Goal: Task Accomplishment & Management: Manage account settings

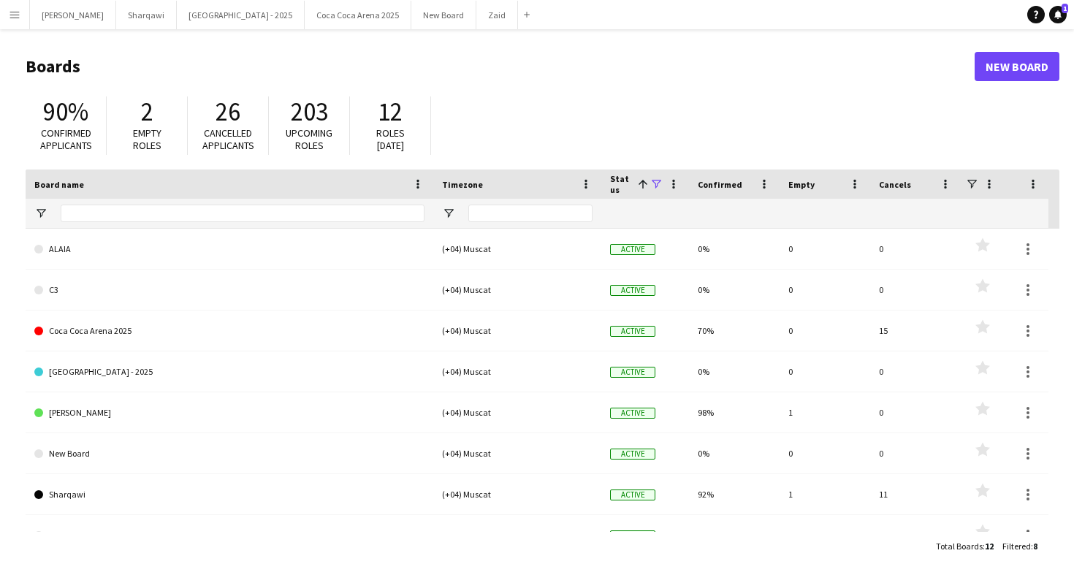
click at [12, 16] on app-icon "Menu" at bounding box center [15, 15] width 12 height 12
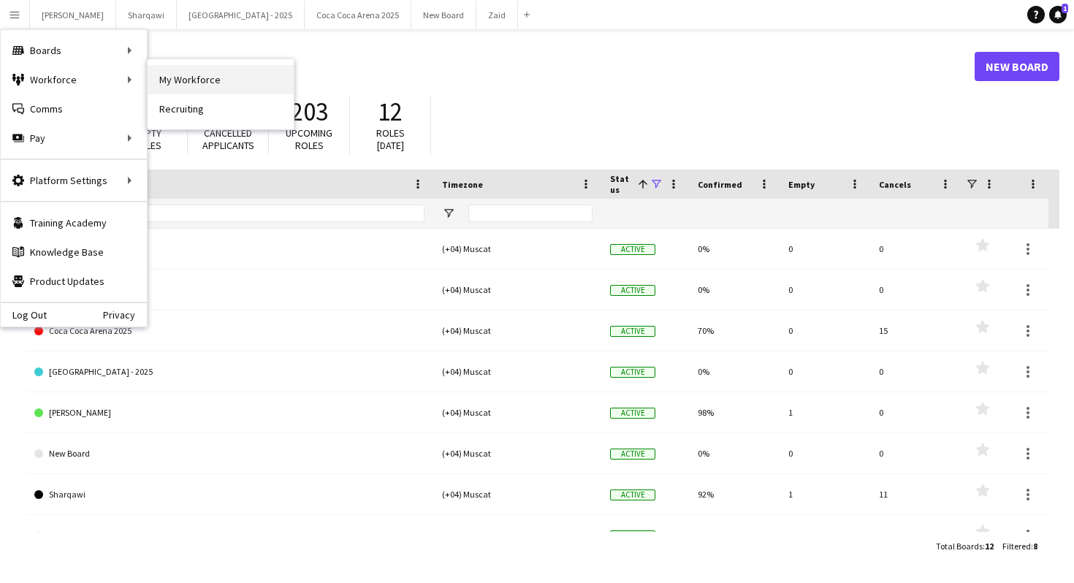
click at [184, 76] on link "My Workforce" at bounding box center [221, 79] width 146 height 29
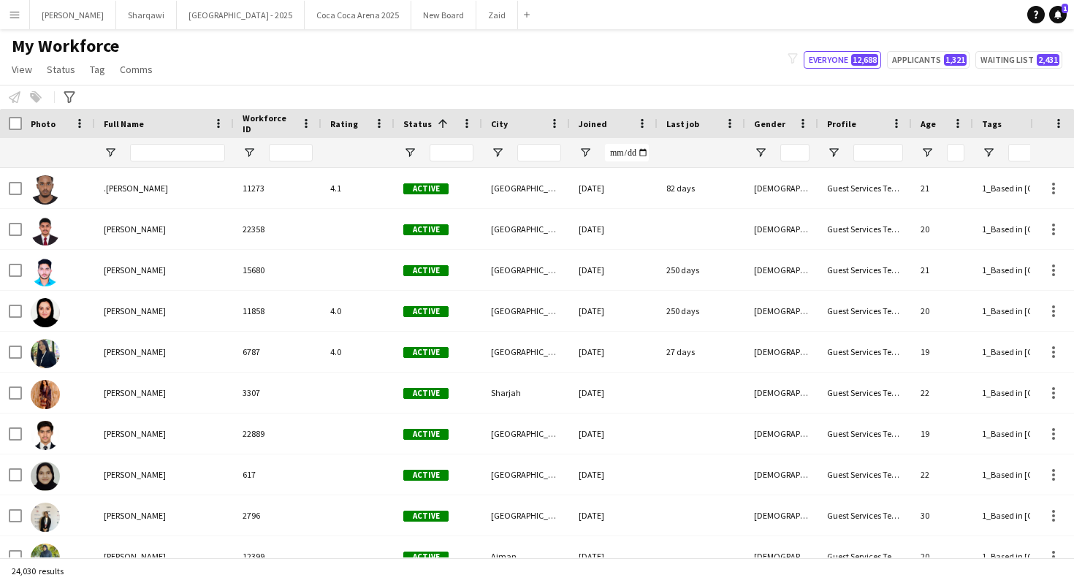
click at [75, 107] on div "Notify workforce Add to tag Select at least one crew to tag him or her. Advance…" at bounding box center [537, 97] width 1074 height 24
click at [70, 97] on icon at bounding box center [69, 97] width 11 height 12
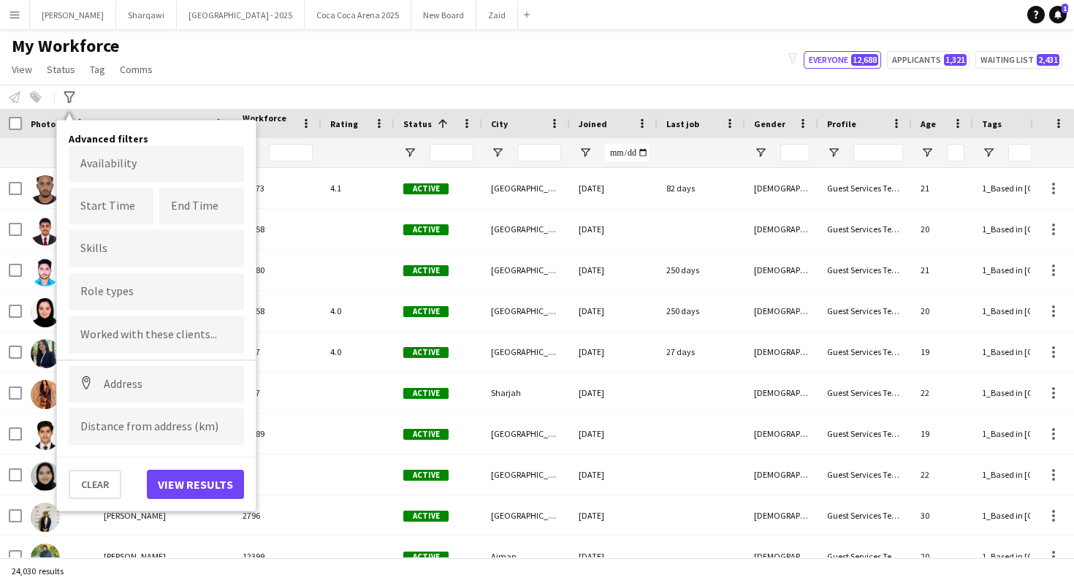
click at [249, 98] on div "Notify workforce Add to tag Select at least one crew to tag him or her. Advance…" at bounding box center [537, 97] width 1074 height 24
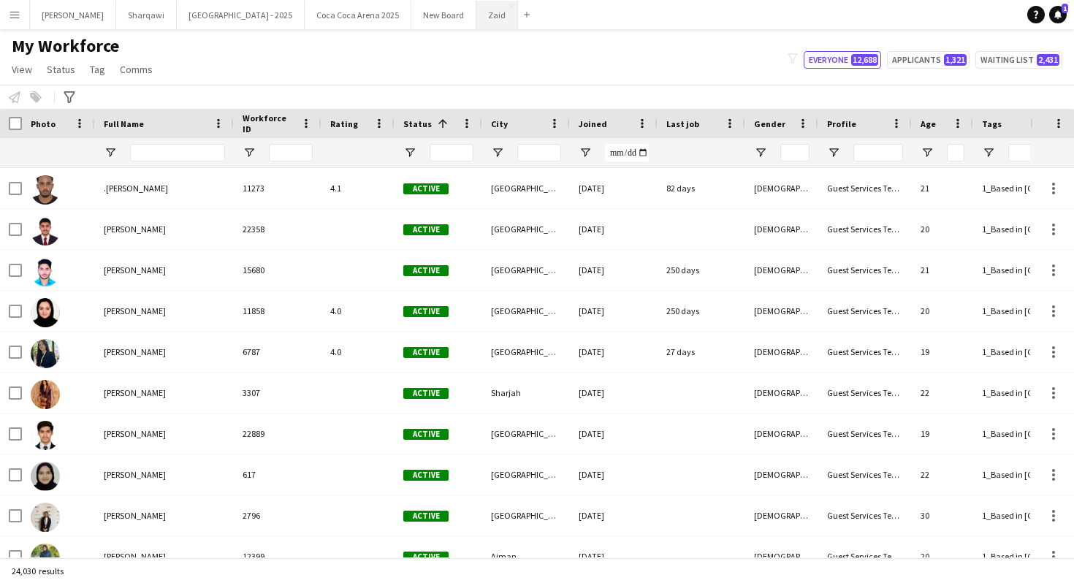
click at [476, 16] on button "Zaid Close" at bounding box center [497, 15] width 42 height 28
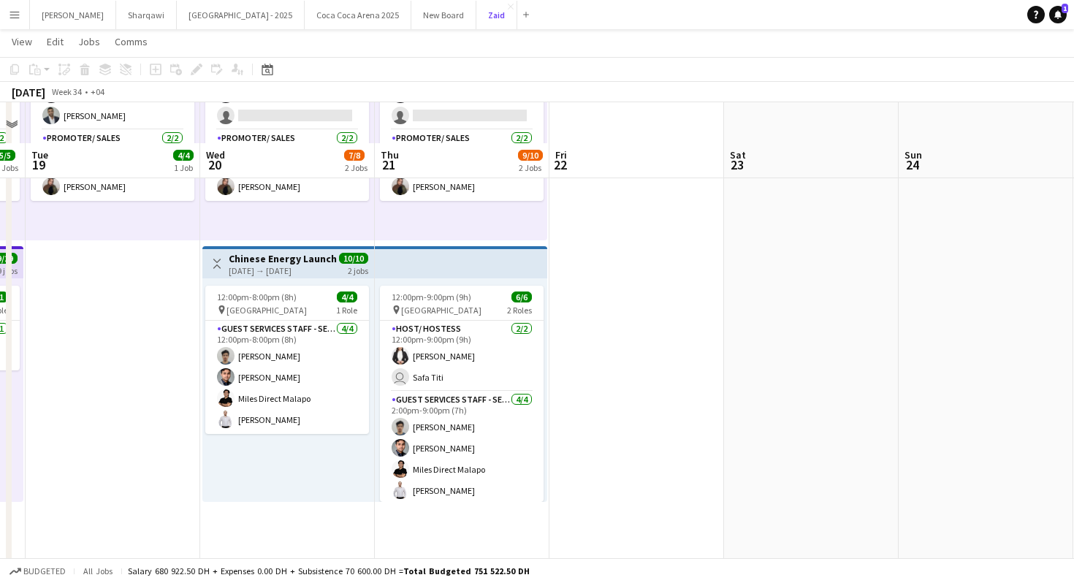
scroll to position [265, 0]
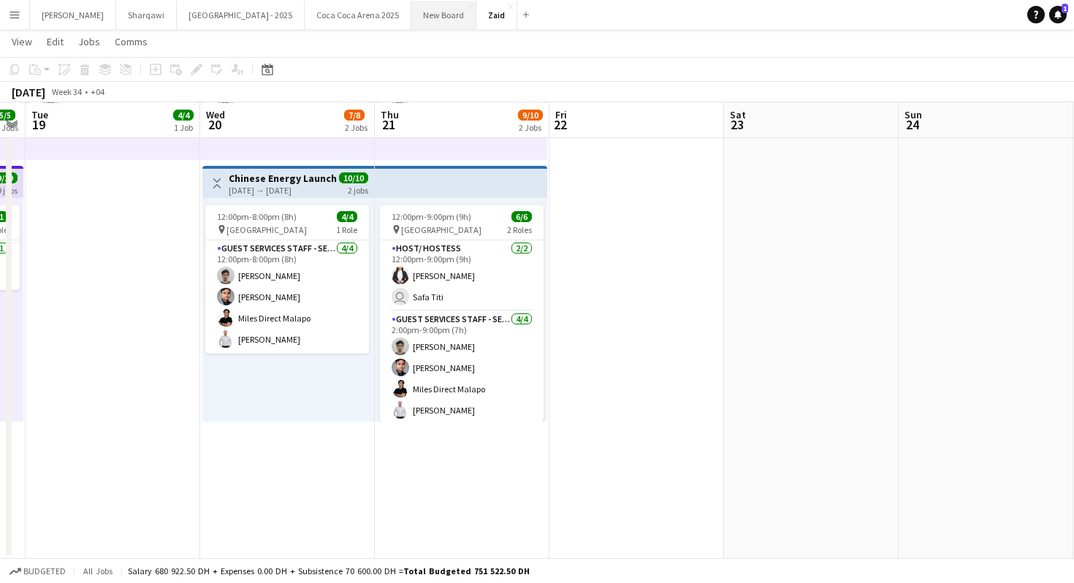
click at [411, 16] on button "New Board Close" at bounding box center [443, 15] width 65 height 28
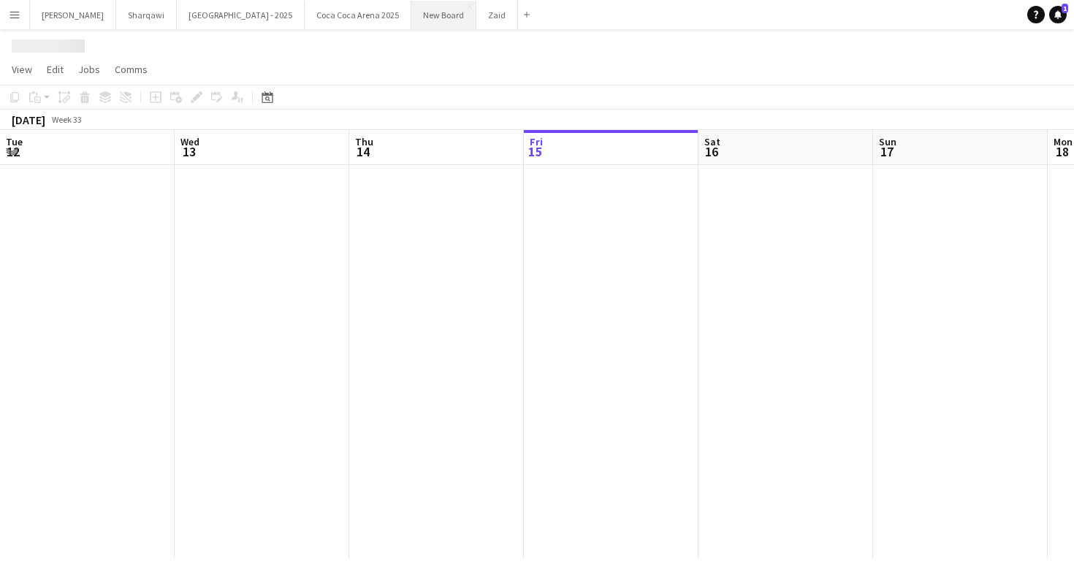
scroll to position [0, 349]
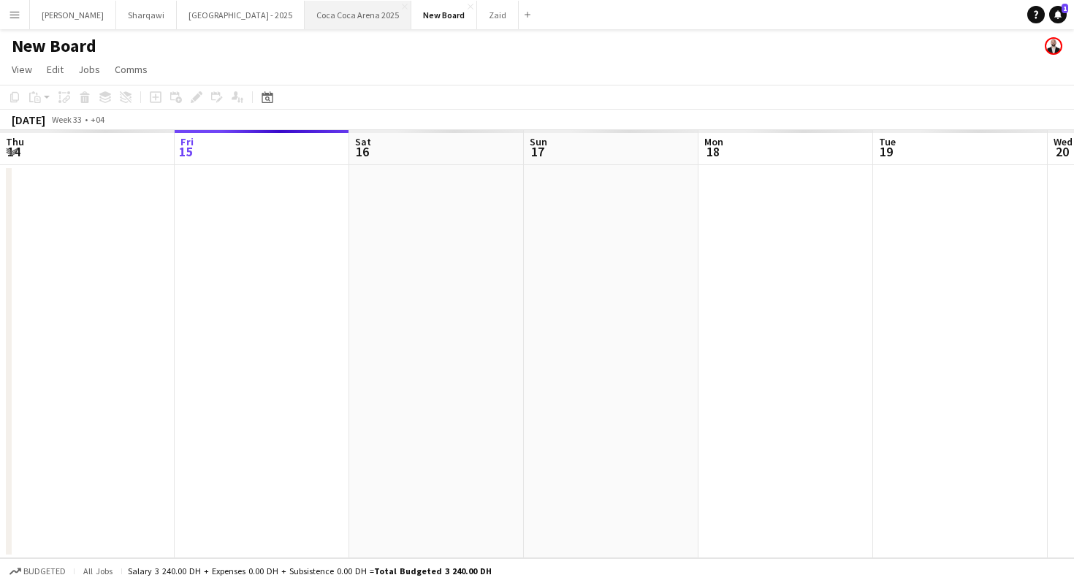
click at [305, 17] on button "[GEOGRAPHIC_DATA] 2025 Close" at bounding box center [358, 15] width 107 height 28
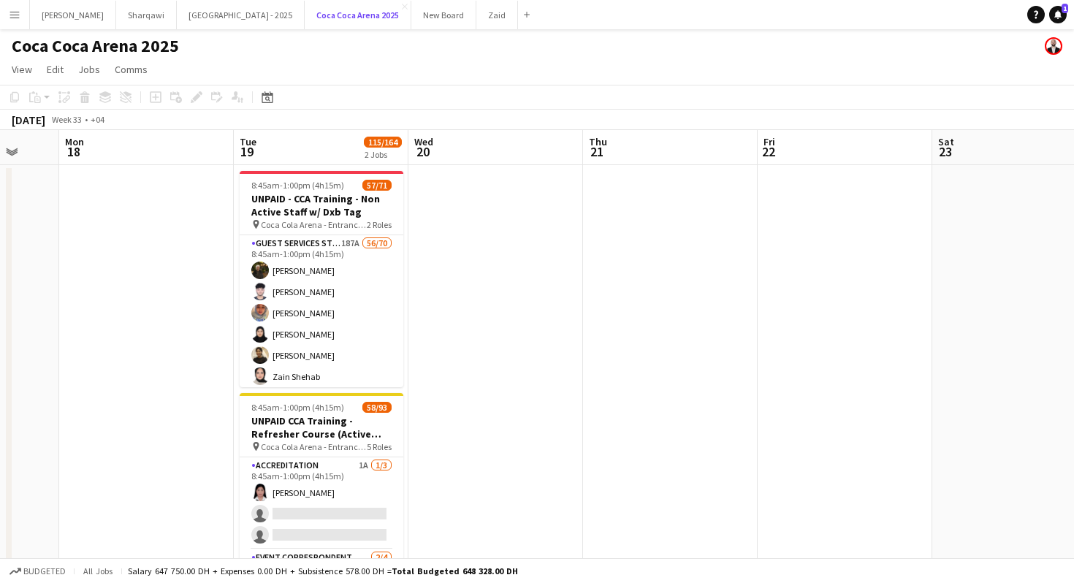
scroll to position [0, 629]
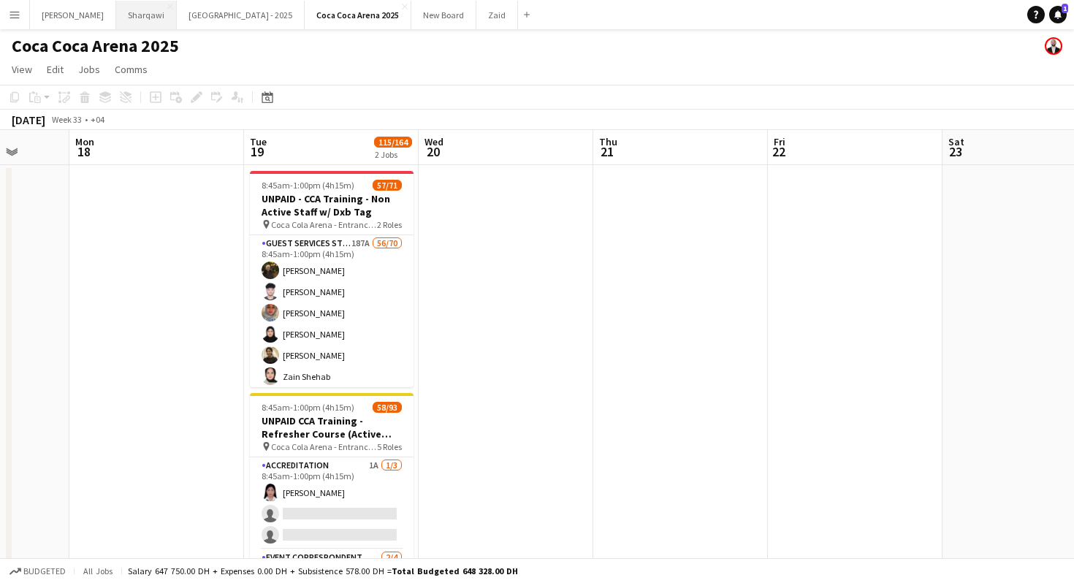
click at [116, 10] on button "Sharqawi Close" at bounding box center [146, 15] width 61 height 28
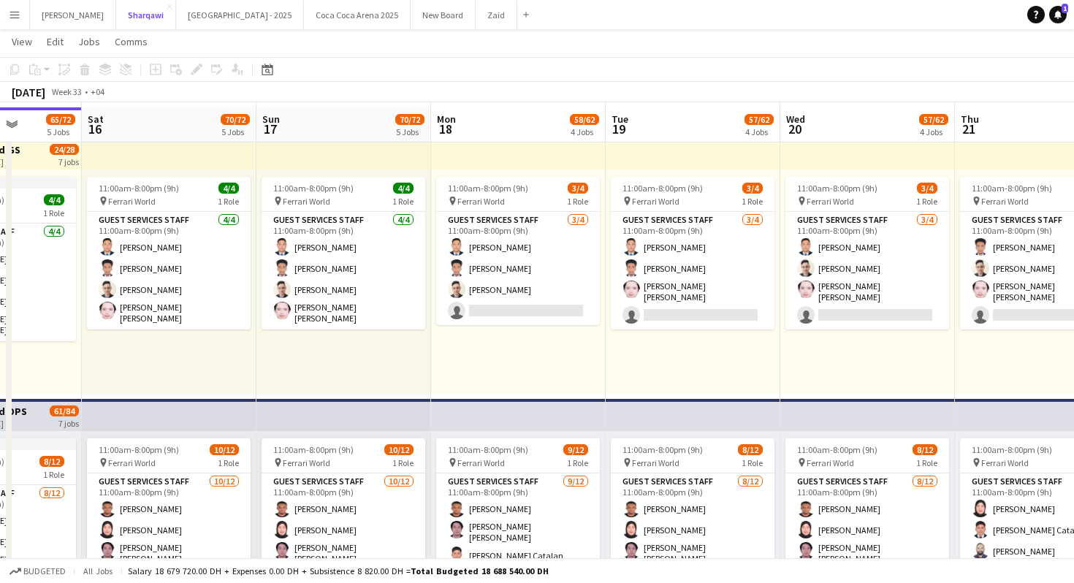
scroll to position [50, 0]
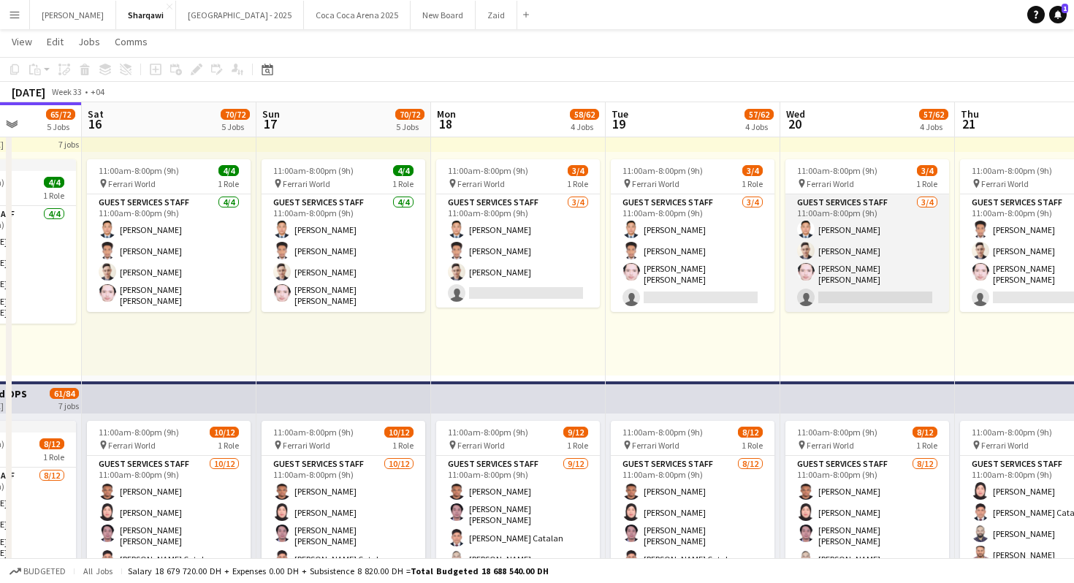
click at [880, 272] on app-card-role "Guest Services Staff [DATE] 11:00am-8:00pm (9h) [PERSON_NAME] [PERSON_NAME] [PE…" at bounding box center [867, 253] width 164 height 118
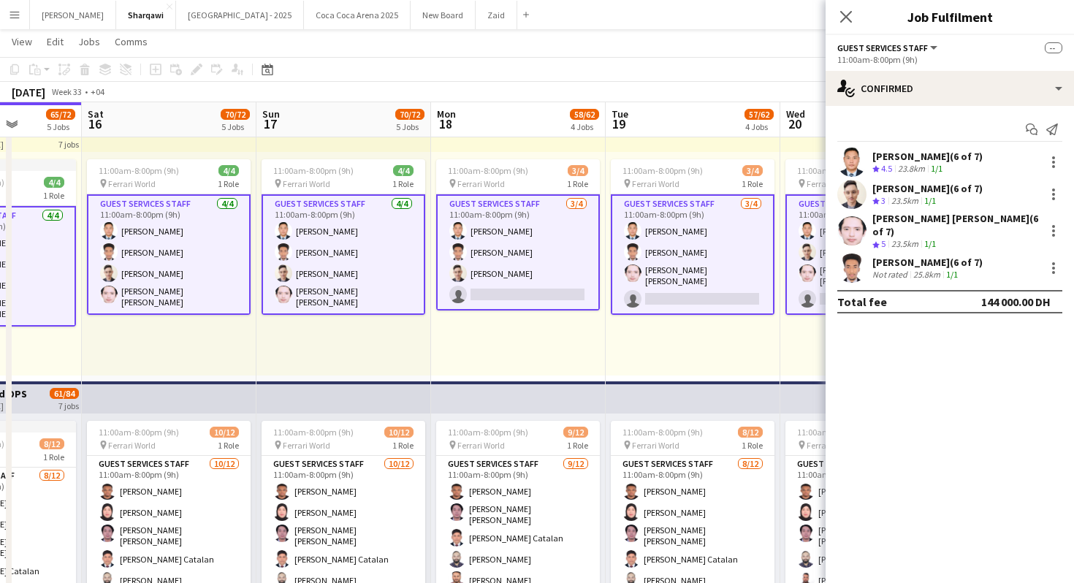
click at [913, 199] on div "23.5km" at bounding box center [904, 201] width 33 height 12
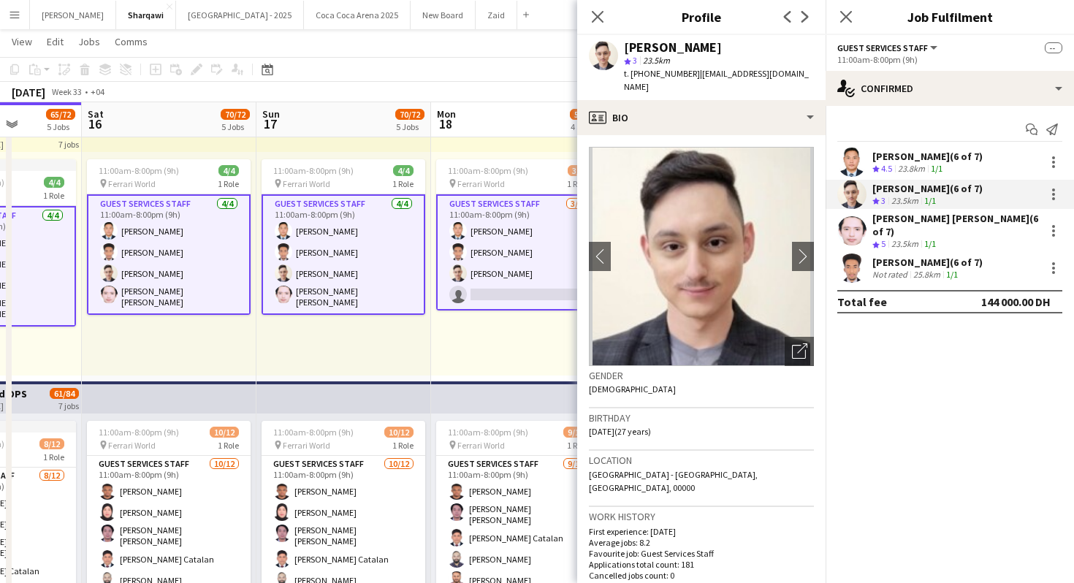
click at [880, 239] on div "[PERSON_NAME] [PERSON_NAME] (6 of 7) Crew rating 5 23.5km 1/1" at bounding box center [950, 231] width 248 height 39
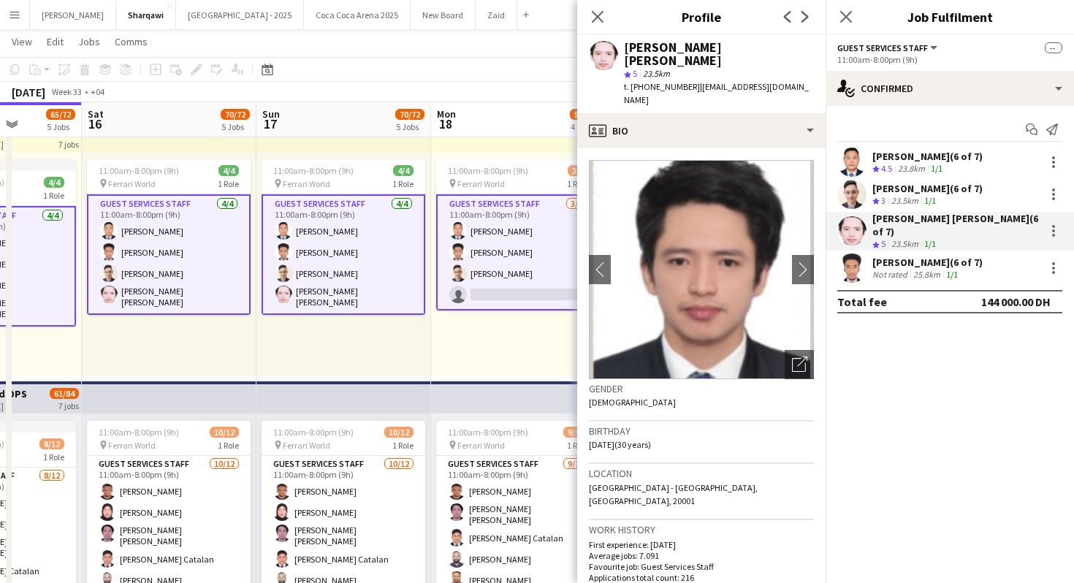
click at [882, 256] on div "[PERSON_NAME] (6 of 7)" at bounding box center [927, 262] width 110 height 13
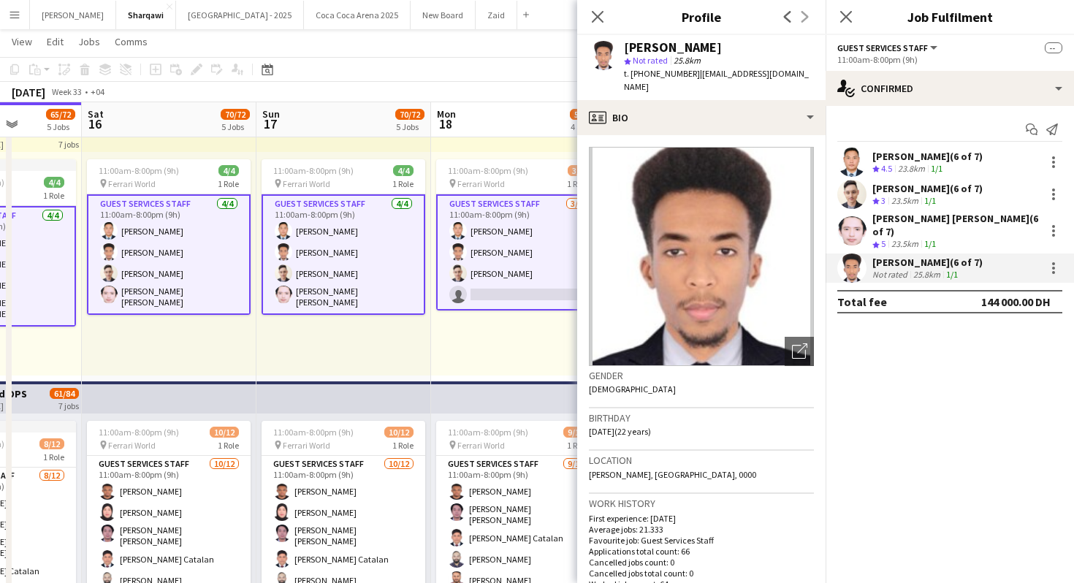
click at [510, 339] on div "11:00am-8:00pm (9h) 3/4 pin Ferrari World 1 Role Guest Services Staff [DATE] 11…" at bounding box center [518, 264] width 175 height 224
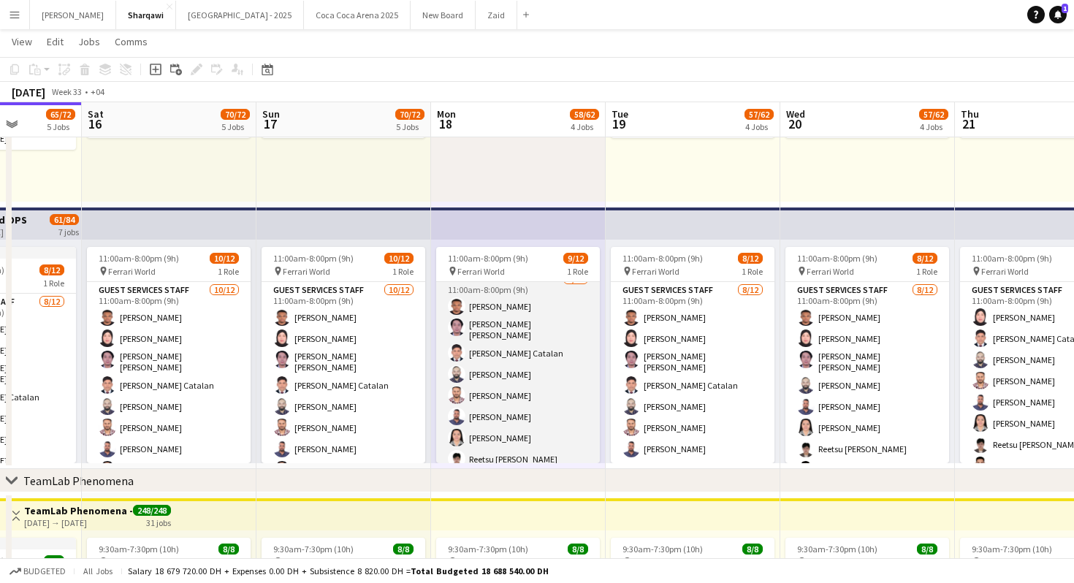
scroll to position [0, 0]
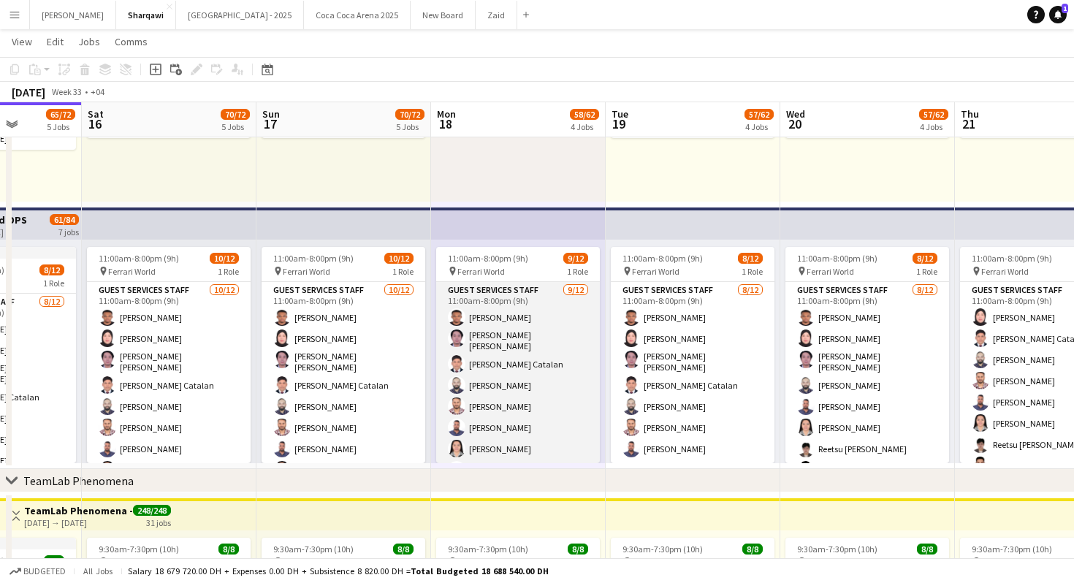
click at [533, 349] on app-card-role "Guest Services Staff [DATE] 11:00am-8:00pm (9h) [PERSON_NAME] [PERSON_NAME] [PE…" at bounding box center [518, 425] width 164 height 287
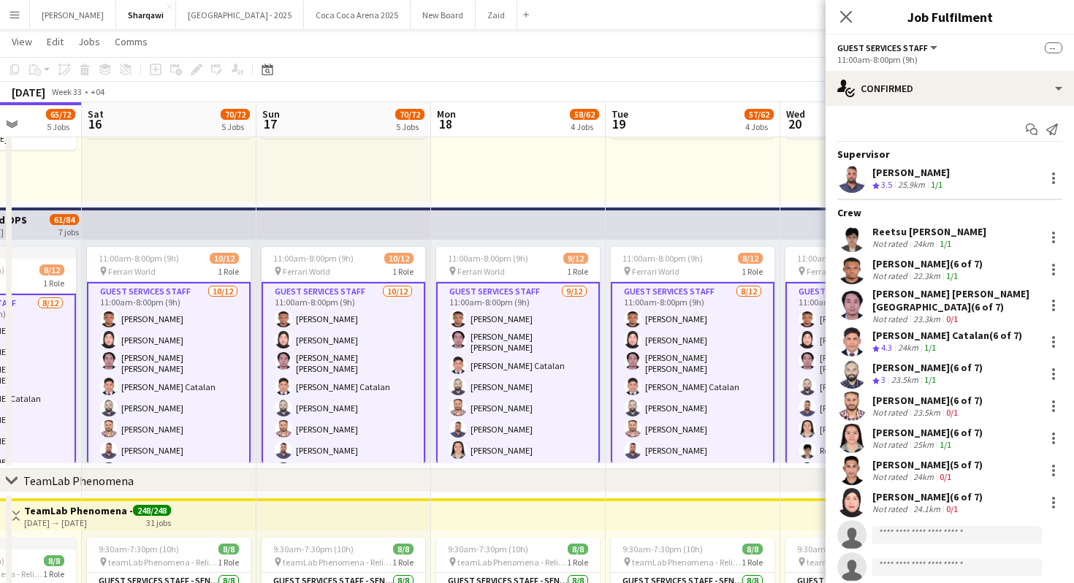
click at [891, 180] on span "3.5" at bounding box center [886, 184] width 11 height 11
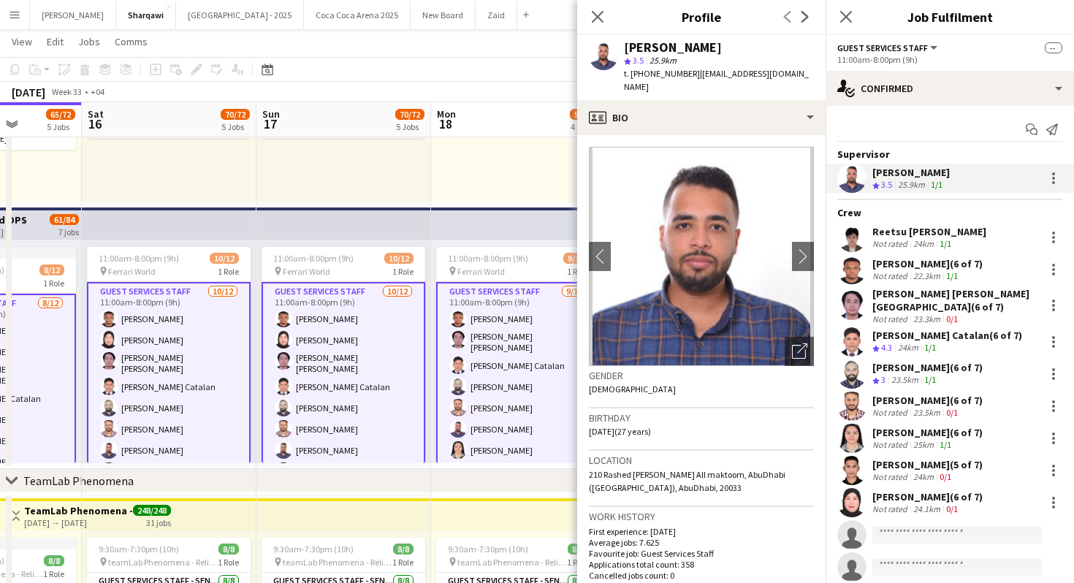
click at [910, 251] on div "Supervisor [PERSON_NAME] Crew rating 3.5 25.9km 1/1 Crew Reetsu [PERSON_NAME] N…" at bounding box center [950, 364] width 248 height 433
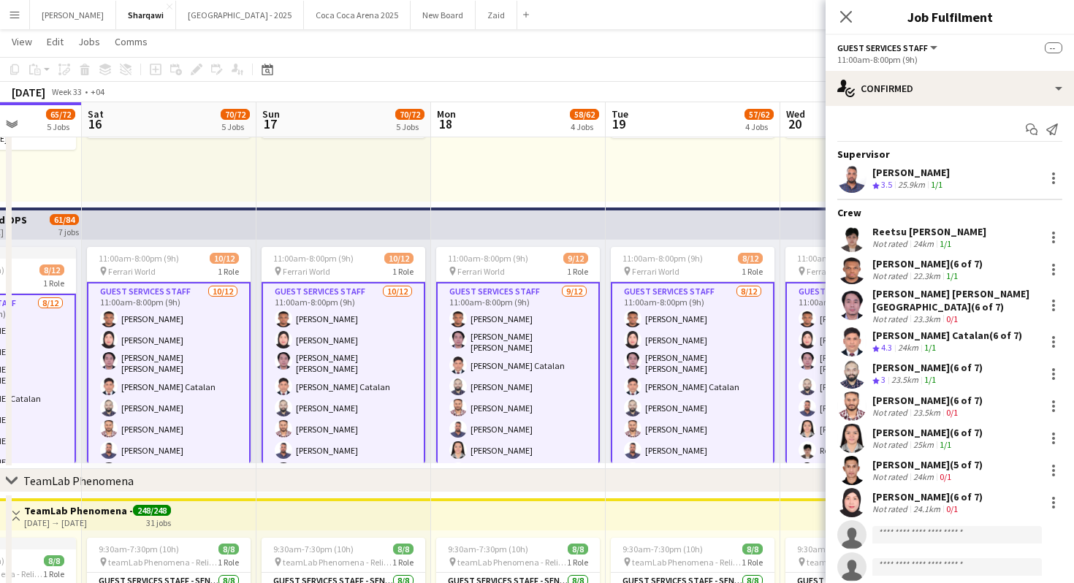
click at [904, 272] on div "Not rated" at bounding box center [891, 275] width 38 height 11
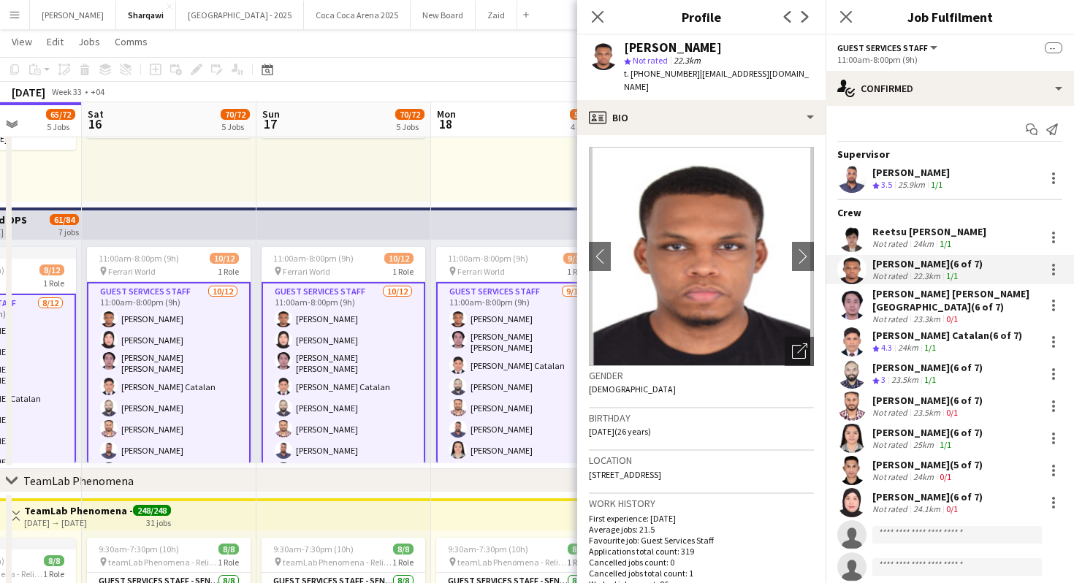
click at [914, 313] on div "23.3km" at bounding box center [926, 318] width 33 height 11
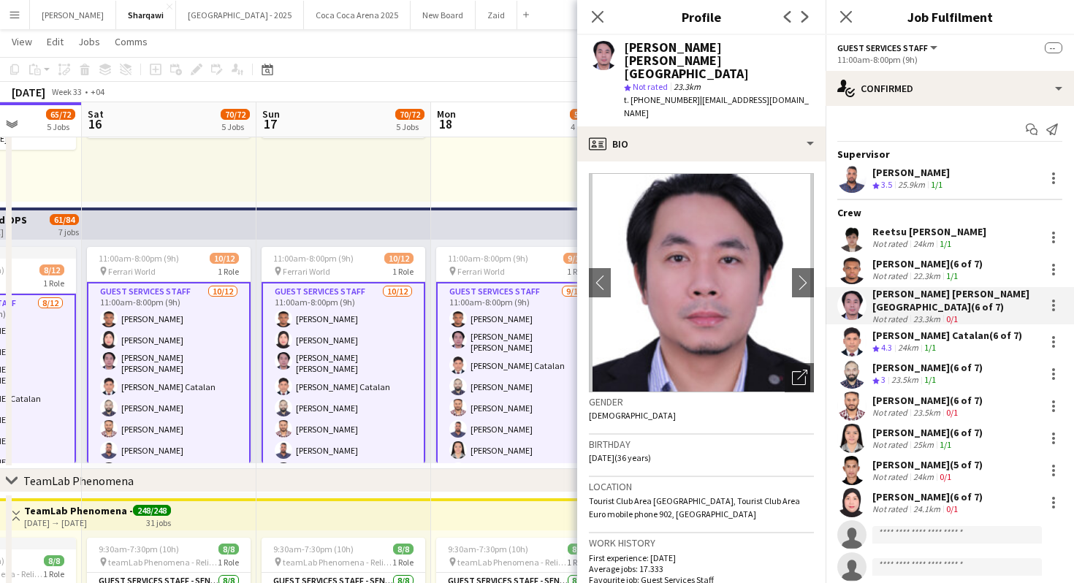
click at [919, 330] on div "[PERSON_NAME] Catalan (6 of 7)" at bounding box center [947, 335] width 150 height 13
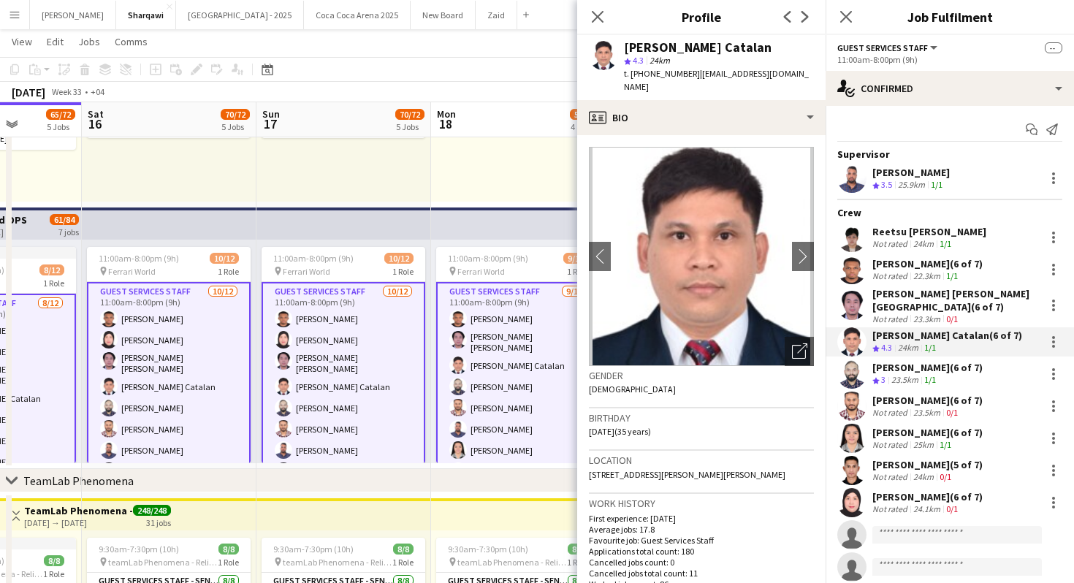
click at [923, 361] on div "[PERSON_NAME] (6 of 7)" at bounding box center [927, 367] width 110 height 13
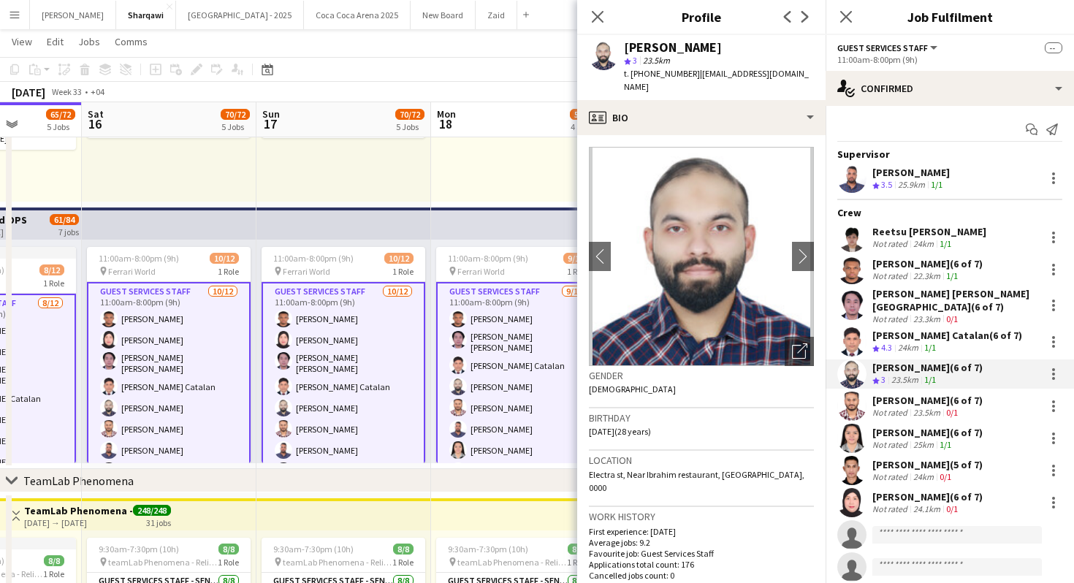
click at [926, 407] on div "23.5km" at bounding box center [926, 412] width 33 height 11
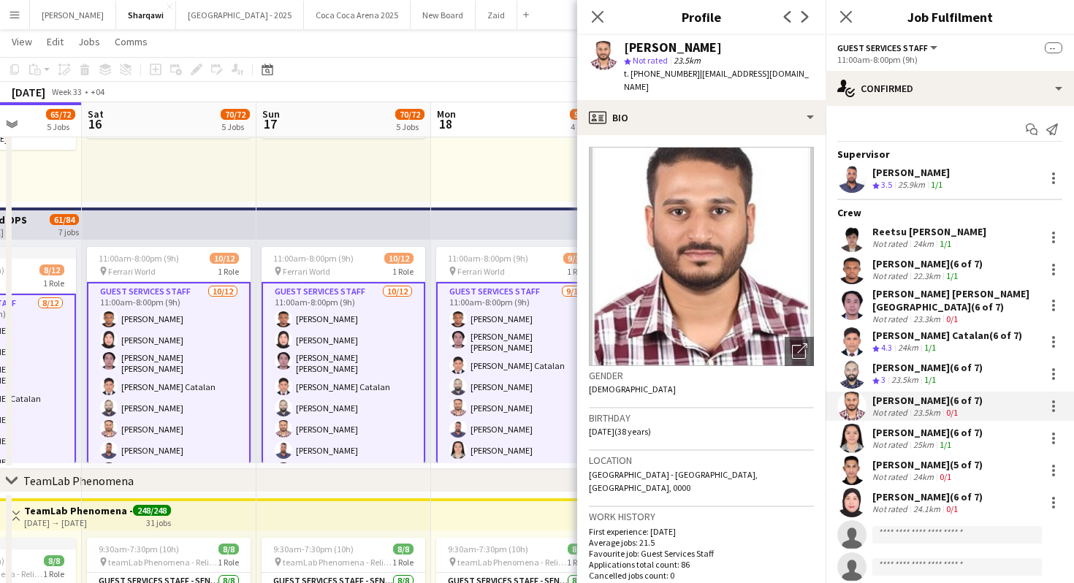
click at [925, 456] on div "[PERSON_NAME] (5 of 7) Not rated 24km 0/1" at bounding box center [950, 470] width 248 height 29
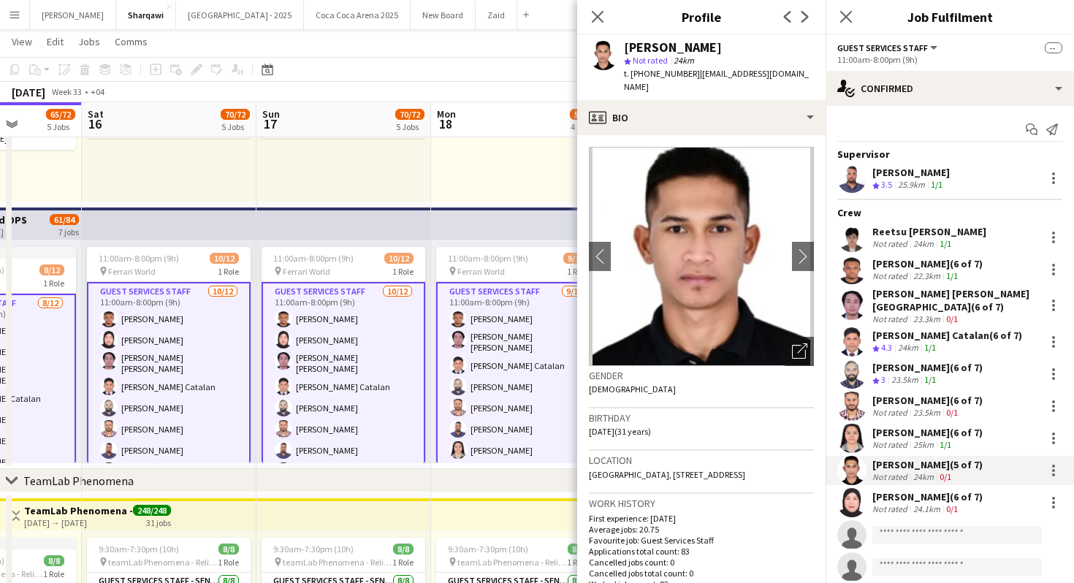
click at [928, 490] on div "[PERSON_NAME] (6 of 7)" at bounding box center [927, 496] width 110 height 13
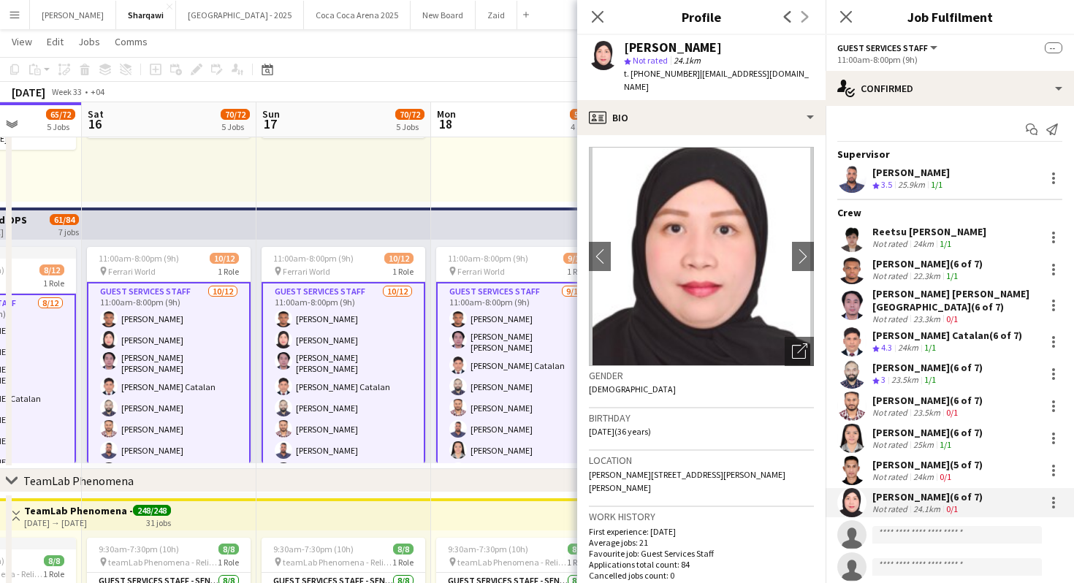
click at [931, 439] on div "25km" at bounding box center [923, 444] width 26 height 11
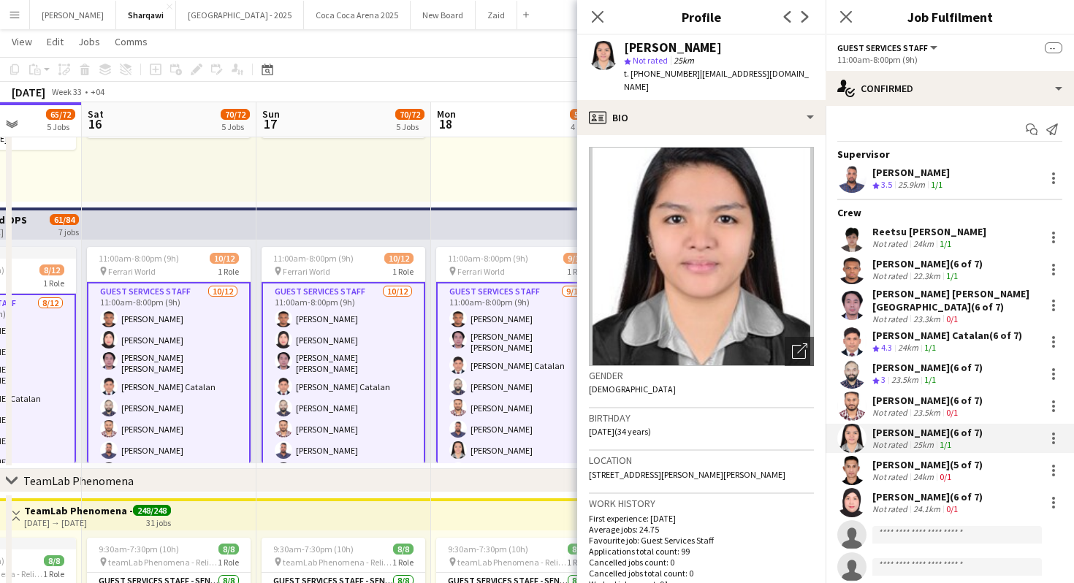
click at [522, 153] on div "11:00am-8:00pm (9h) 3/4 pin Ferrari World 1 Role Guest Services Staff [DATE] 11…" at bounding box center [518, 90] width 175 height 224
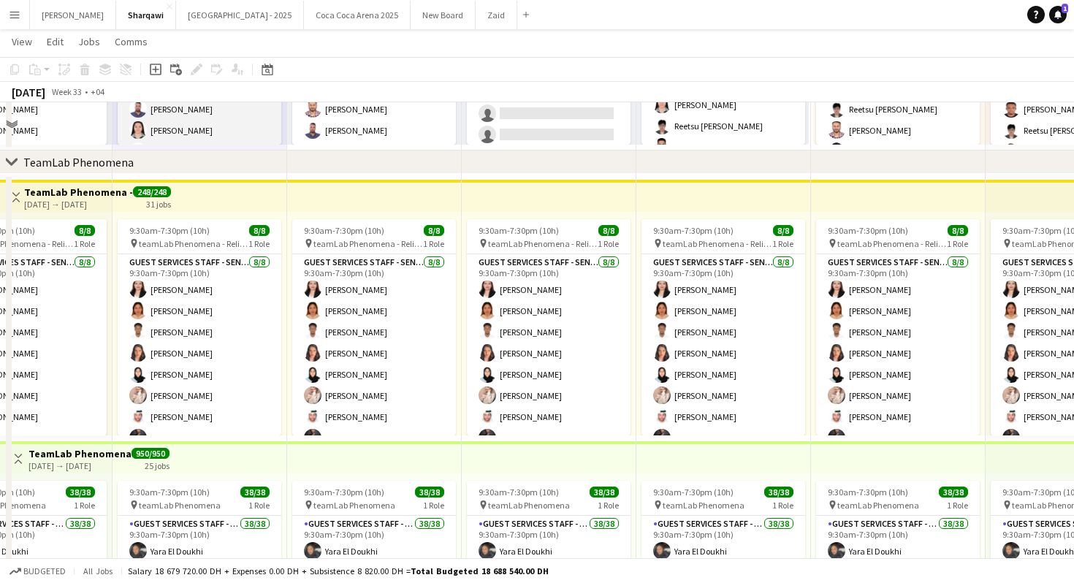
scroll to position [630, 0]
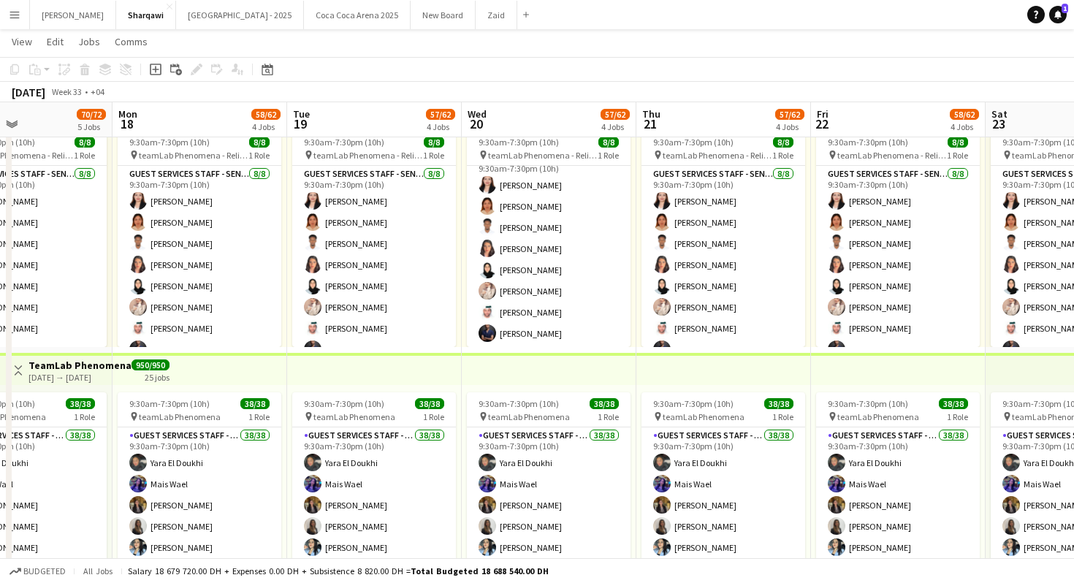
click at [590, 280] on app-card-role "Guest Services Staff - Senior [DATE] 9:30am-7:30pm (10h) [PERSON_NAME] [PERSON_…" at bounding box center [549, 249] width 164 height 198
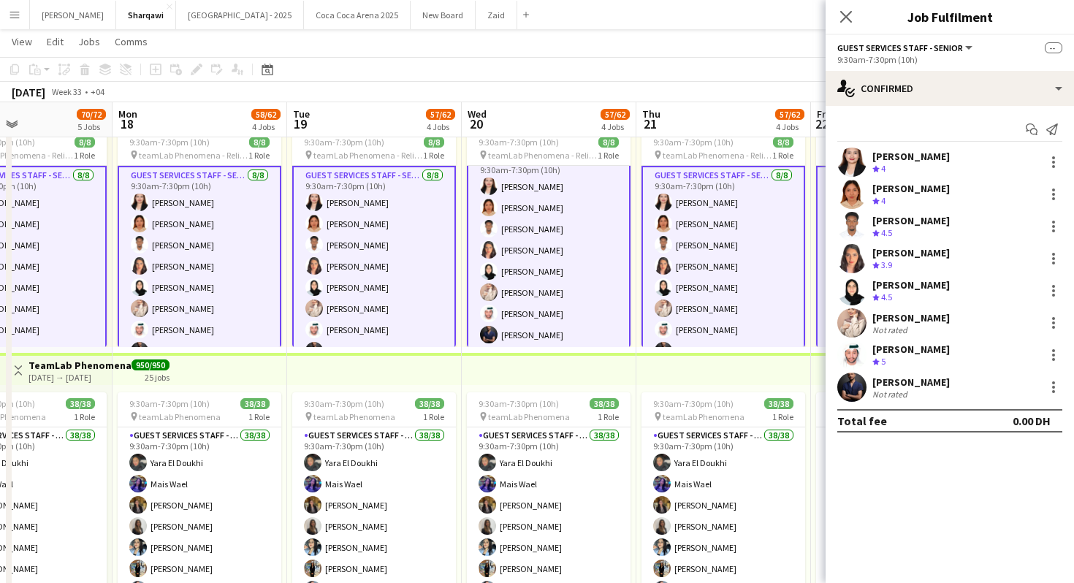
scroll to position [18, 0]
click at [897, 288] on div "[PERSON_NAME]" at bounding box center [910, 284] width 77 height 13
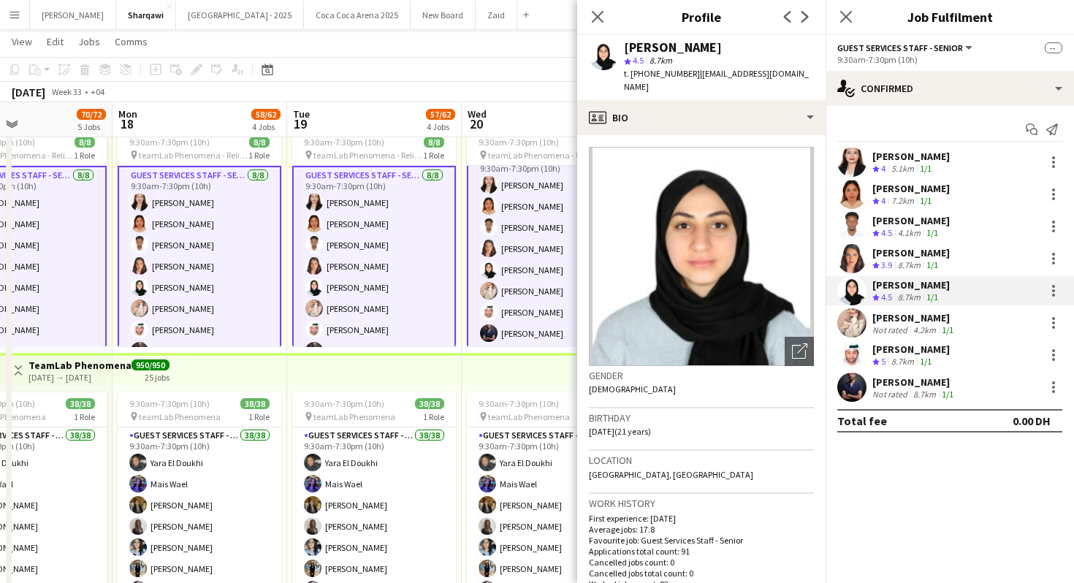
click at [898, 266] on div "8.7km" at bounding box center [909, 265] width 28 height 12
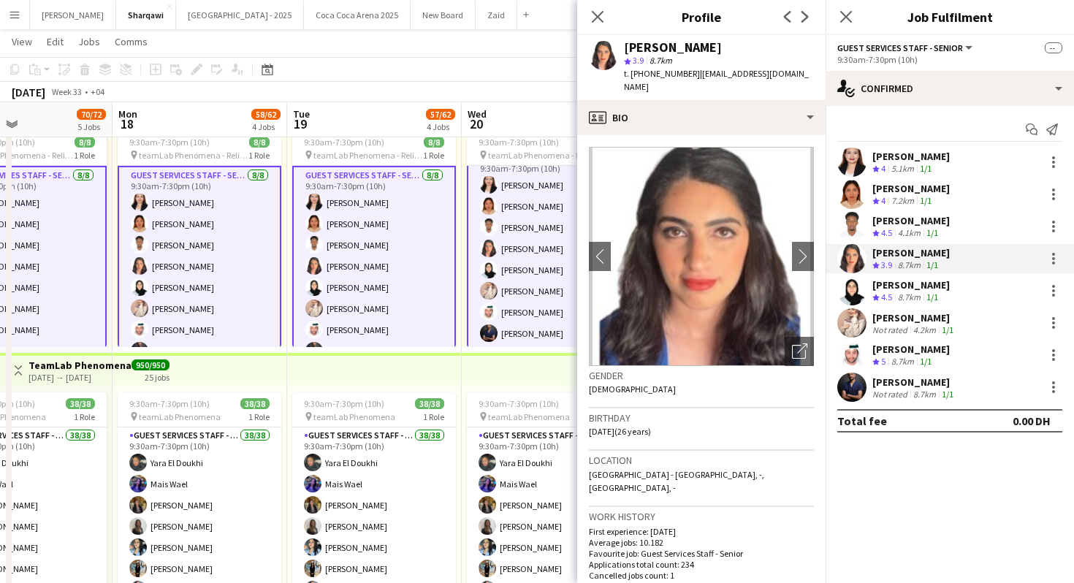
click at [885, 225] on div "[PERSON_NAME]" at bounding box center [910, 220] width 77 height 13
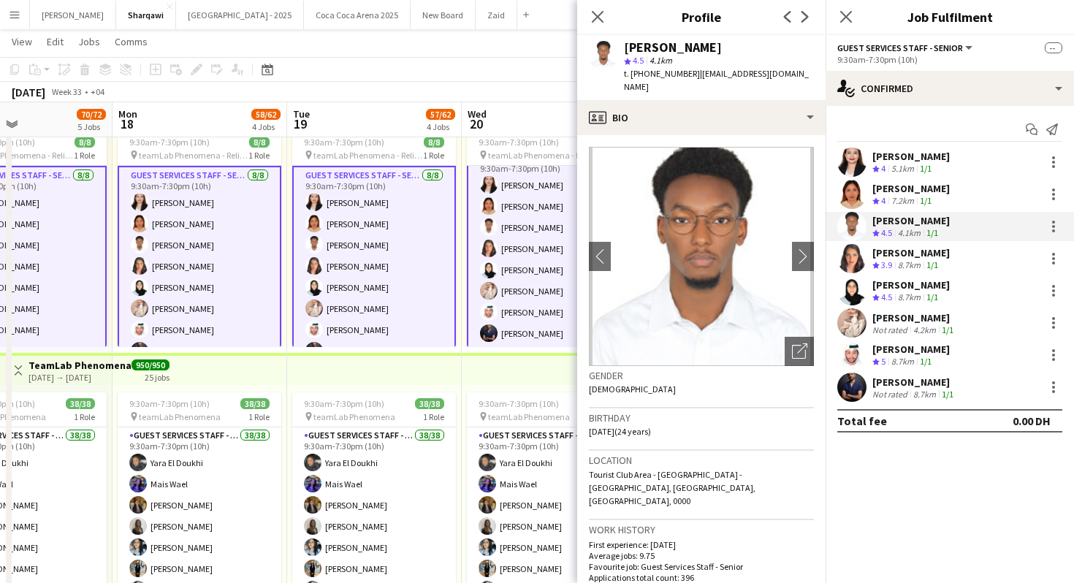
click at [885, 202] on span "4" at bounding box center [883, 200] width 4 height 11
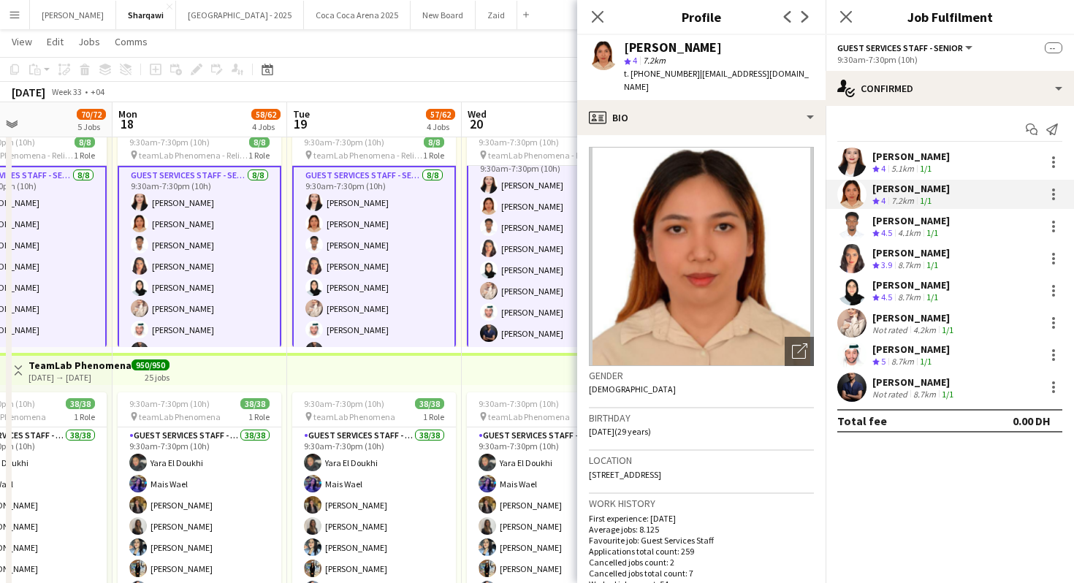
click at [879, 171] on icon "Crew rating" at bounding box center [875, 168] width 7 height 7
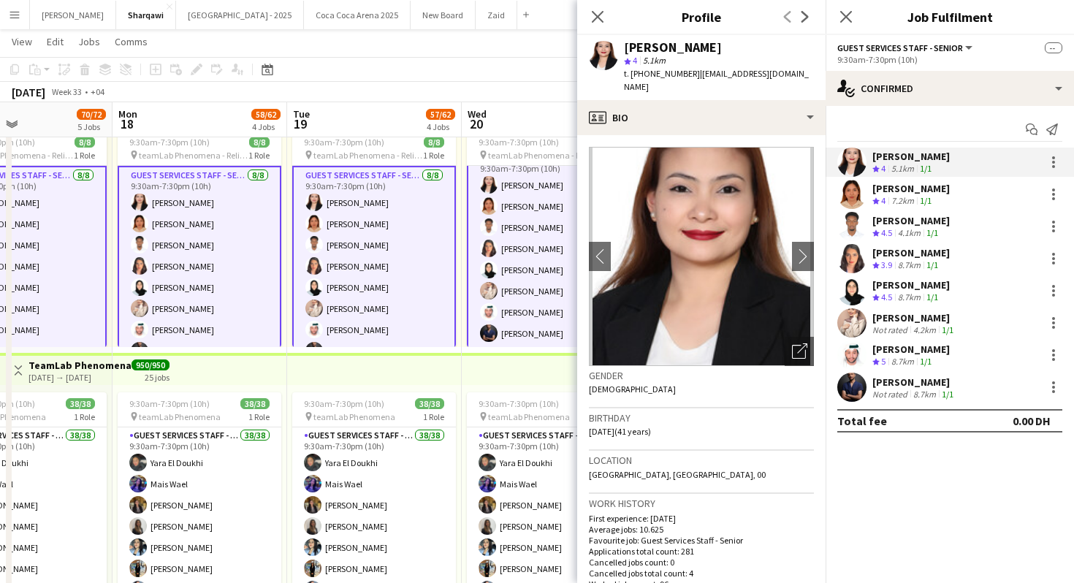
click at [895, 332] on div "Not rated" at bounding box center [891, 329] width 38 height 11
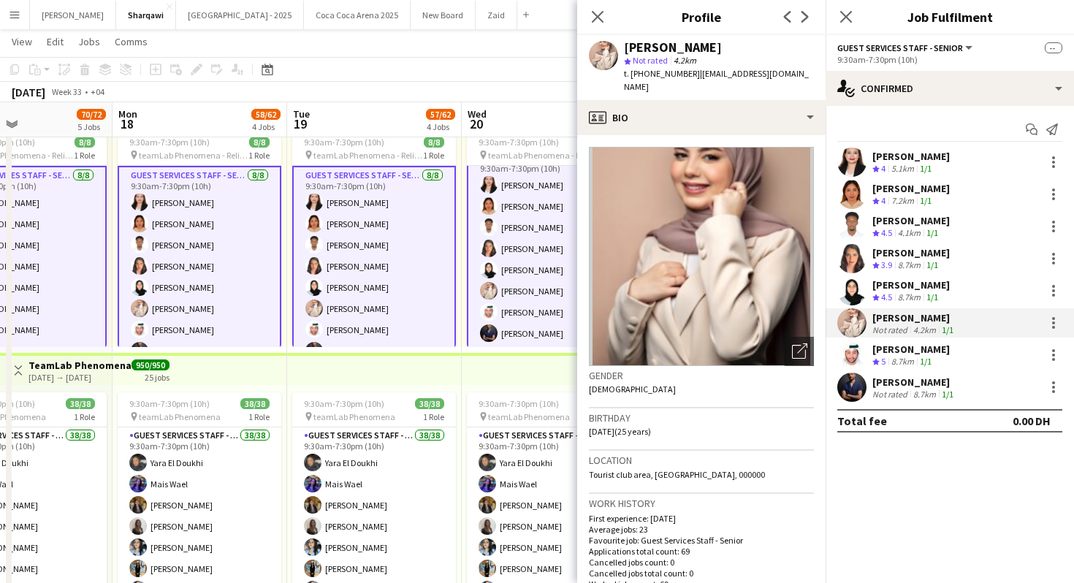
click at [905, 356] on div "8.7km" at bounding box center [902, 362] width 28 height 12
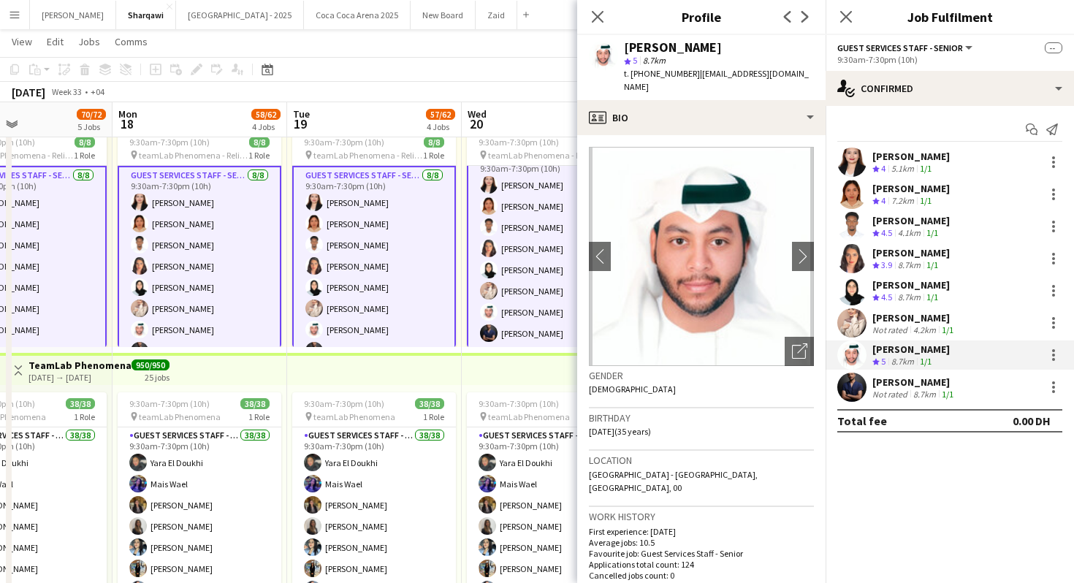
click at [907, 382] on div "[PERSON_NAME]" at bounding box center [914, 381] width 84 height 13
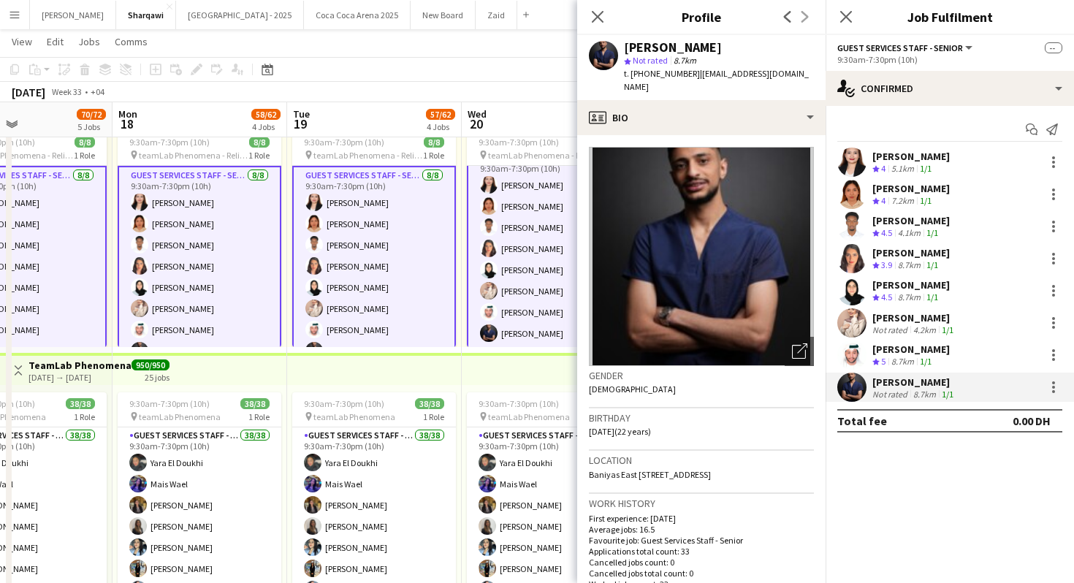
click at [509, 384] on app-top-bar at bounding box center [549, 369] width 175 height 32
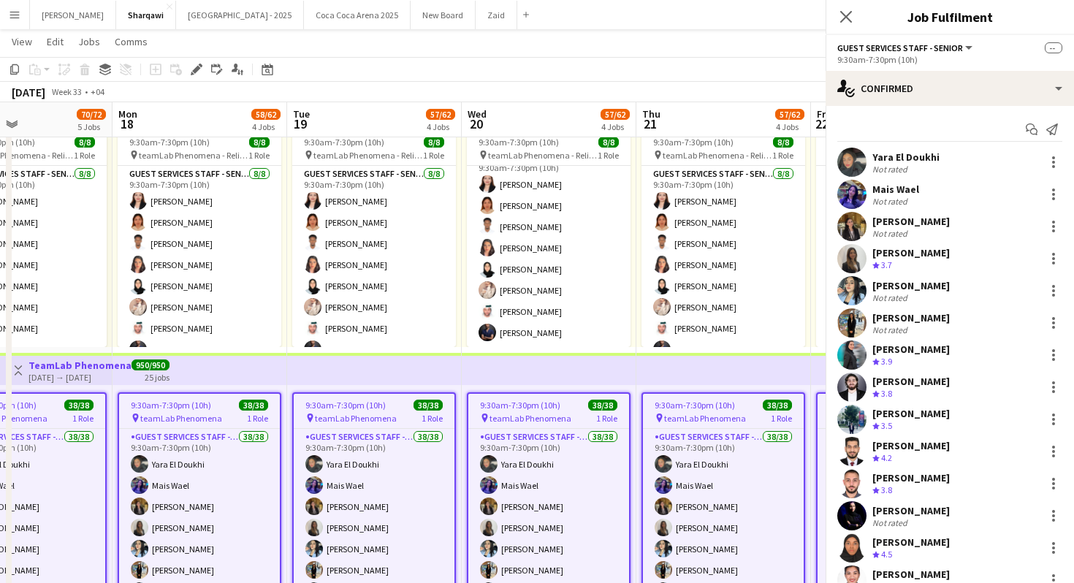
scroll to position [16, 0]
click at [511, 365] on app-top-bar at bounding box center [549, 369] width 175 height 32
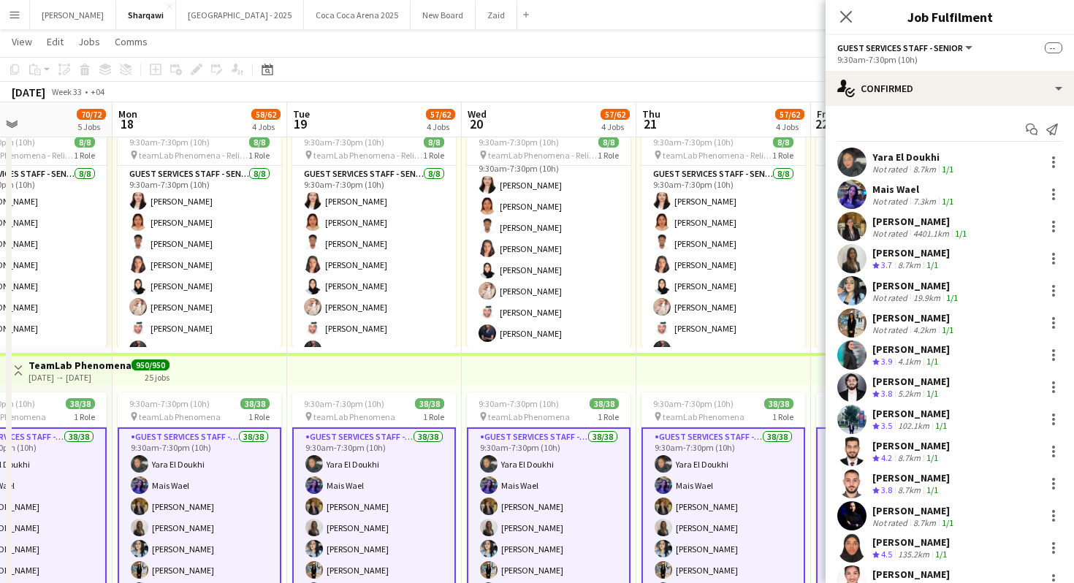
click at [920, 169] on div "8.7km" at bounding box center [924, 169] width 28 height 11
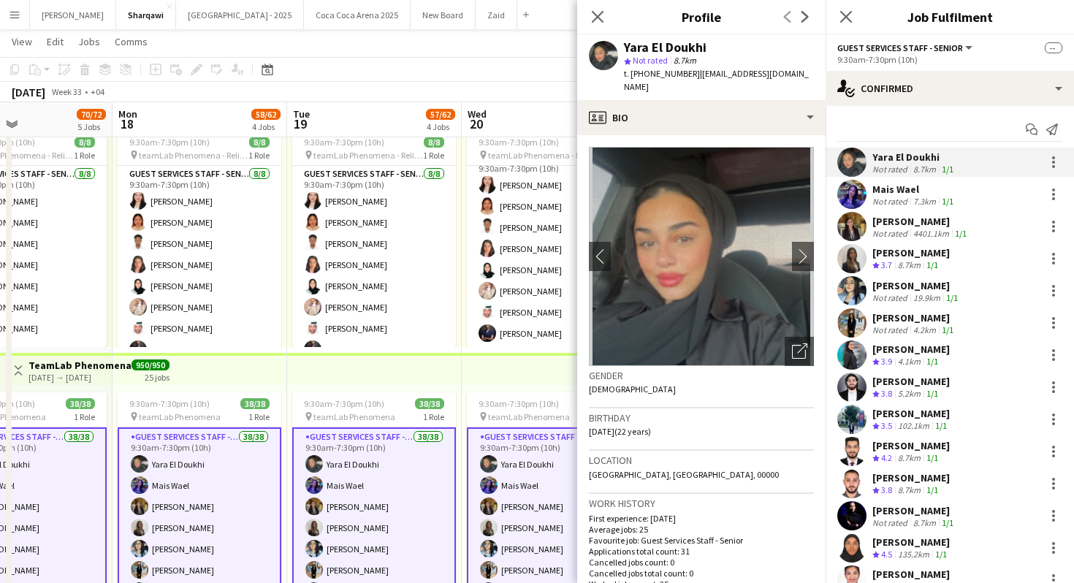
click at [921, 196] on div "7.3km" at bounding box center [924, 201] width 28 height 11
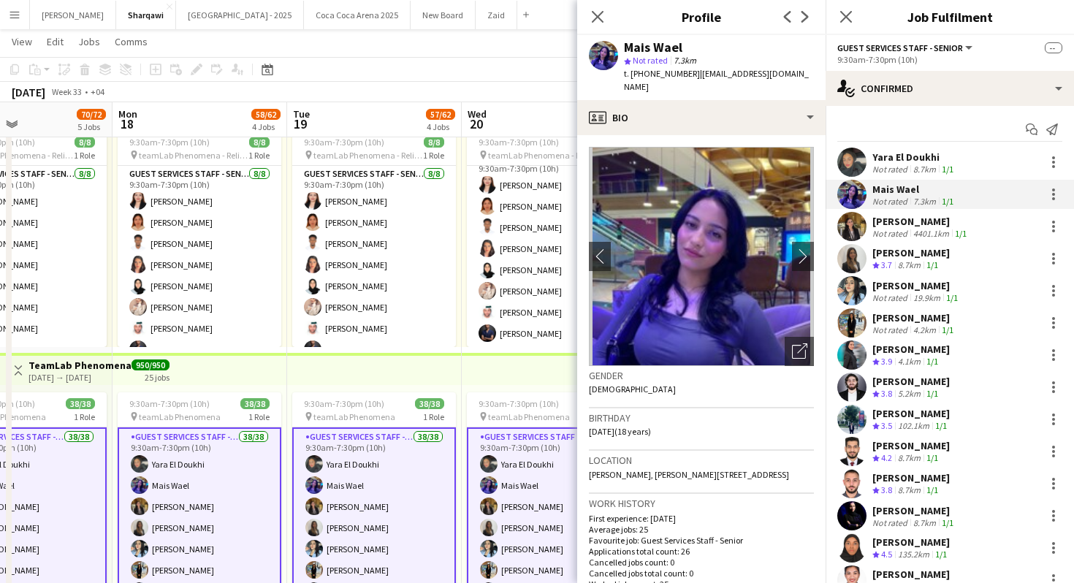
click at [927, 218] on div "[PERSON_NAME]" at bounding box center [920, 221] width 97 height 13
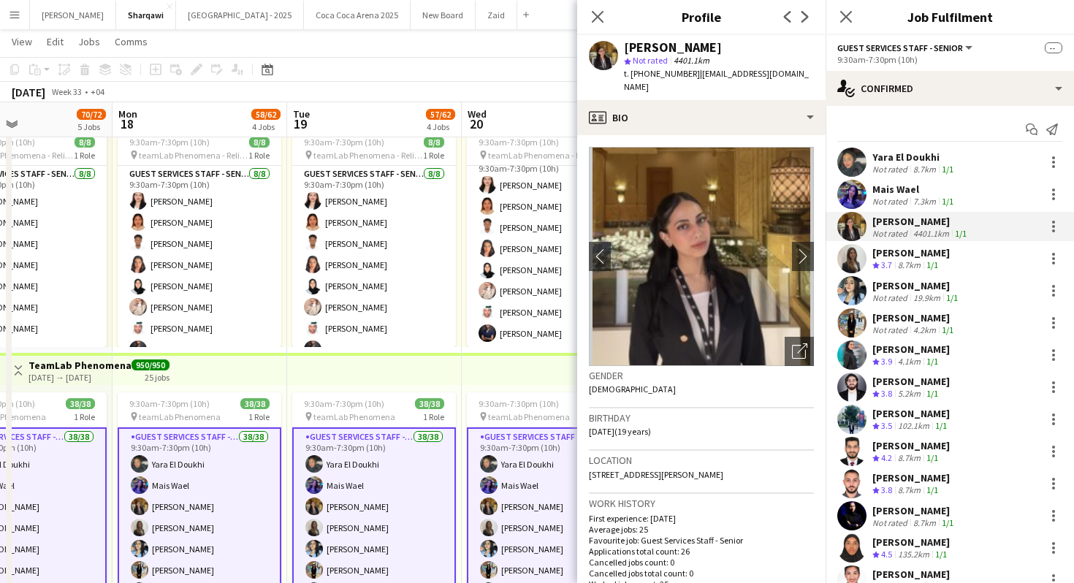
click at [951, 258] on div "Yara Wael Crew rating 3.7 8.7km 1/1" at bounding box center [950, 258] width 248 height 29
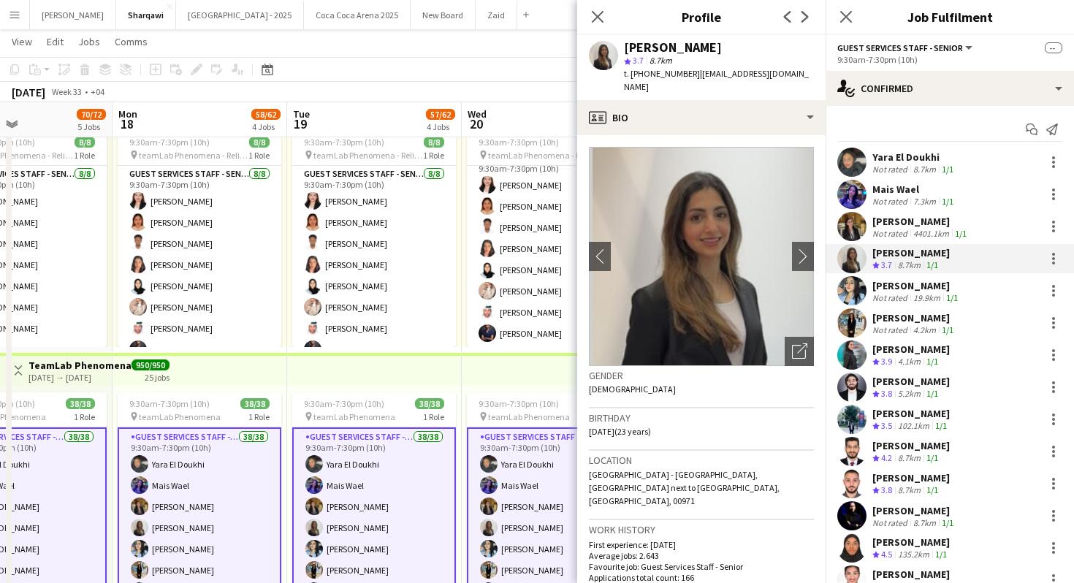
click at [941, 236] on div "4401.1km" at bounding box center [931, 233] width 42 height 11
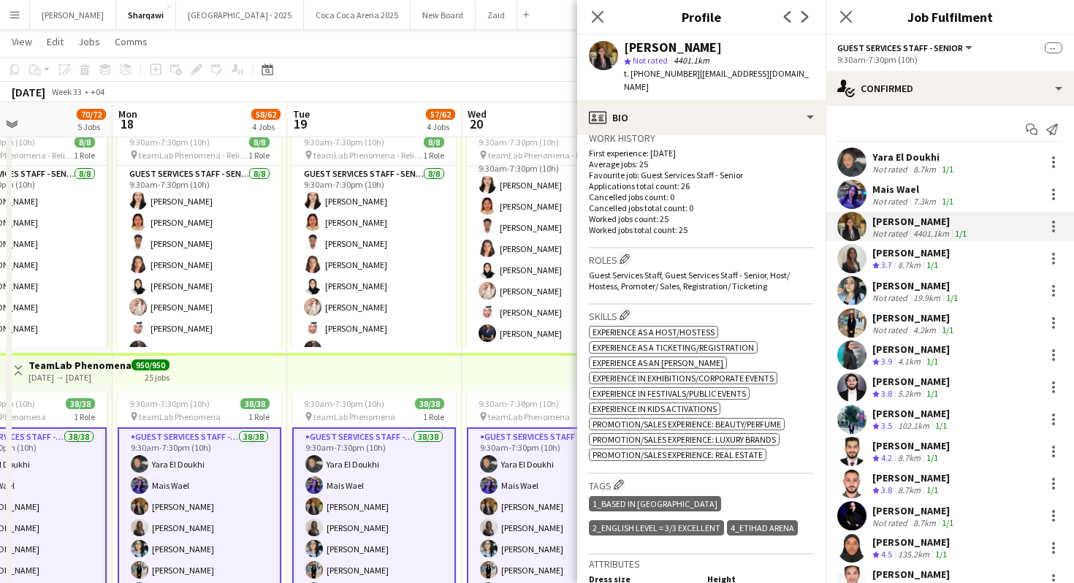
scroll to position [446, 0]
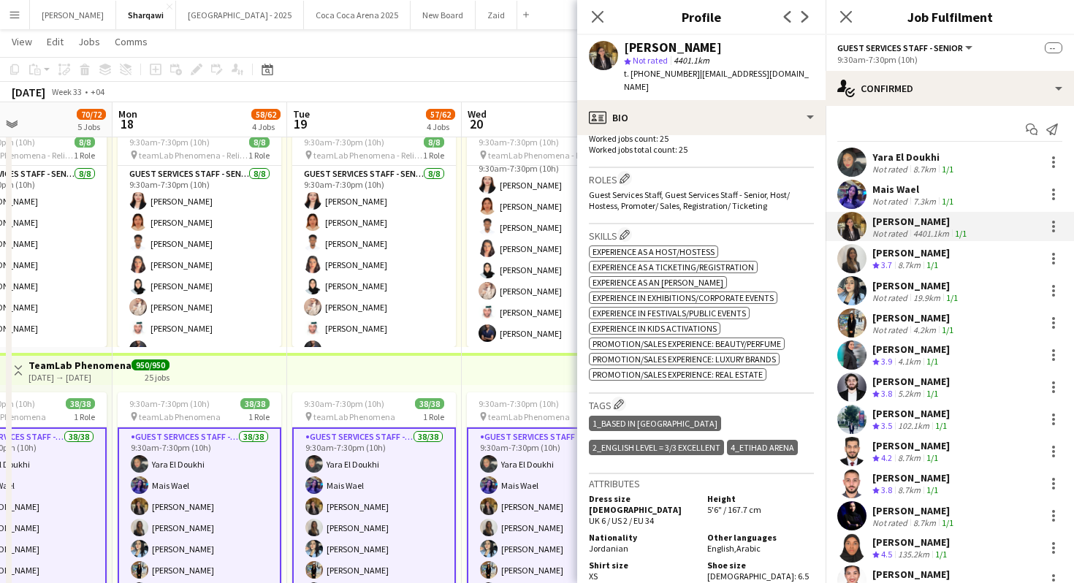
click at [901, 245] on div "Yara Wael Crew rating 3.7 8.7km 1/1" at bounding box center [950, 258] width 248 height 29
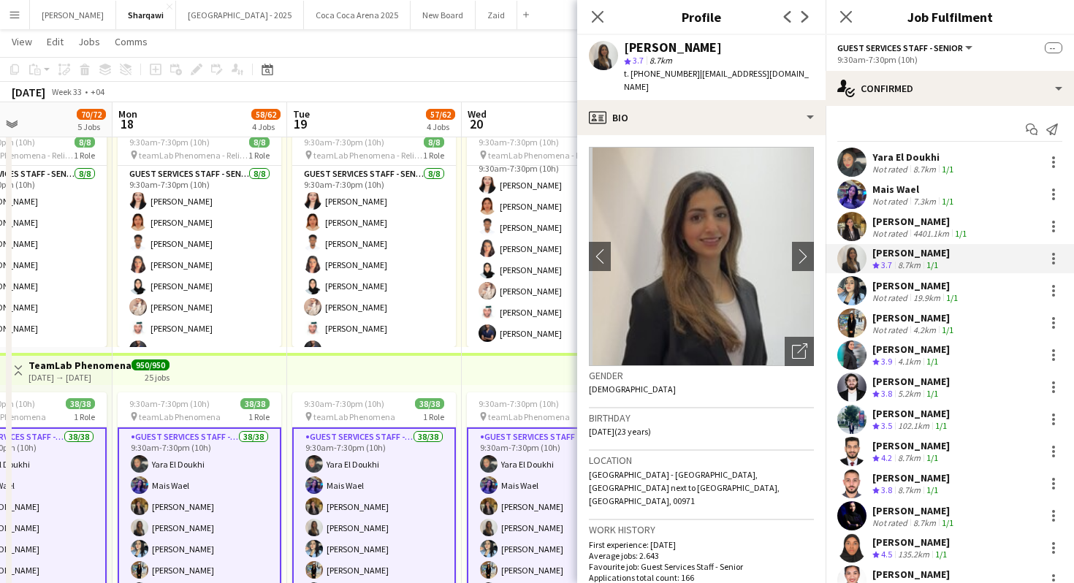
scroll to position [53, 0]
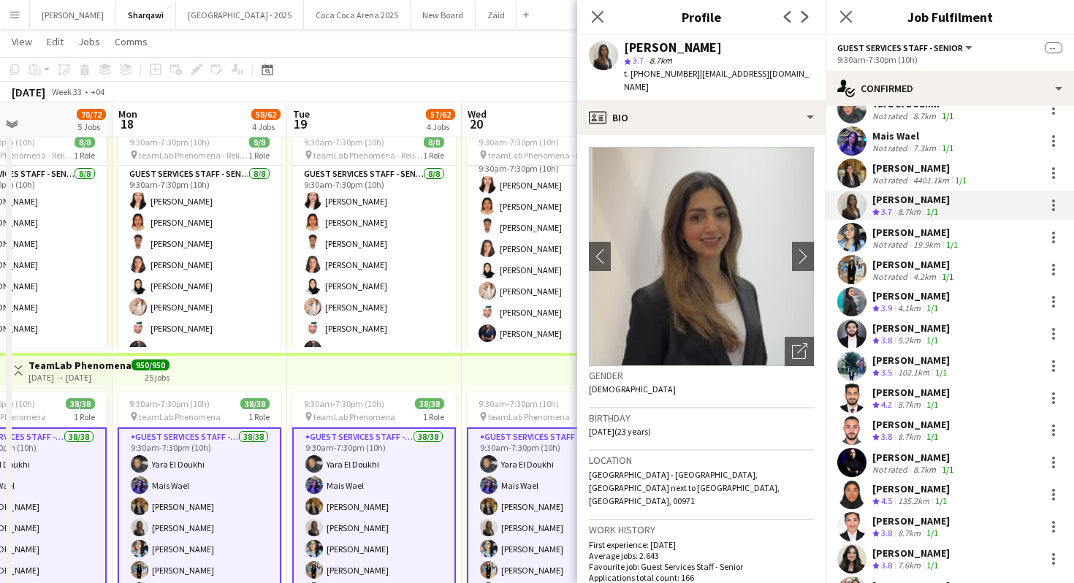
click at [910, 341] on div "5.2km" at bounding box center [909, 341] width 28 height 12
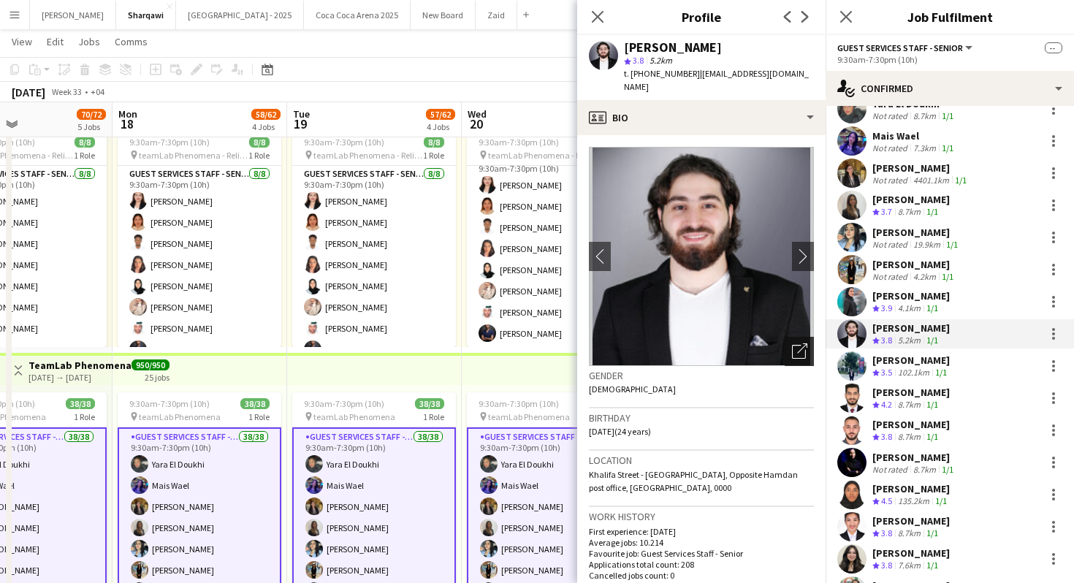
click at [795, 343] on icon "Open photos pop-in" at bounding box center [799, 350] width 15 height 15
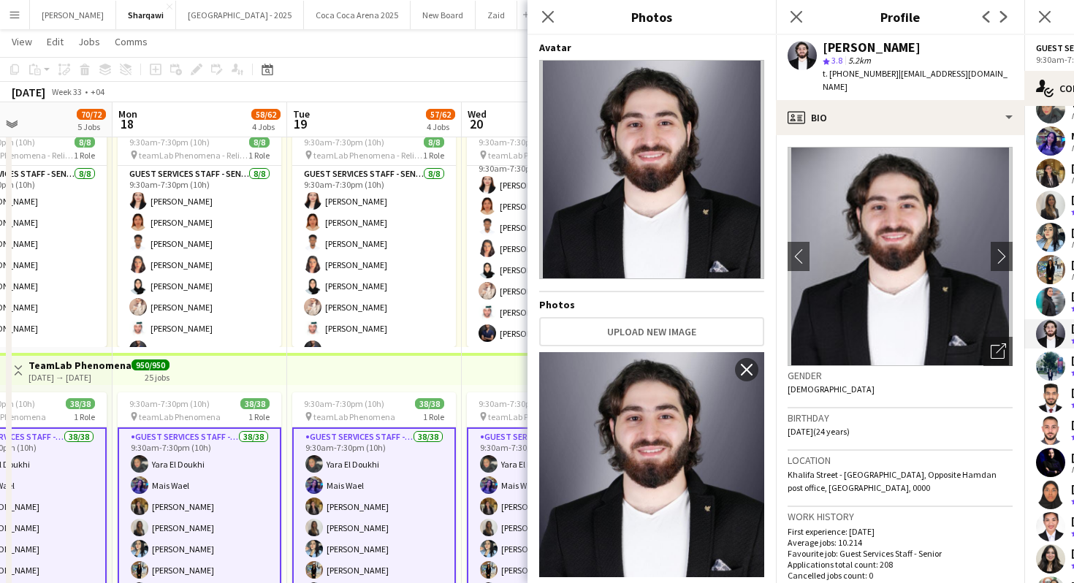
scroll to position [26, 0]
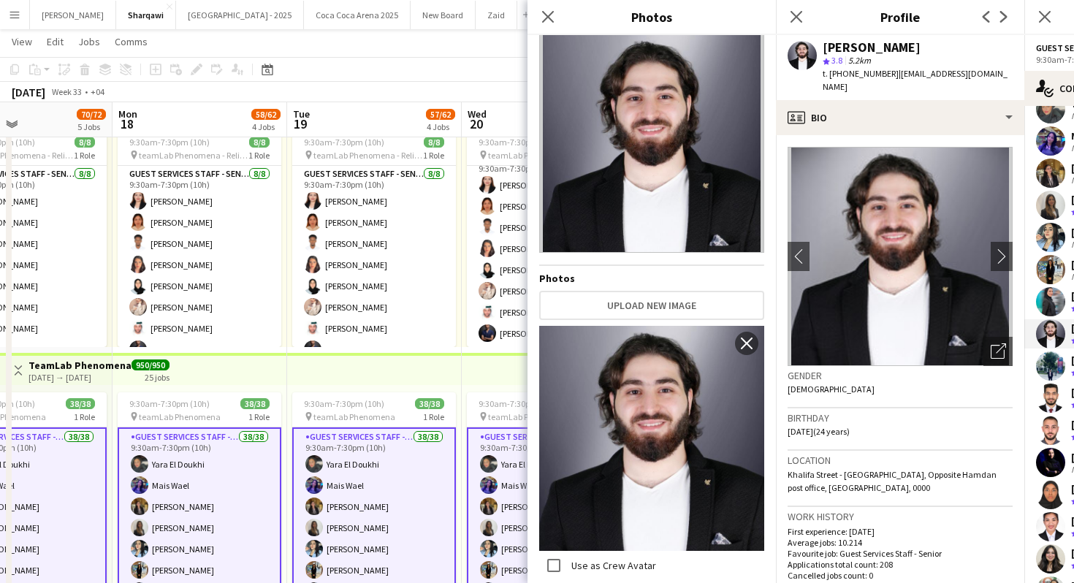
click at [797, 426] on span "[DATE] (24 years)" at bounding box center [819, 431] width 62 height 11
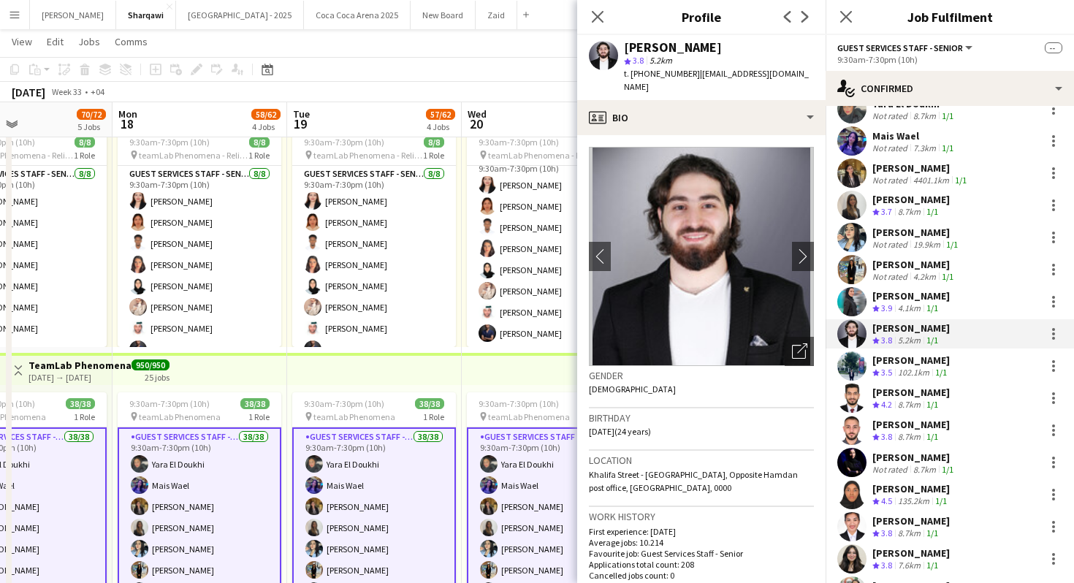
click at [931, 356] on div "[PERSON_NAME]" at bounding box center [910, 360] width 77 height 13
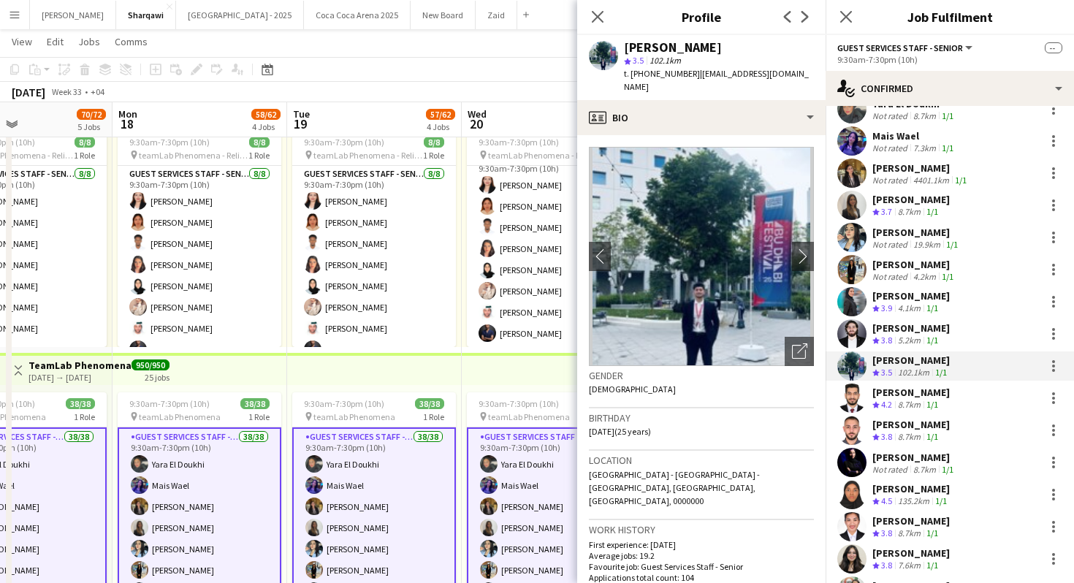
click at [964, 392] on div "[PERSON_NAME] Crew rating 4.2 8.7km 1/1" at bounding box center [950, 398] width 248 height 29
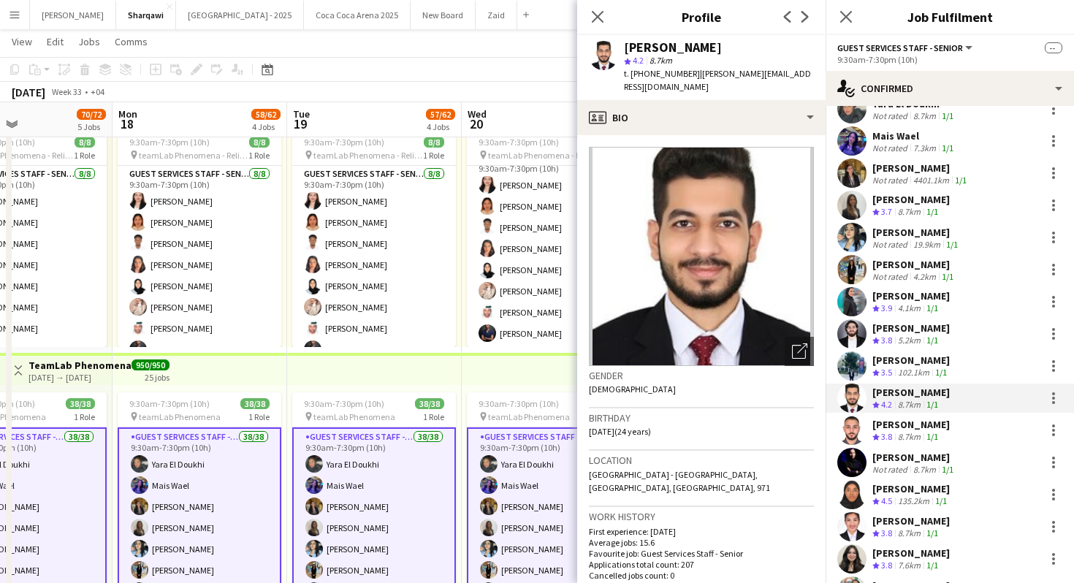
click at [959, 422] on div "[PERSON_NAME] Crew rating 3.8 8.7km 1/1" at bounding box center [950, 430] width 248 height 29
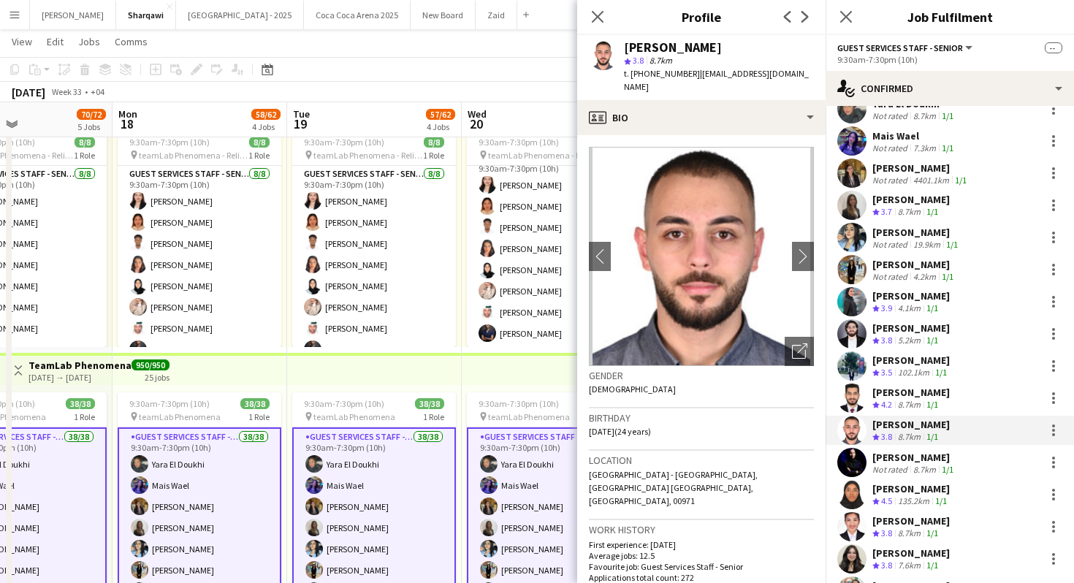
click at [958, 452] on div "[PERSON_NAME] Not rated 8.7km 1/1" at bounding box center [950, 462] width 248 height 29
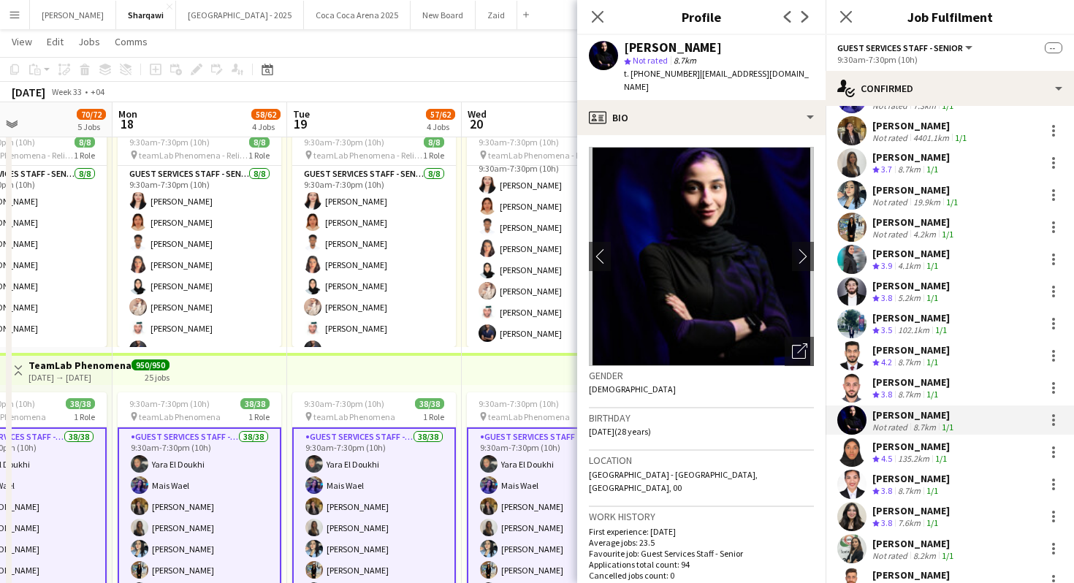
click at [958, 452] on div "[PERSON_NAME] Crew rating 4.5 135.2km 1/1" at bounding box center [950, 452] width 248 height 29
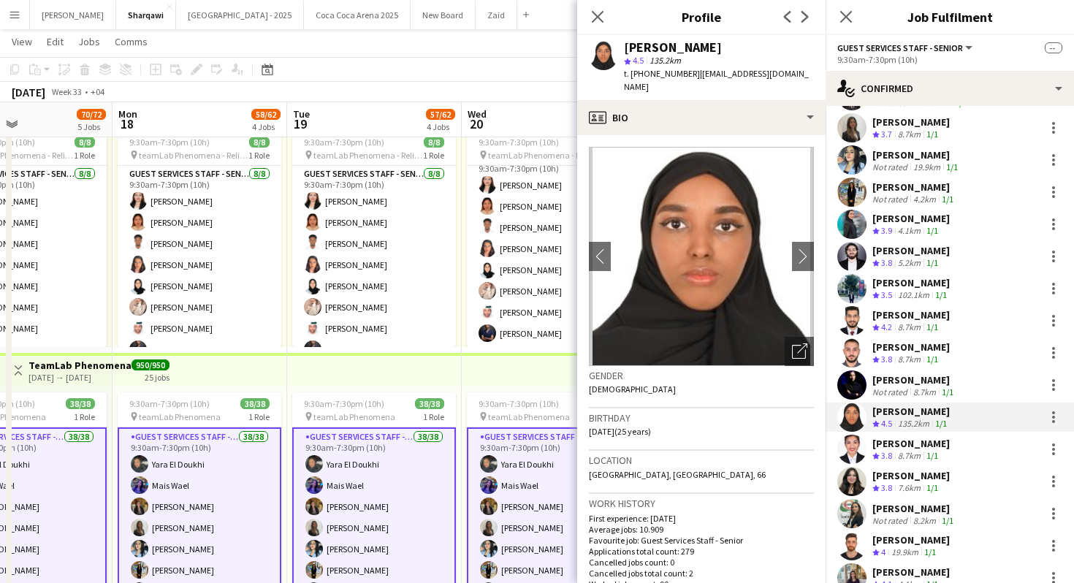
click at [958, 452] on div "[PERSON_NAME] Crew rating 3.8 8.7km 1/1" at bounding box center [950, 449] width 248 height 29
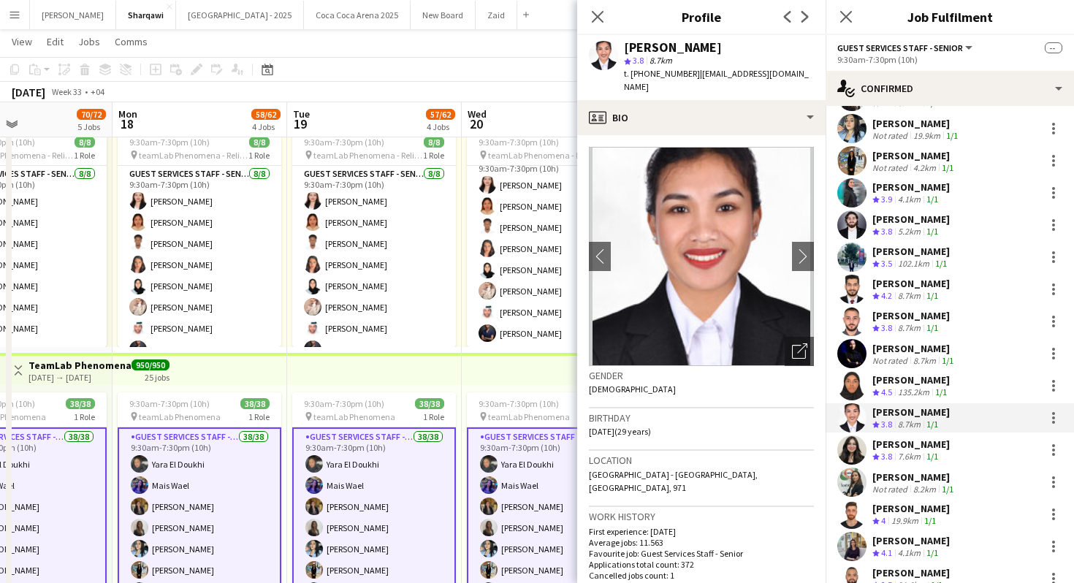
click at [958, 452] on div "[PERSON_NAME] Crew rating 3.8 7.6km 1/1" at bounding box center [950, 449] width 248 height 29
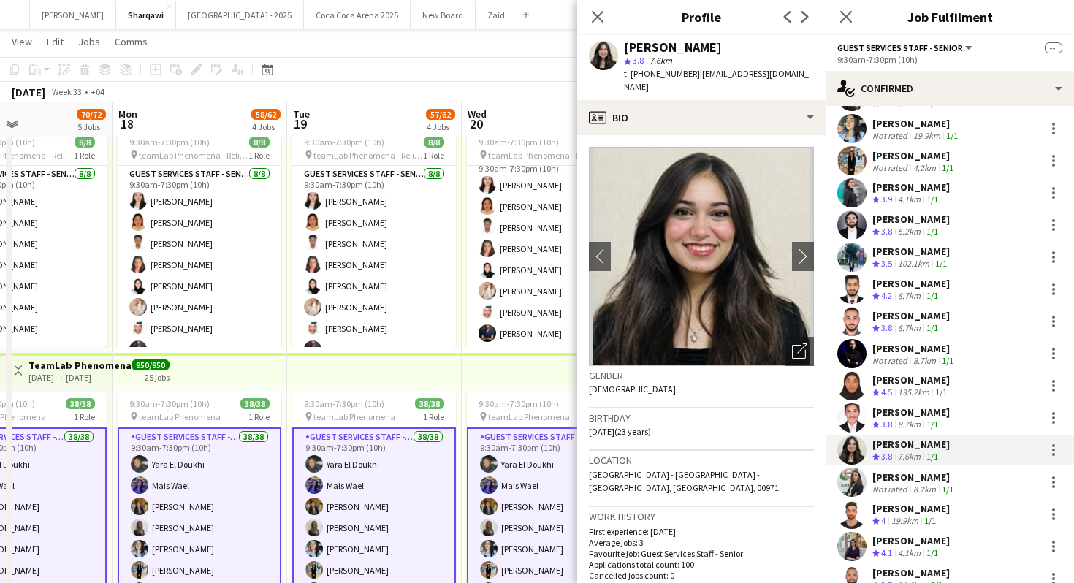
scroll to position [199, 0]
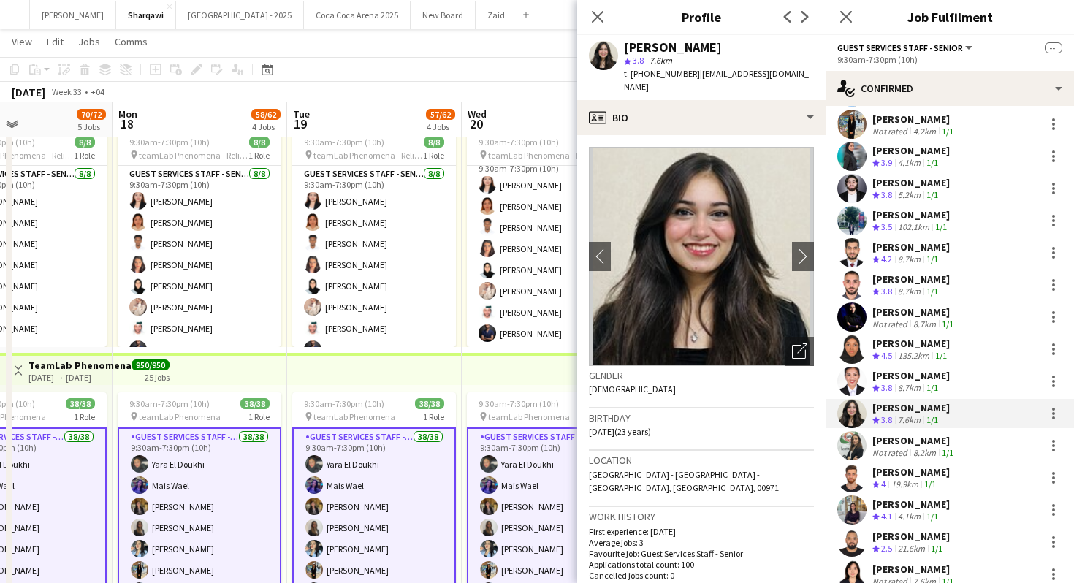
click at [958, 452] on div "[PERSON_NAME] Not rated 8.2km 1/1" at bounding box center [950, 445] width 248 height 29
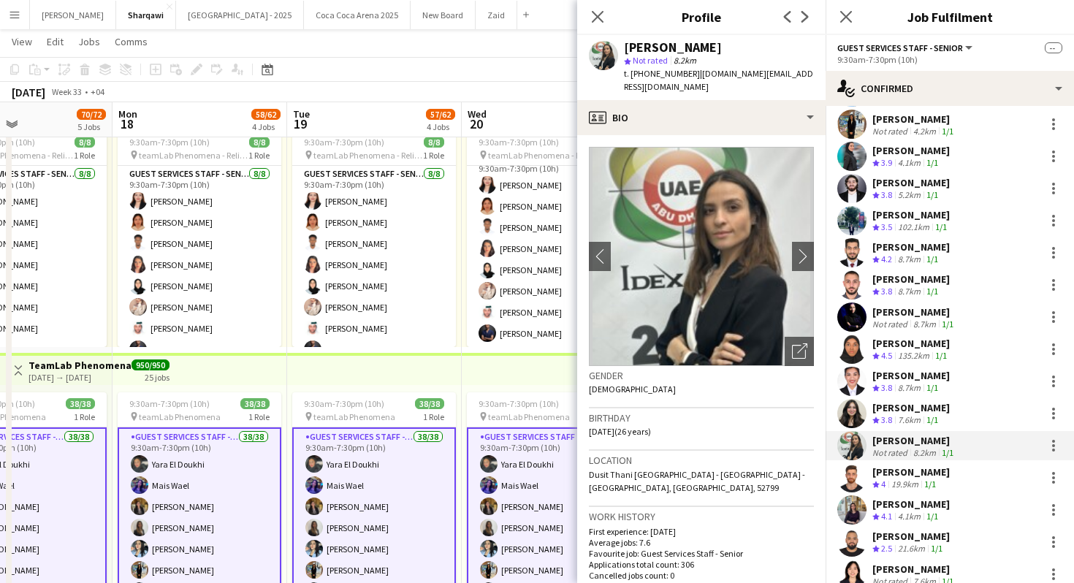
scroll to position [221, 0]
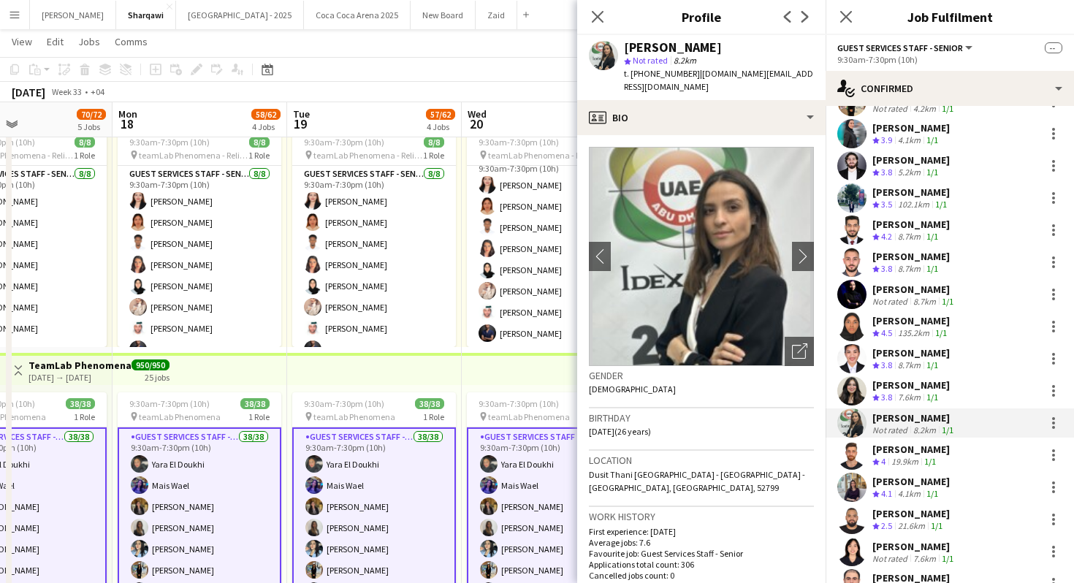
click at [958, 453] on div "[PERSON_NAME] Crew rating 4 19.9km 1/1" at bounding box center [950, 455] width 248 height 29
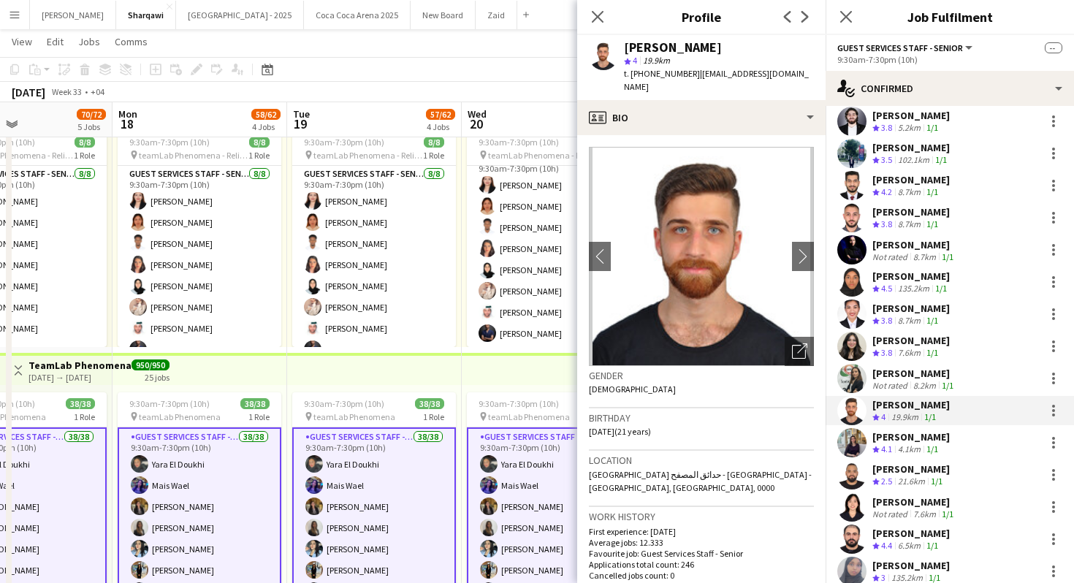
scroll to position [265, 0]
click at [945, 459] on div "Yara El Doukhi Not rated 8.7km 1/1 Mais Wael Not rated 7.3km 1/1 [PERSON_NAME] …" at bounding box center [950, 491] width 248 height 1219
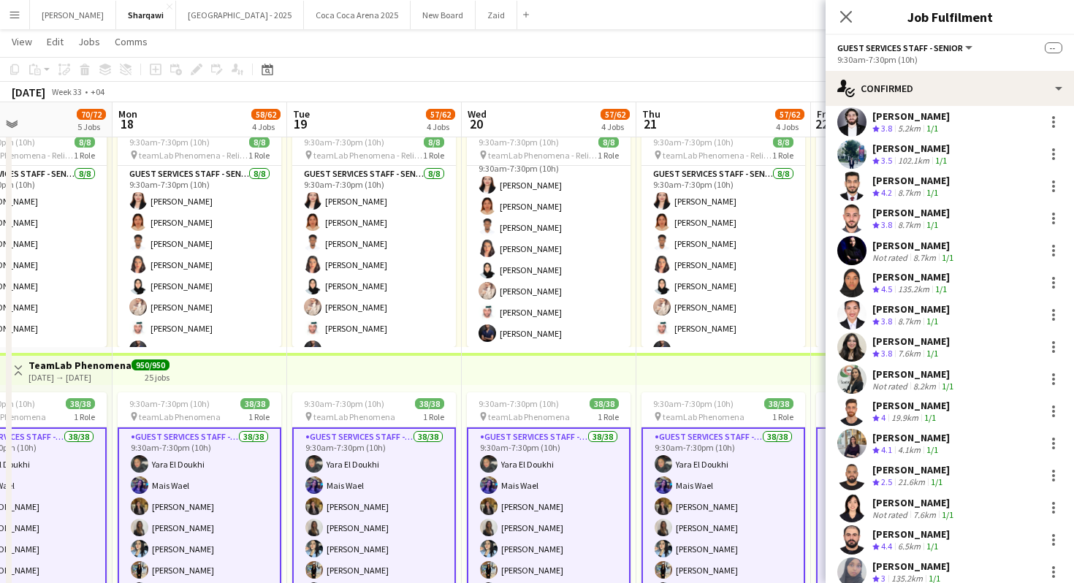
click at [940, 450] on div "1/1" at bounding box center [932, 450] width 18 height 12
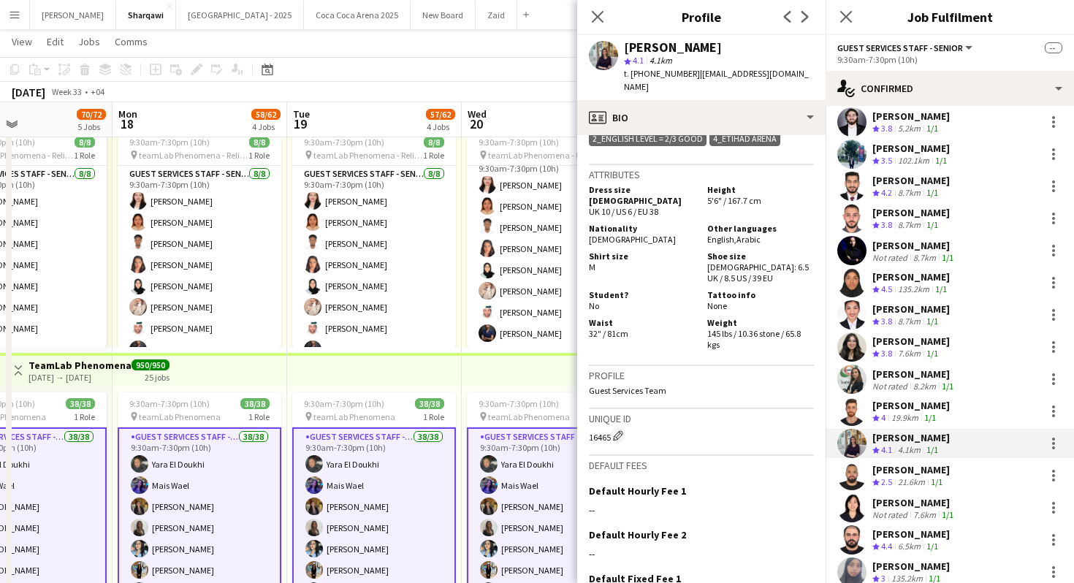
scroll to position [747, 0]
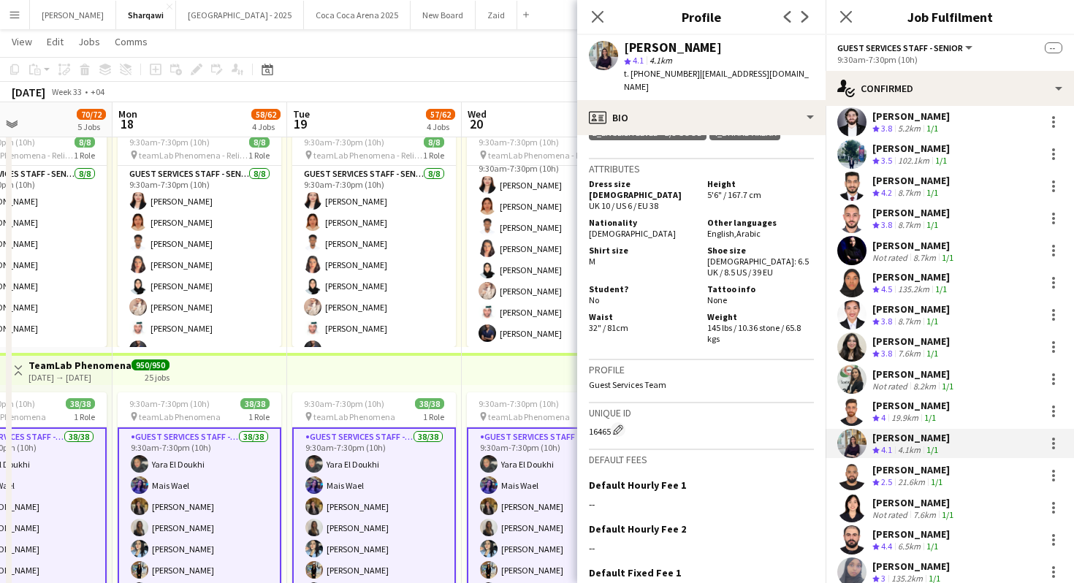
click at [950, 503] on div "[PERSON_NAME]" at bounding box center [914, 502] width 84 height 13
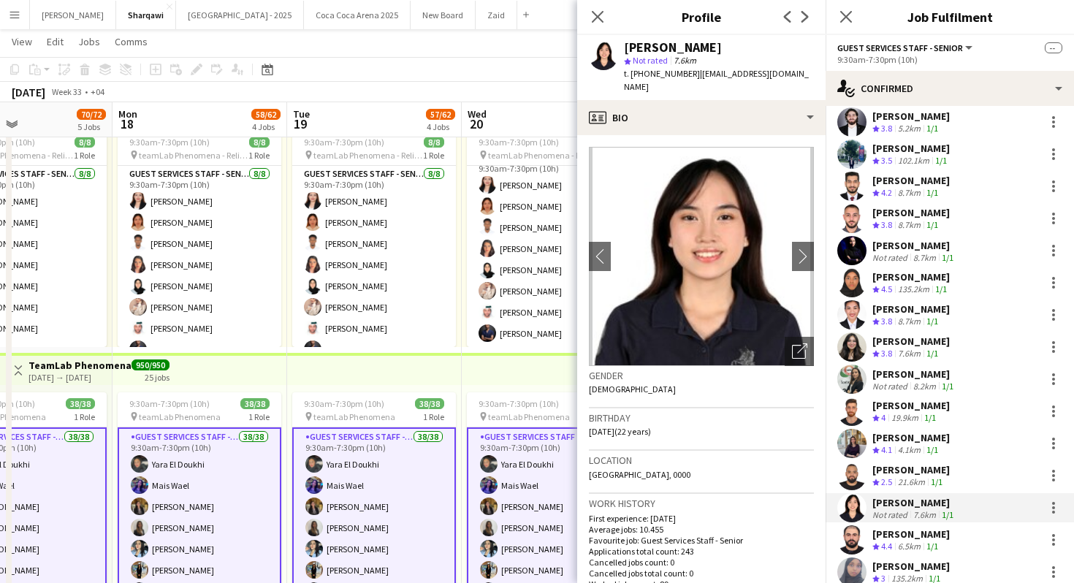
click at [937, 545] on app-skills-label "1/1" at bounding box center [932, 546] width 12 height 11
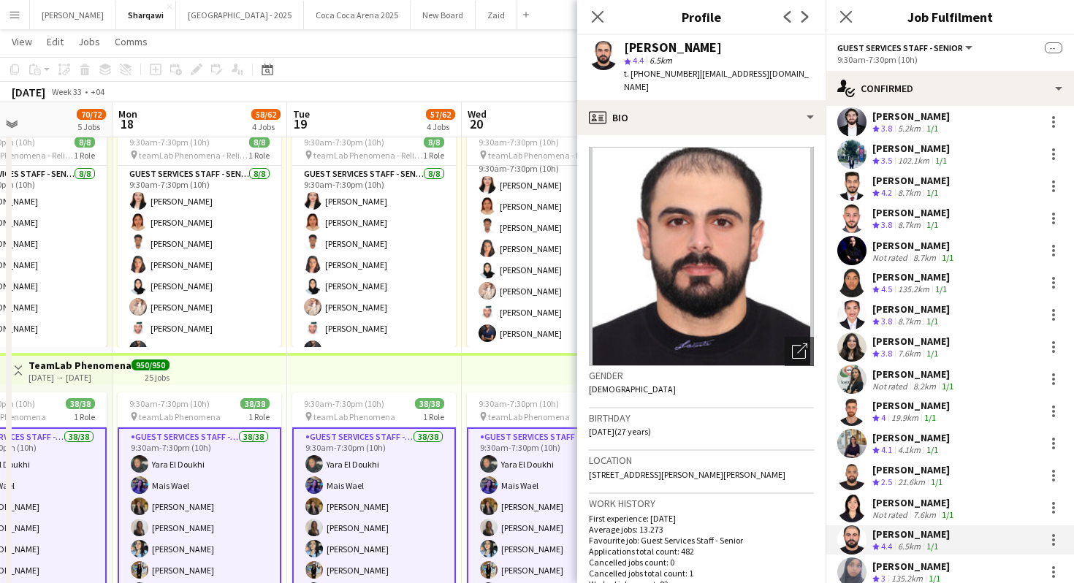
scroll to position [307, 0]
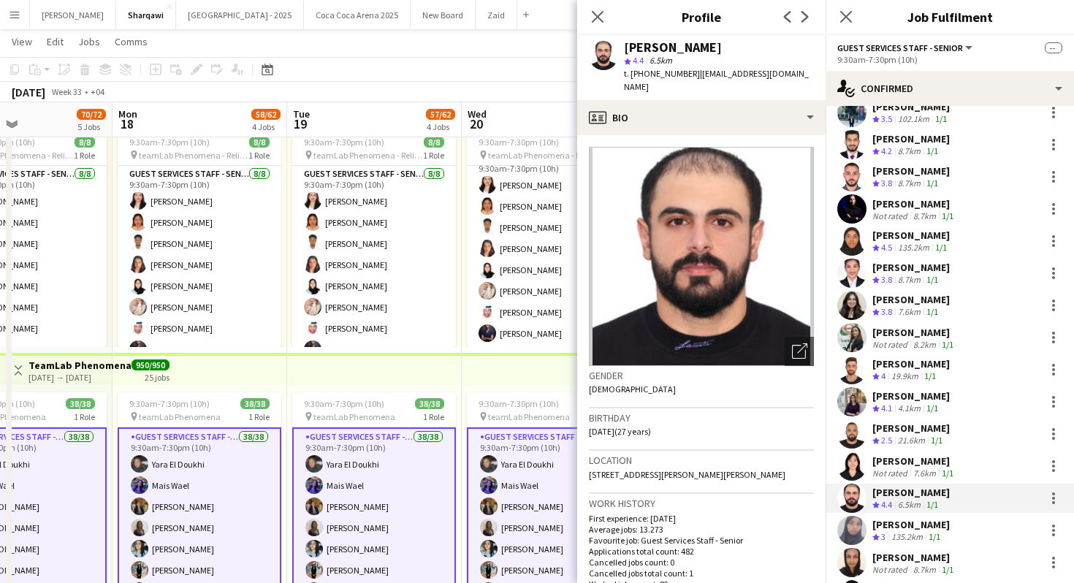
click at [935, 538] on app-skills-label "1/1" at bounding box center [935, 536] width 12 height 11
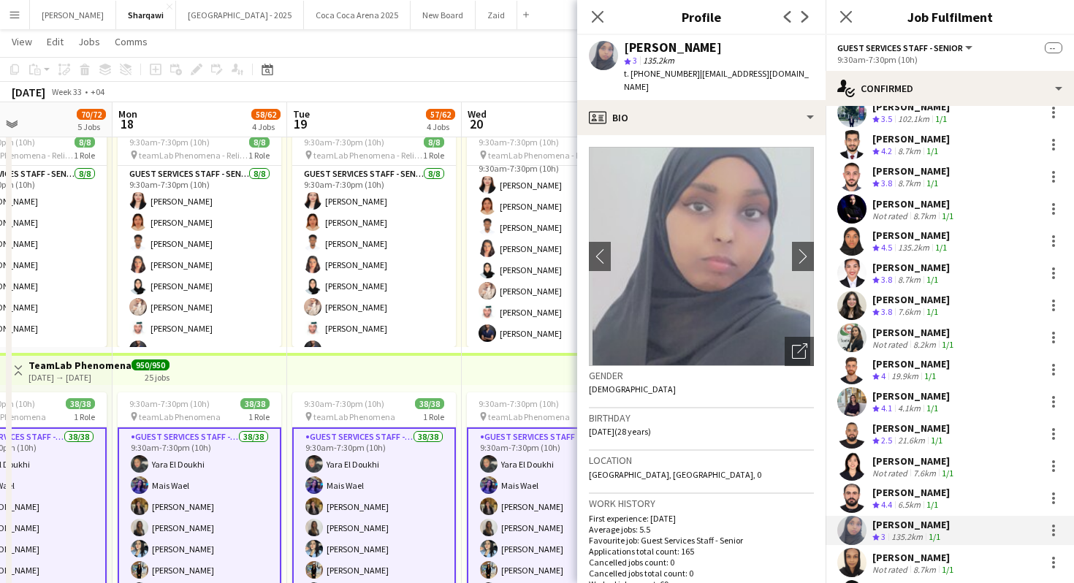
click at [939, 560] on div "[PERSON_NAME]" at bounding box center [914, 557] width 84 height 13
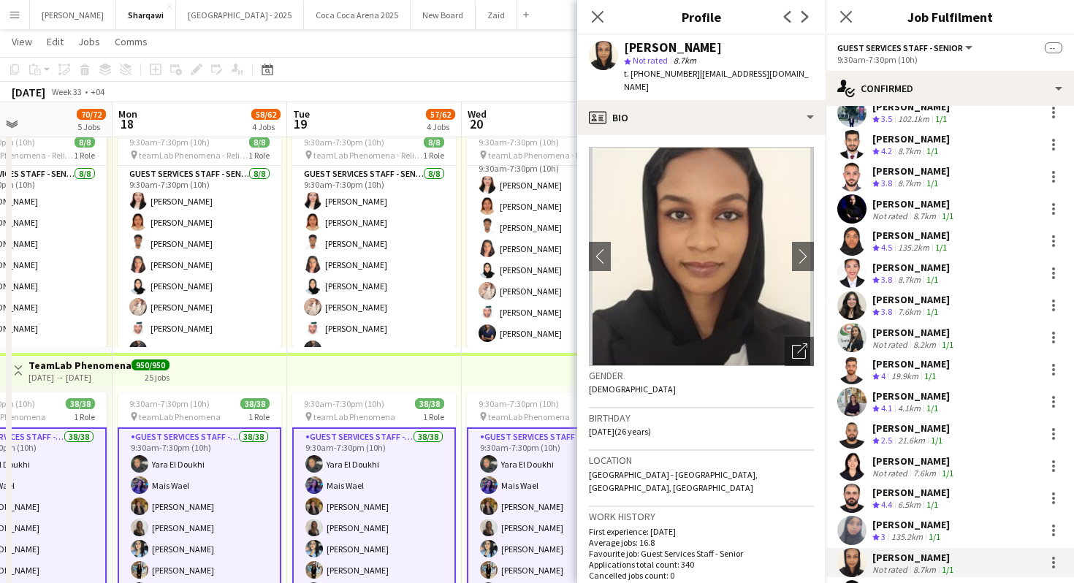
click at [938, 512] on div "[PERSON_NAME] Crew rating 4.4 6.5km 1/1" at bounding box center [950, 498] width 248 height 29
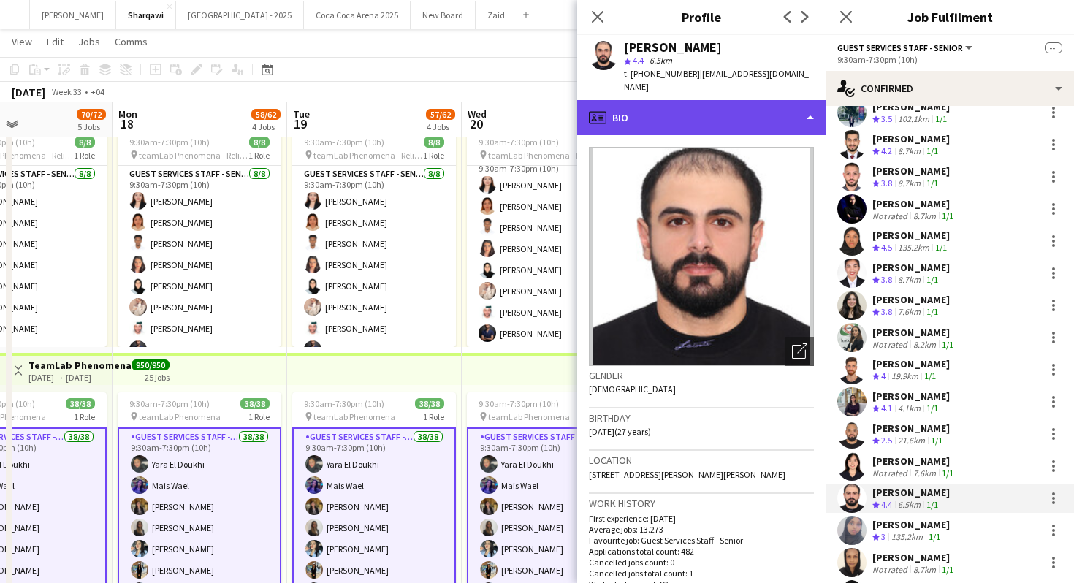
click at [774, 119] on div "profile Bio" at bounding box center [701, 117] width 248 height 35
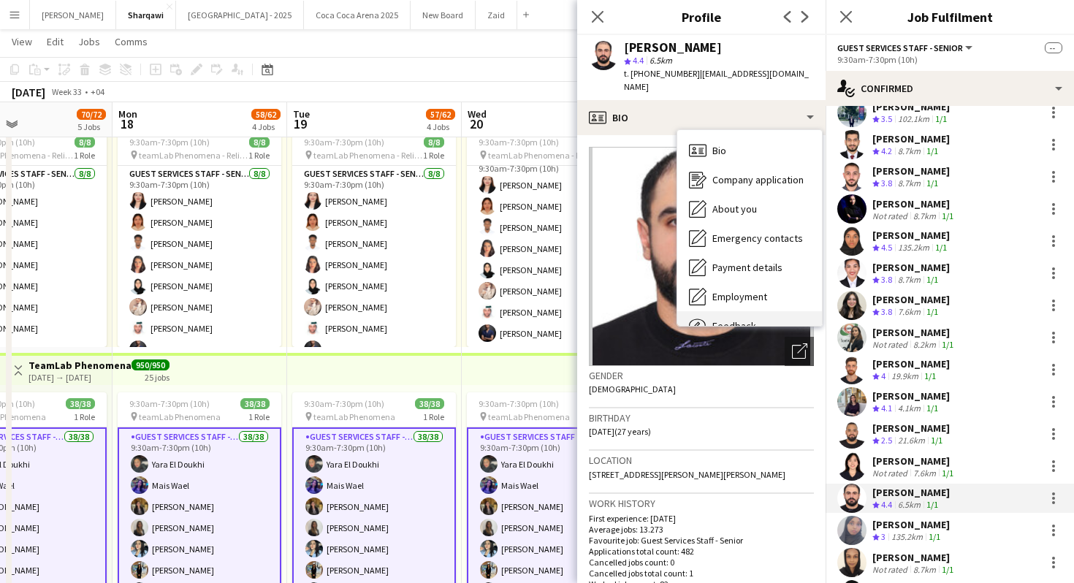
click at [785, 311] on div "Feedback Feedback" at bounding box center [749, 325] width 145 height 29
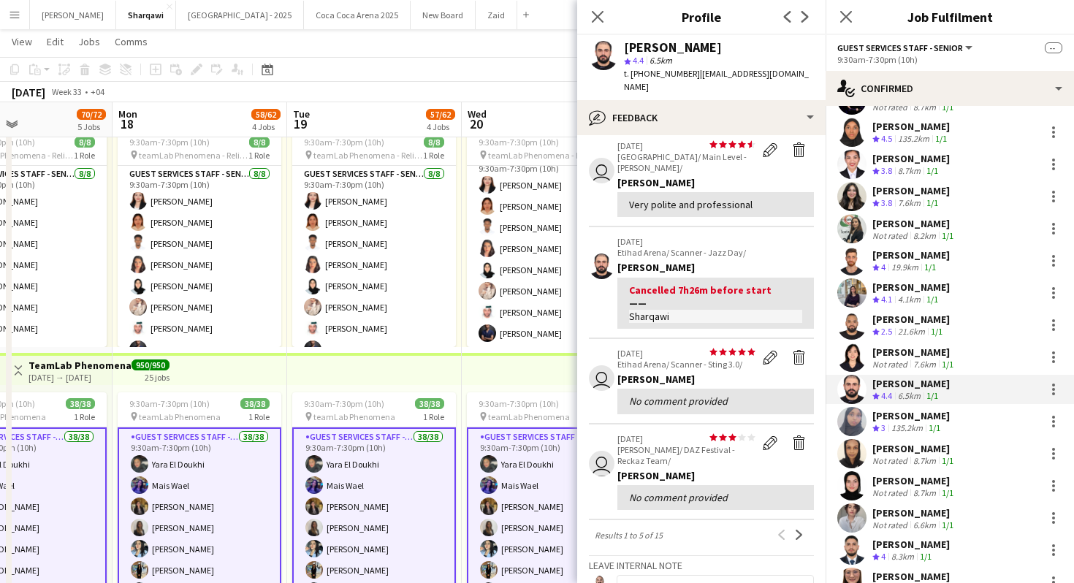
scroll to position [449, 0]
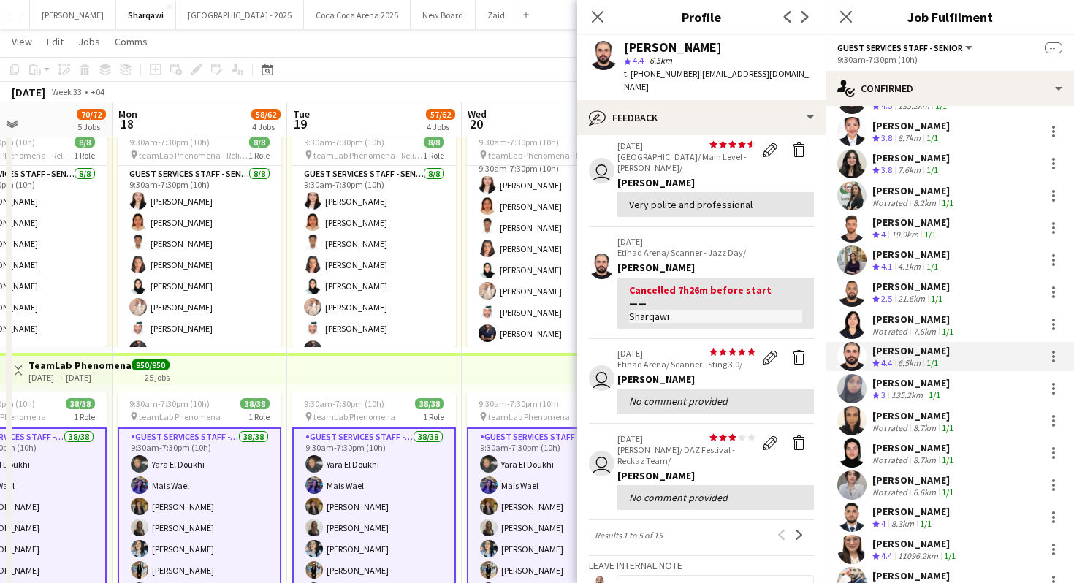
click at [915, 397] on div "135.2km" at bounding box center [906, 395] width 37 height 12
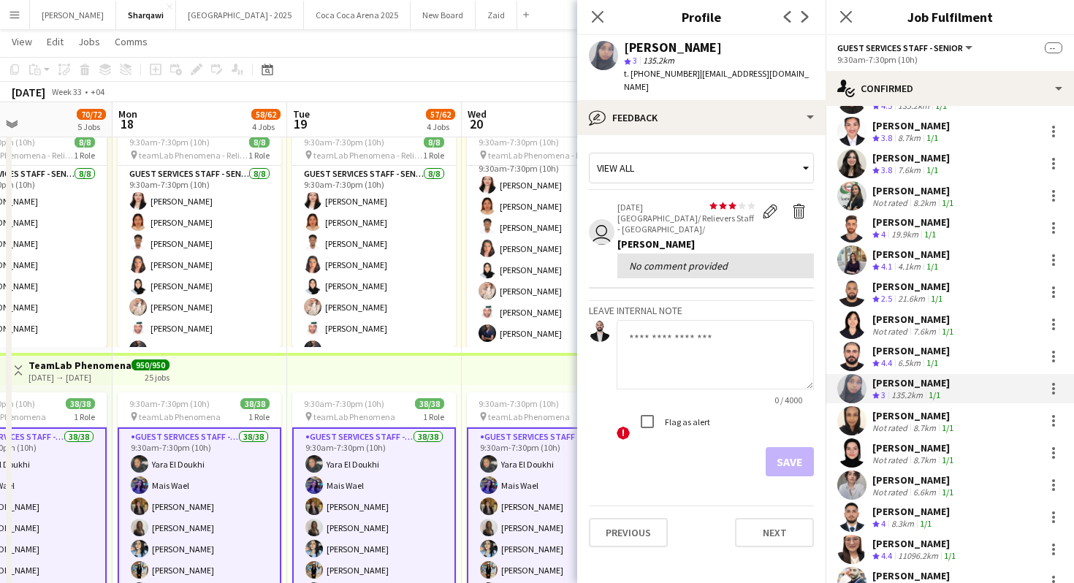
scroll to position [511, 0]
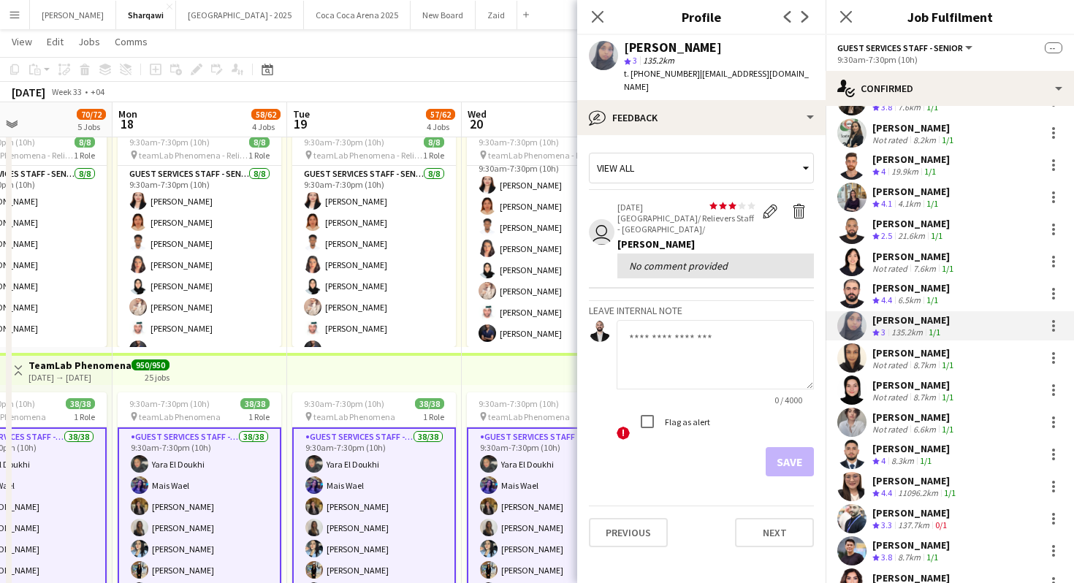
click at [920, 436] on div "[PERSON_NAME] Not rated 6.6km 1/1" at bounding box center [950, 422] width 248 height 29
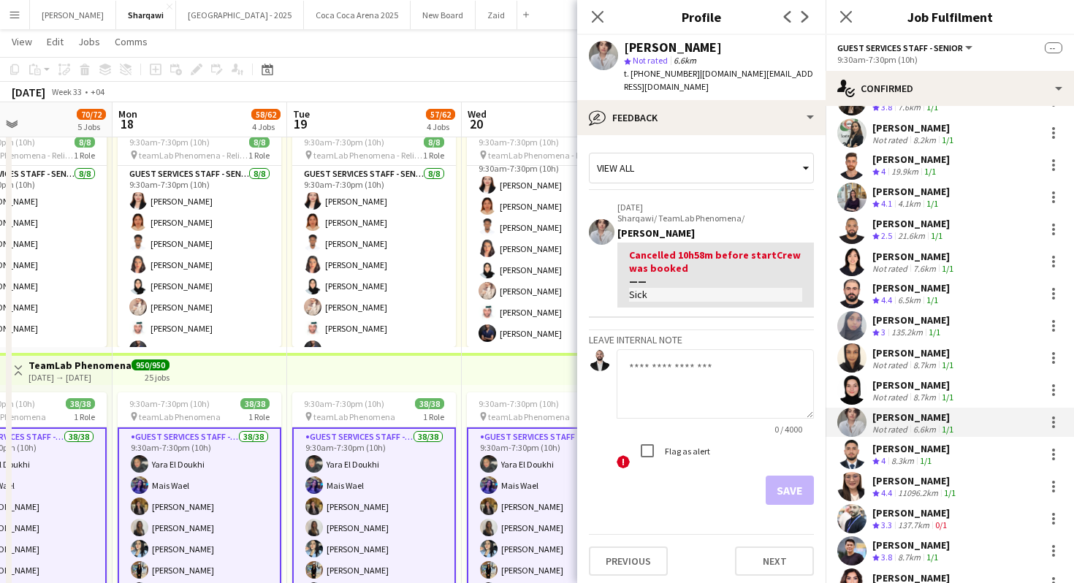
click at [920, 454] on div "[PERSON_NAME]" at bounding box center [910, 448] width 77 height 13
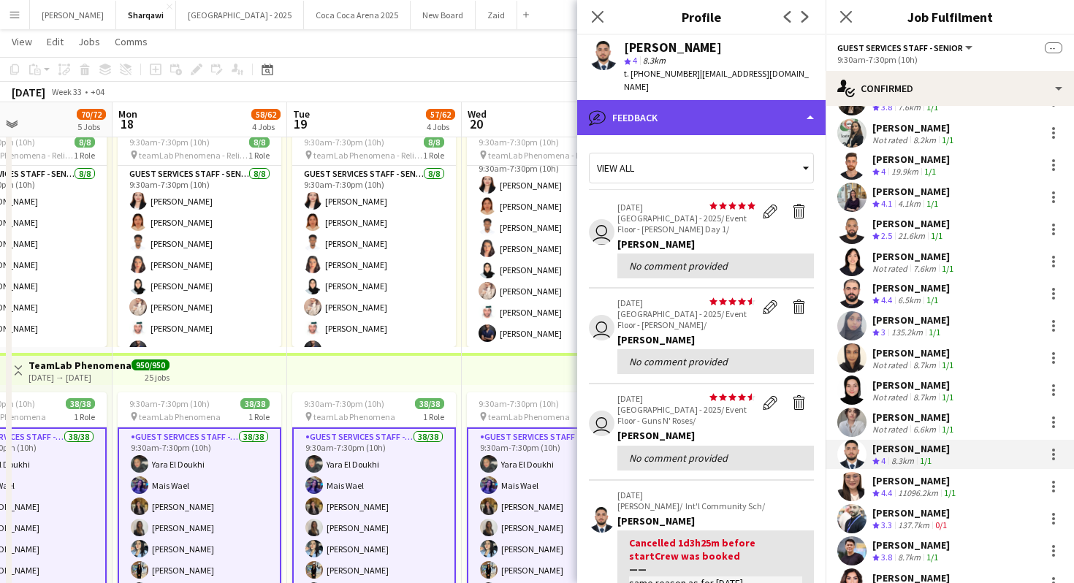
click at [782, 107] on div "bubble-pencil Feedback" at bounding box center [701, 117] width 248 height 35
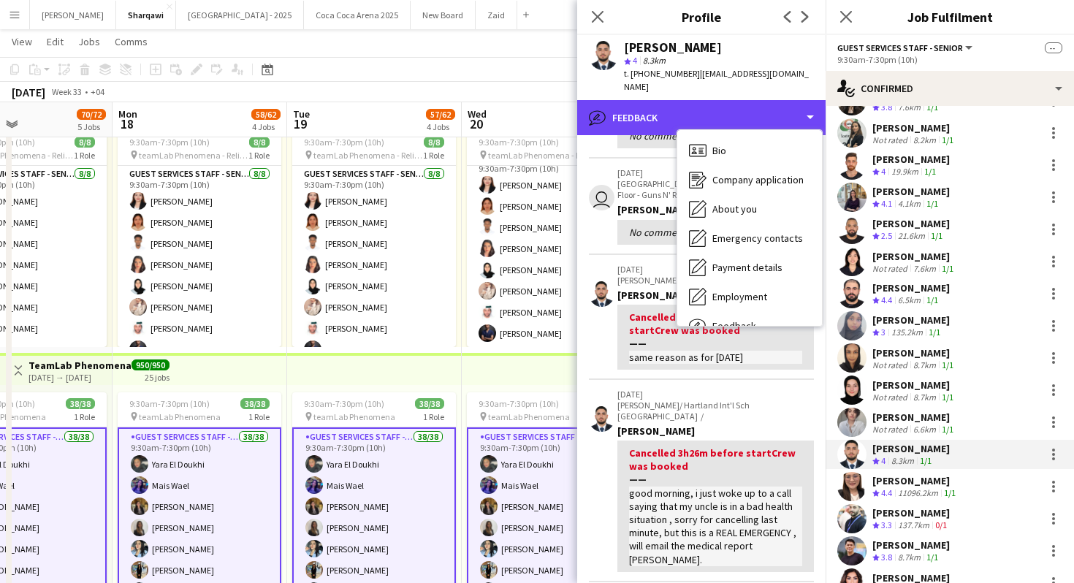
scroll to position [232, 0]
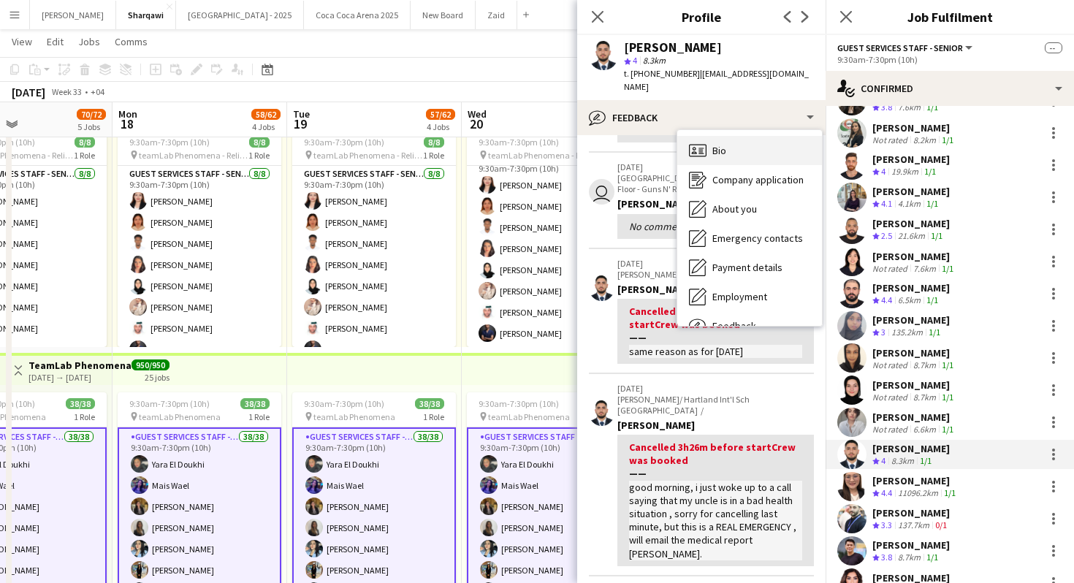
click at [759, 137] on div "Bio Bio" at bounding box center [749, 150] width 145 height 29
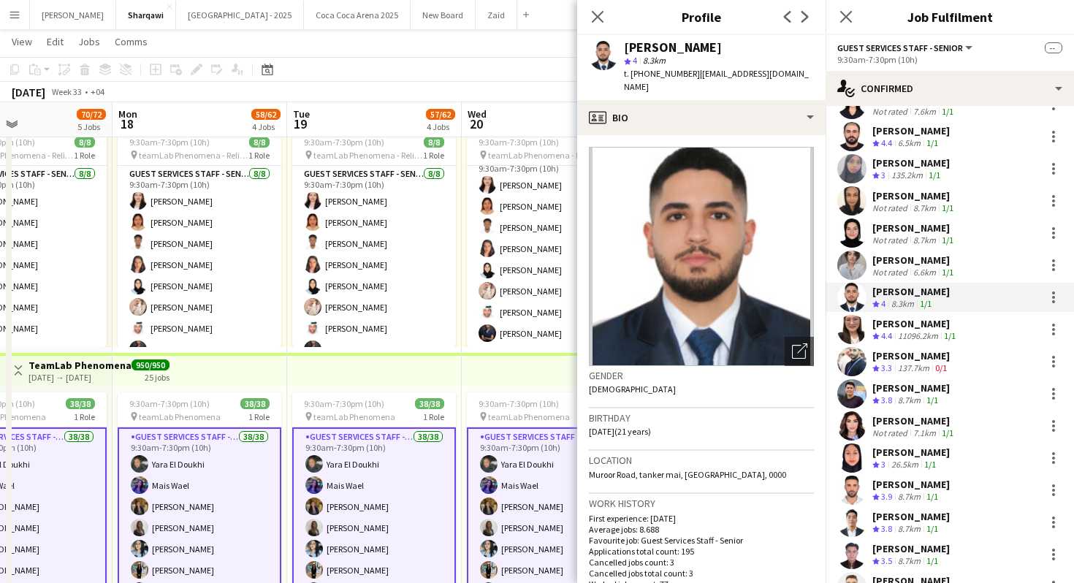
scroll to position [707, 0]
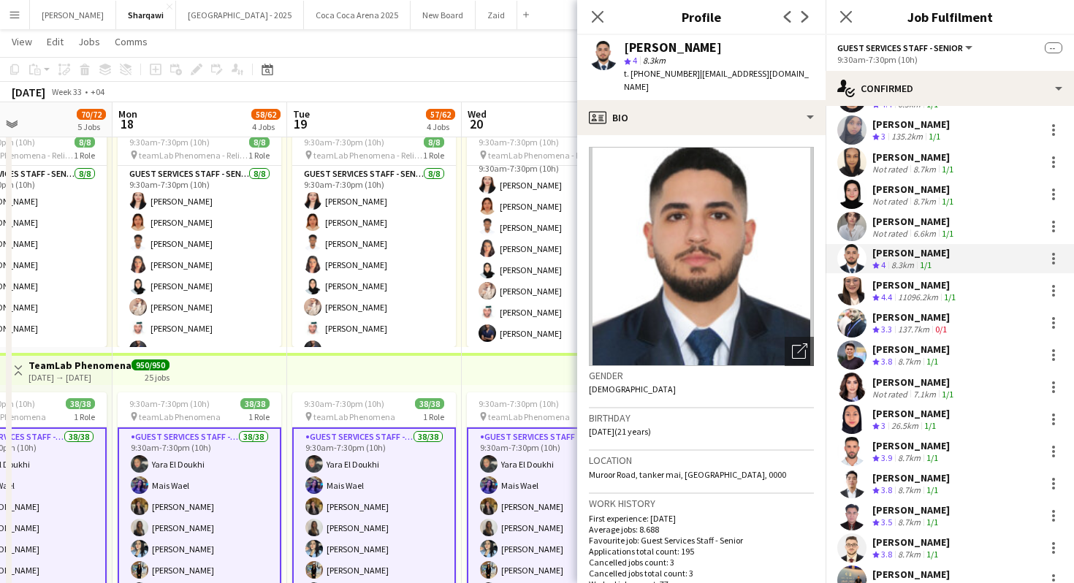
click at [926, 390] on div "7.1km" at bounding box center [924, 394] width 28 height 11
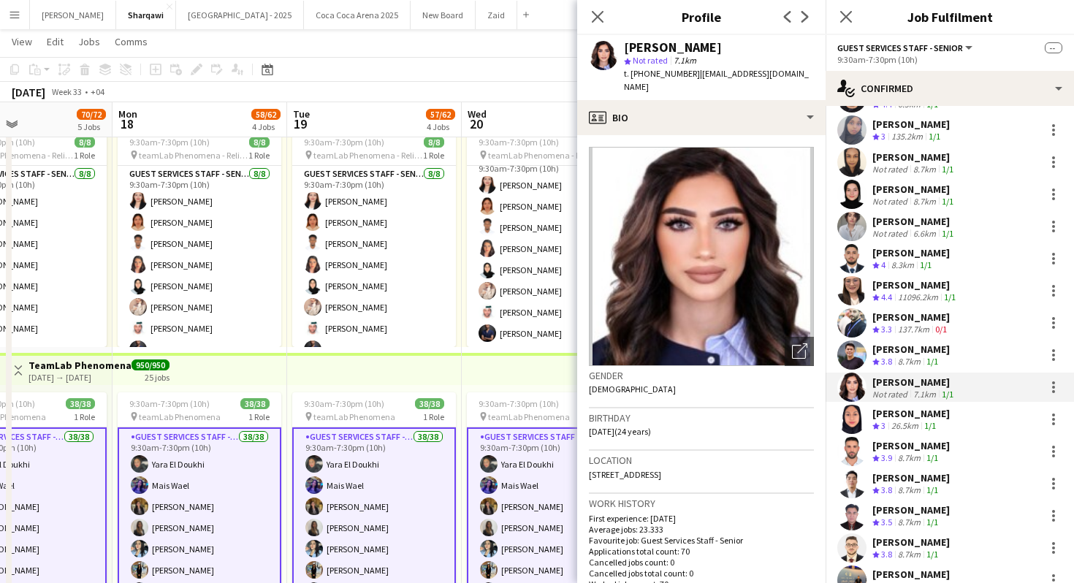
click at [920, 359] on div "8.7km" at bounding box center [909, 362] width 28 height 12
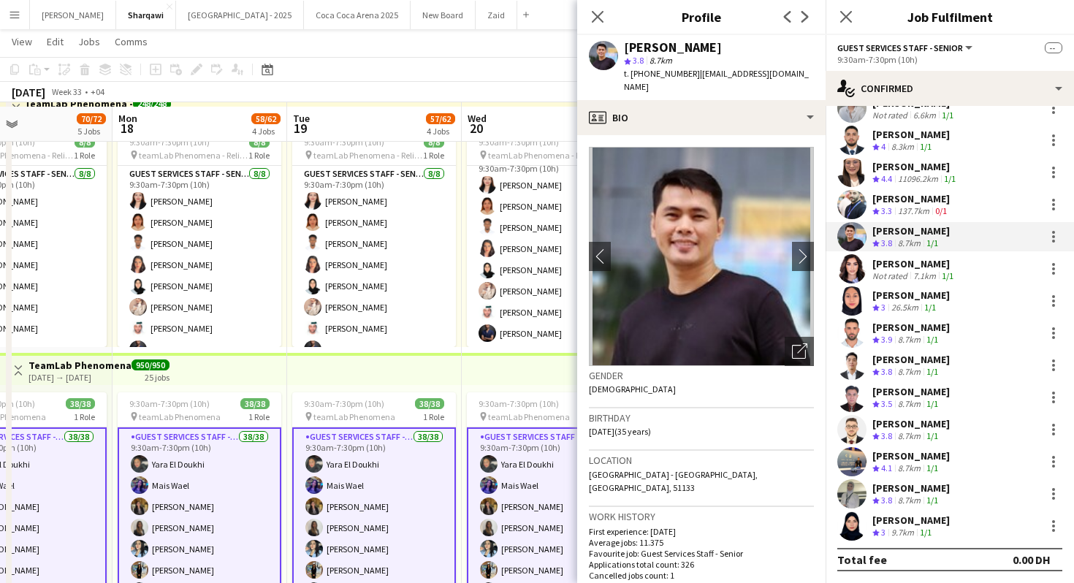
scroll to position [635, 0]
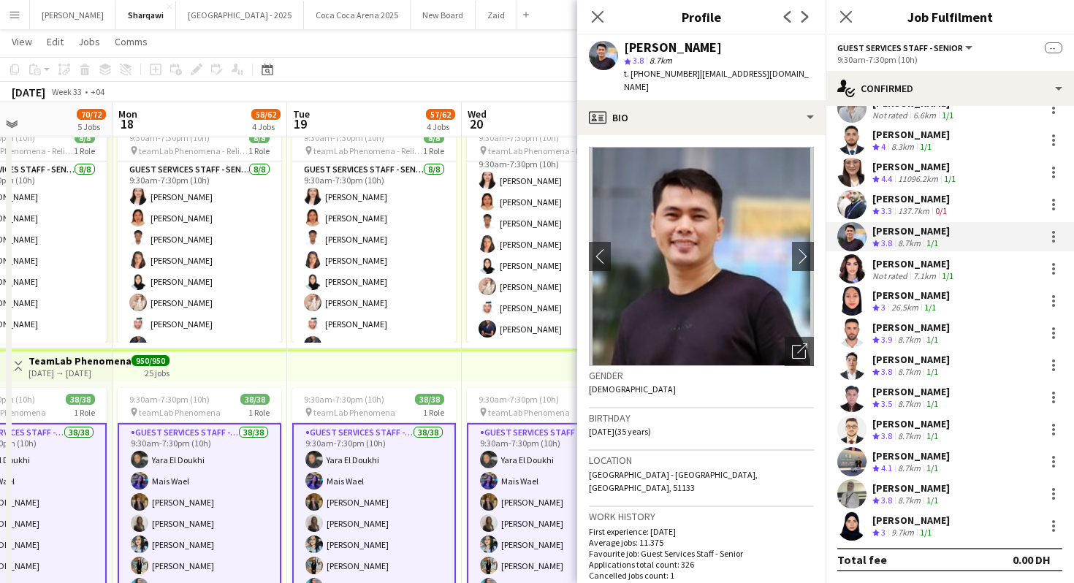
click at [927, 429] on div "[PERSON_NAME]" at bounding box center [910, 423] width 77 height 13
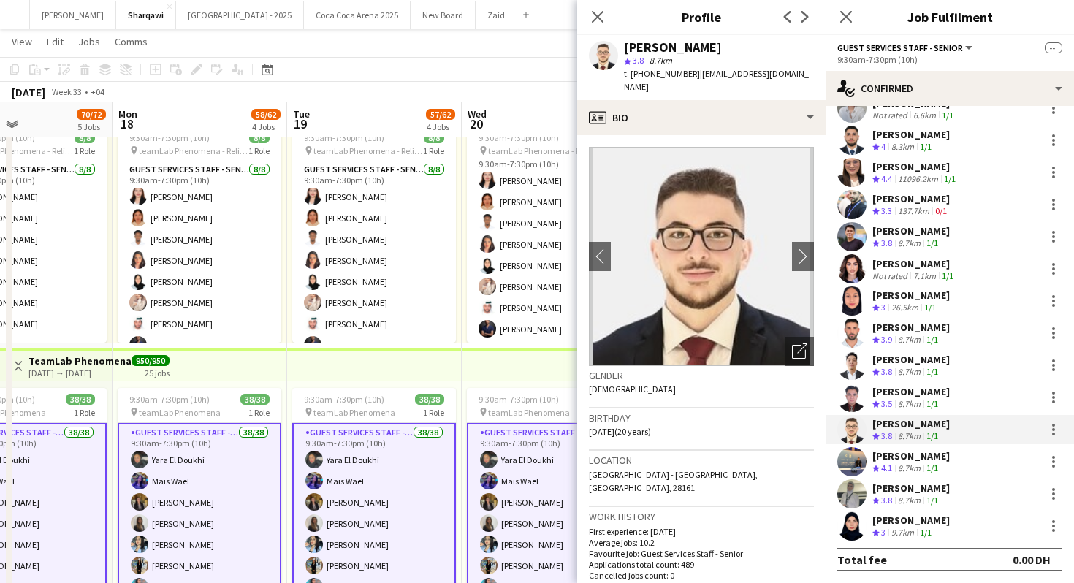
click at [933, 400] on app-skills-label "1/1" at bounding box center [932, 403] width 12 height 11
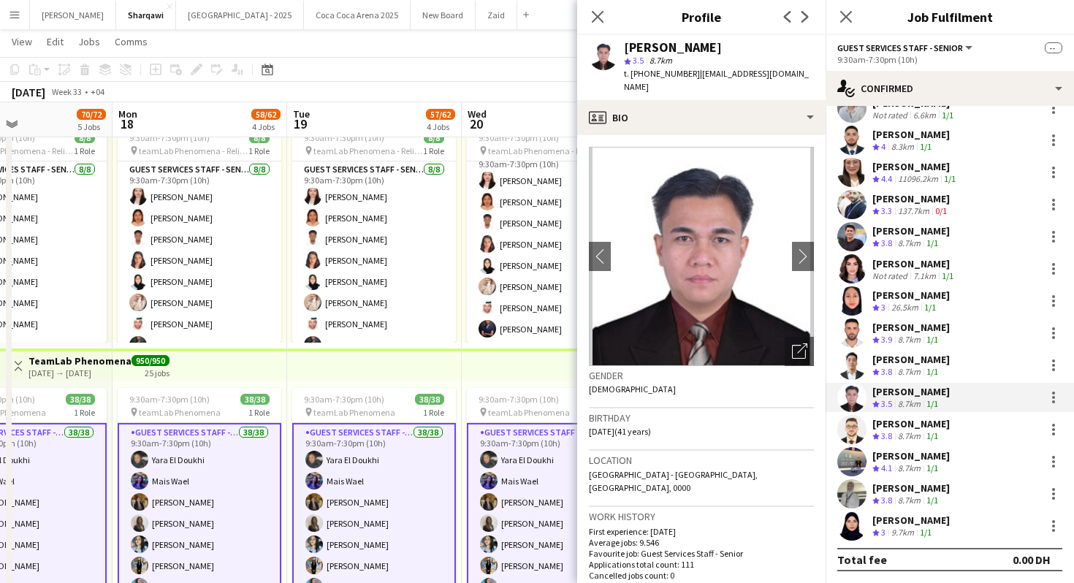
click at [934, 482] on div "[PERSON_NAME]" at bounding box center [910, 487] width 77 height 13
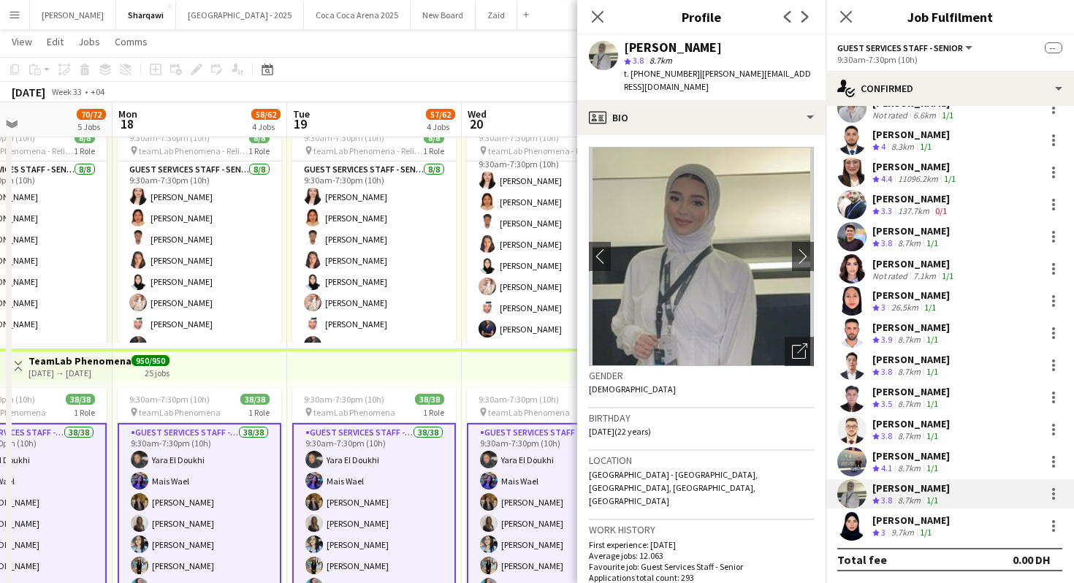
click at [934, 516] on div "[PERSON_NAME]" at bounding box center [910, 520] width 77 height 13
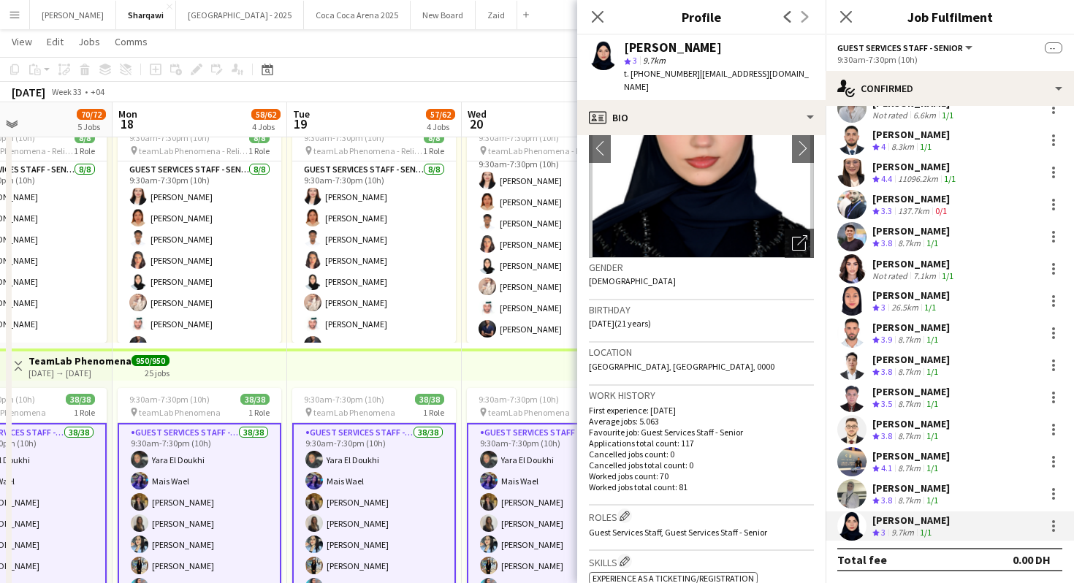
scroll to position [107, 0]
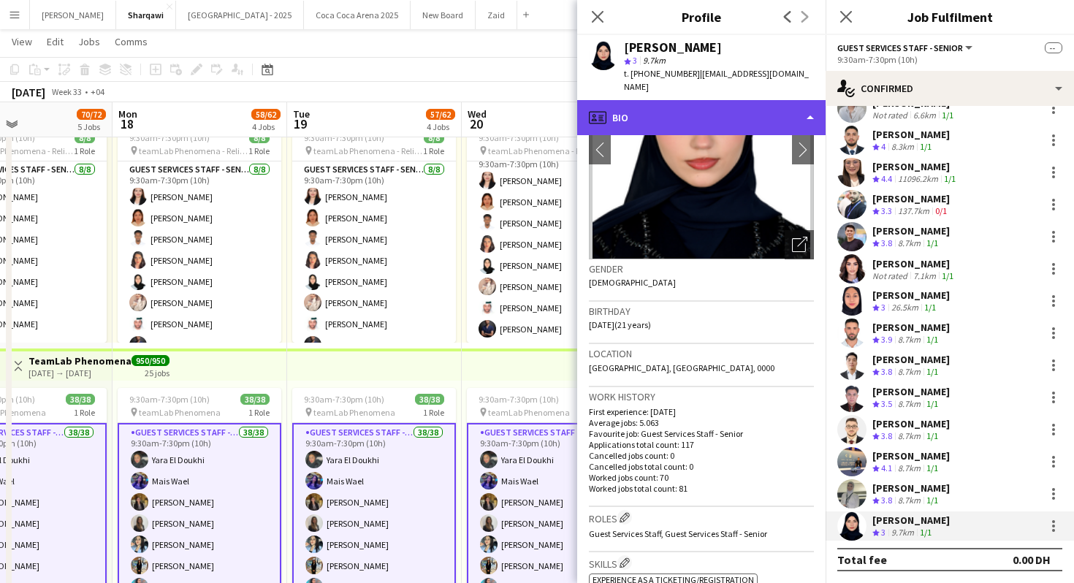
click at [709, 100] on div "profile Bio" at bounding box center [701, 117] width 248 height 35
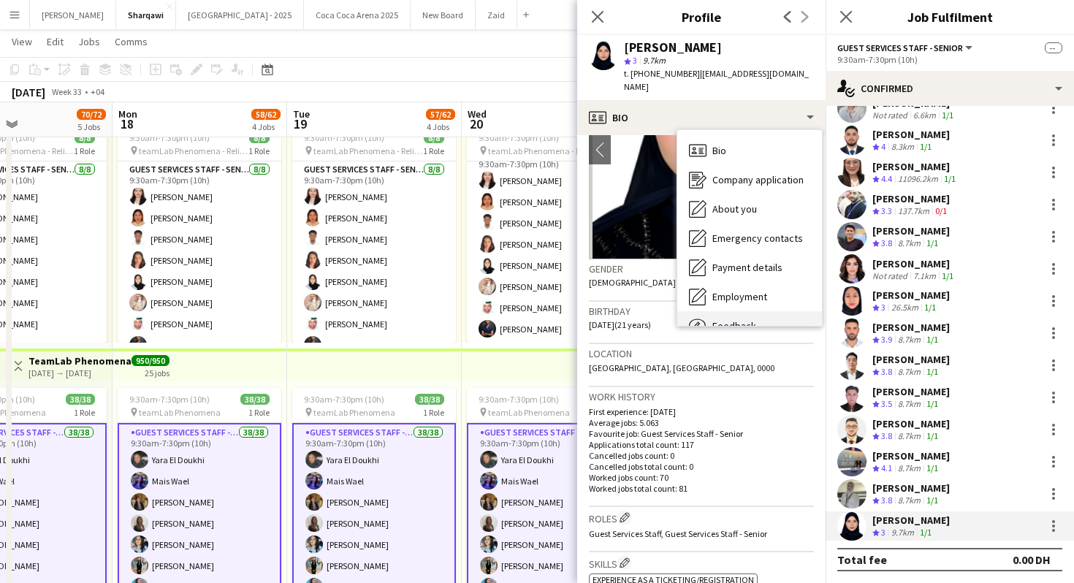
click at [736, 319] on span "Feedback" at bounding box center [734, 325] width 44 height 13
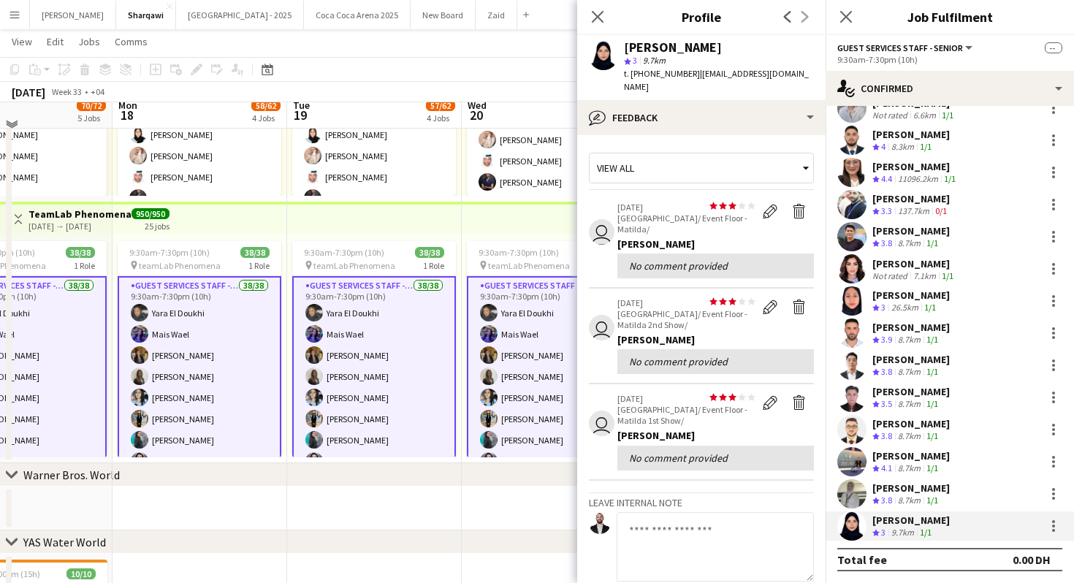
scroll to position [798, 0]
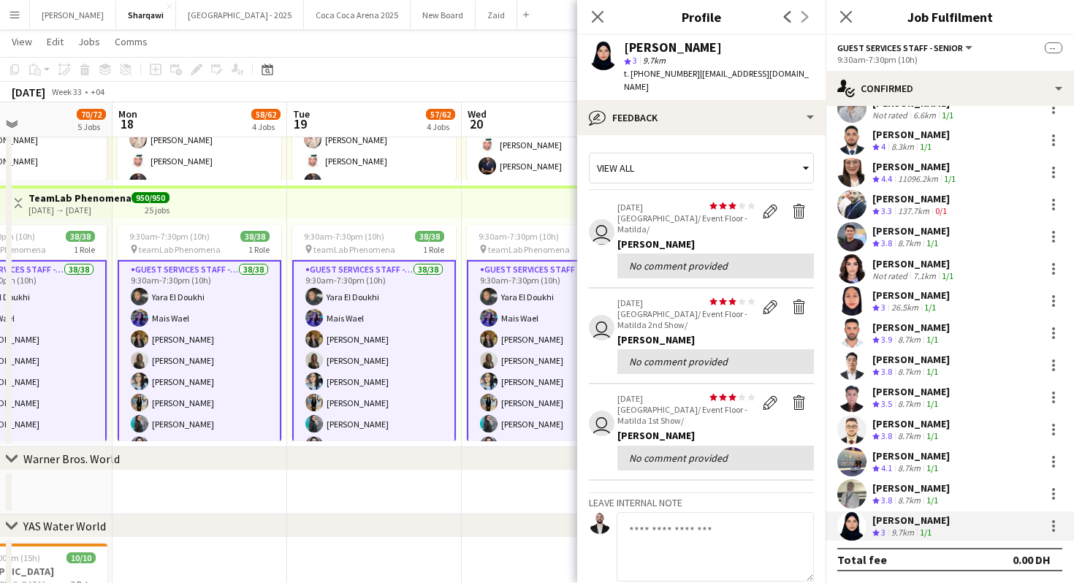
click at [483, 515] on div "chevron-right YAS Water World" at bounding box center [537, 525] width 1074 height 23
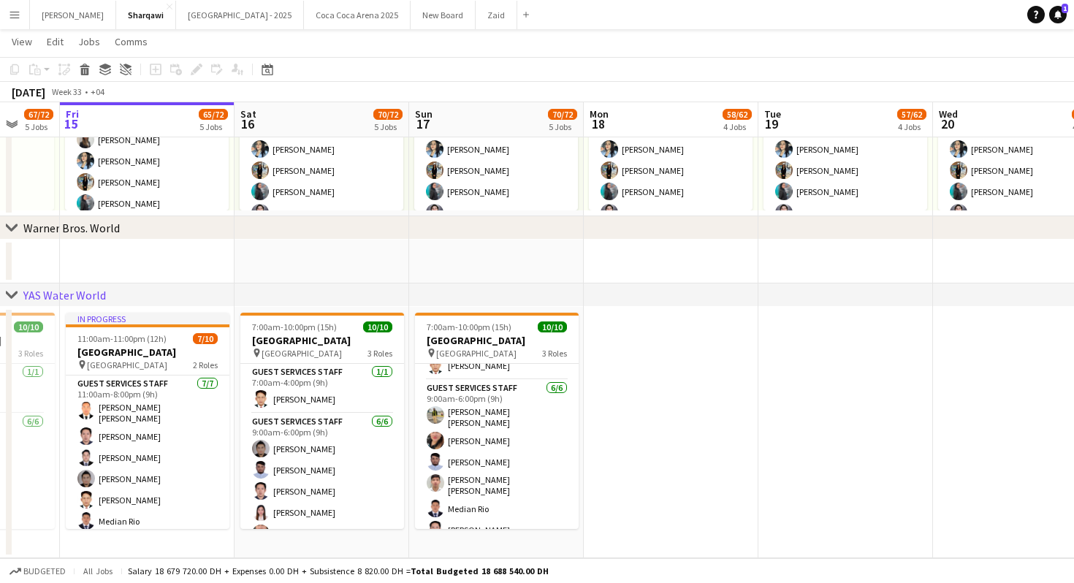
scroll to position [0, 0]
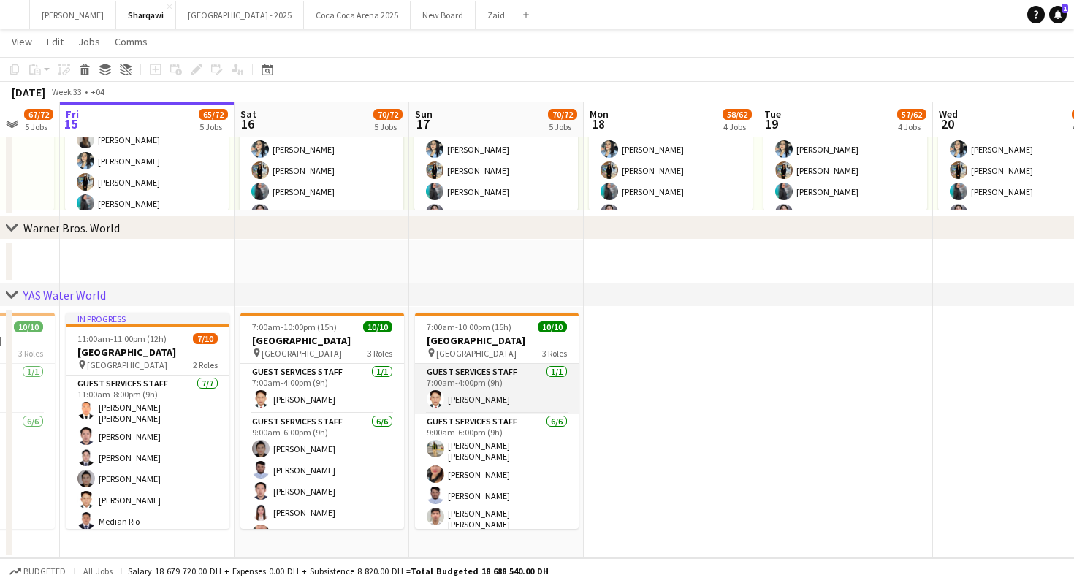
click at [518, 398] on app-card-role "Guest Services Staff [DATE] 7:00am-4:00pm (9h) [PERSON_NAME]" at bounding box center [497, 389] width 164 height 50
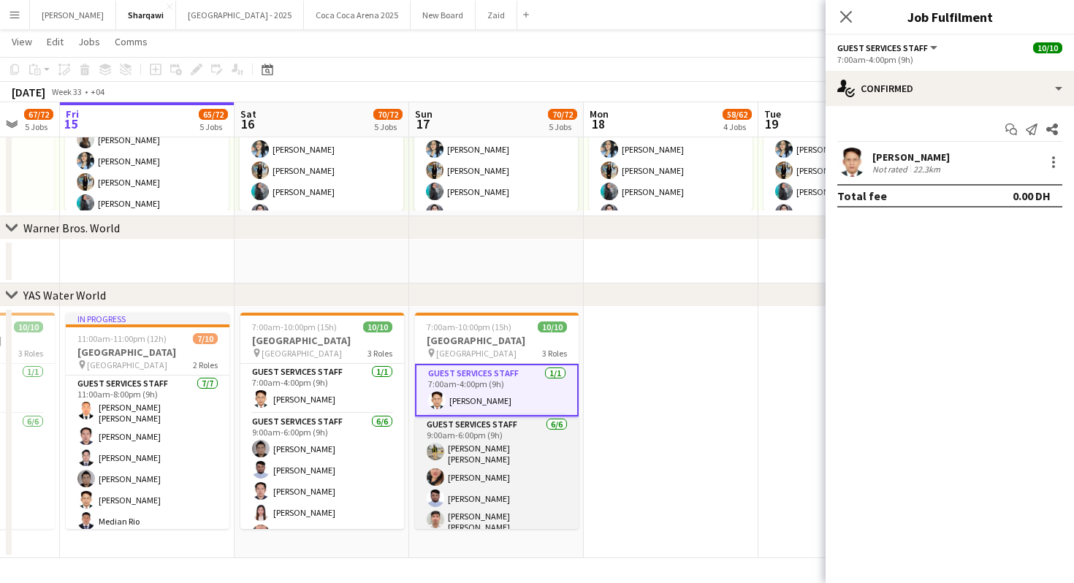
click at [524, 460] on app-card-role "Guest Services Staff [DATE] 9:00am-6:00pm (9h) [PERSON_NAME] [PERSON_NAME] Igna…" at bounding box center [497, 498] width 164 height 164
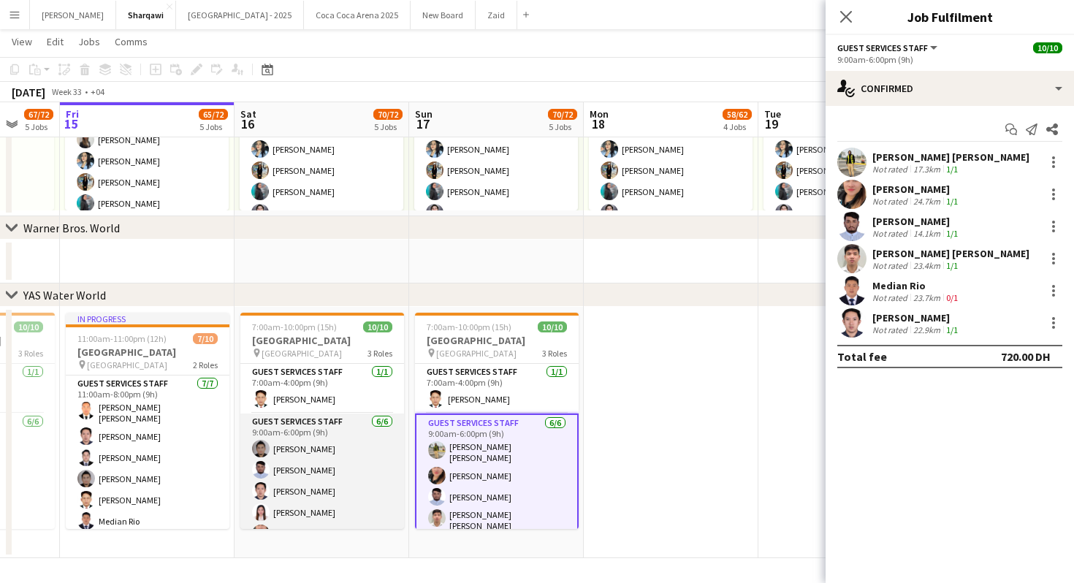
click at [382, 468] on app-card-role "Guest Services Staff [DATE] 9:00am-6:00pm (9h) [PERSON_NAME] [PERSON_NAME] [PER…" at bounding box center [322, 491] width 164 height 156
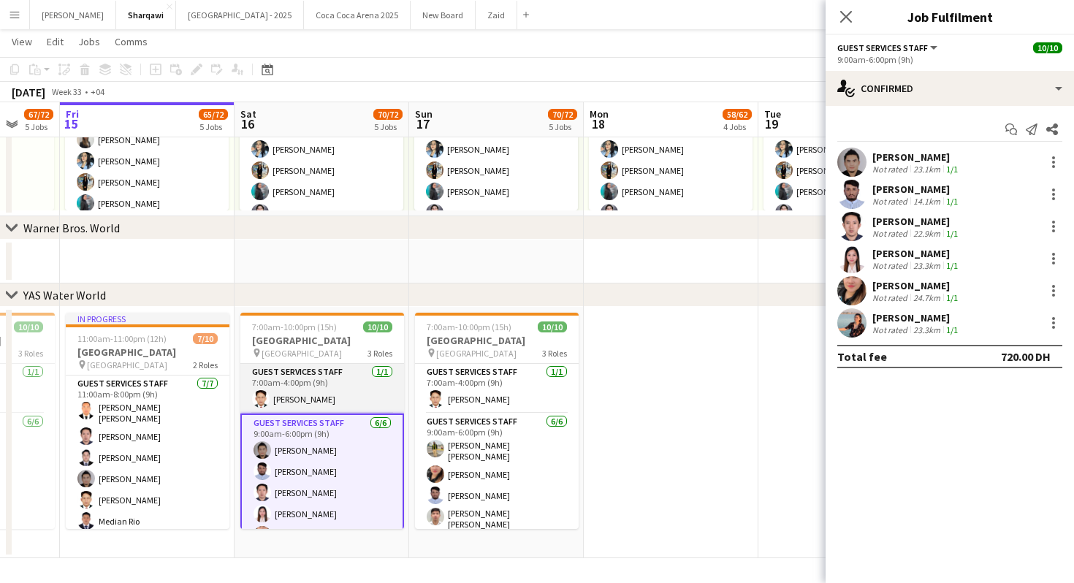
click at [367, 389] on app-card-role "Guest Services Staff [DATE] 7:00am-4:00pm (9h) [PERSON_NAME]" at bounding box center [322, 389] width 164 height 50
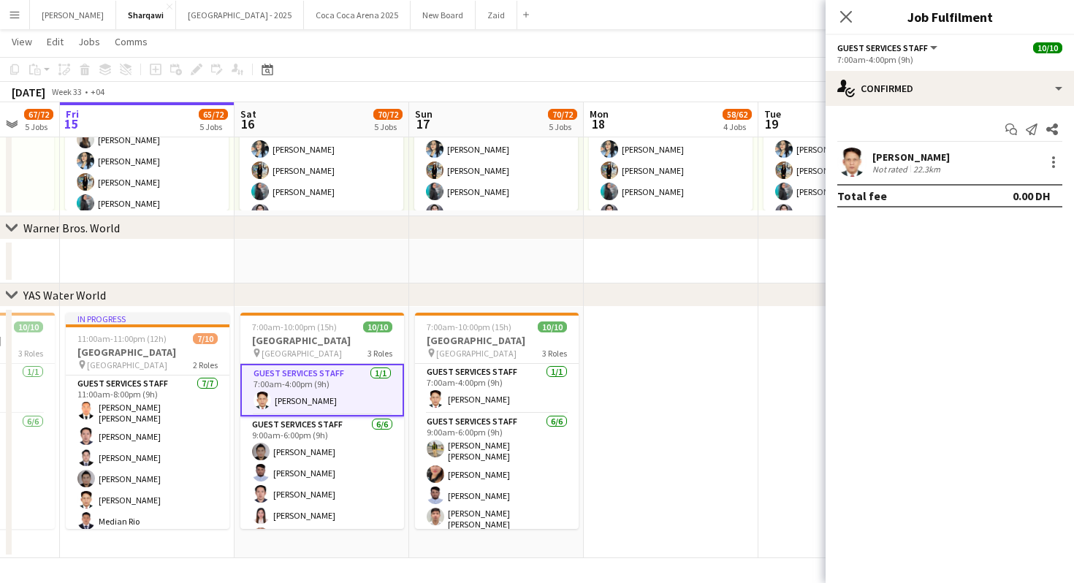
click at [700, 475] on app-date-cell at bounding box center [671, 432] width 175 height 251
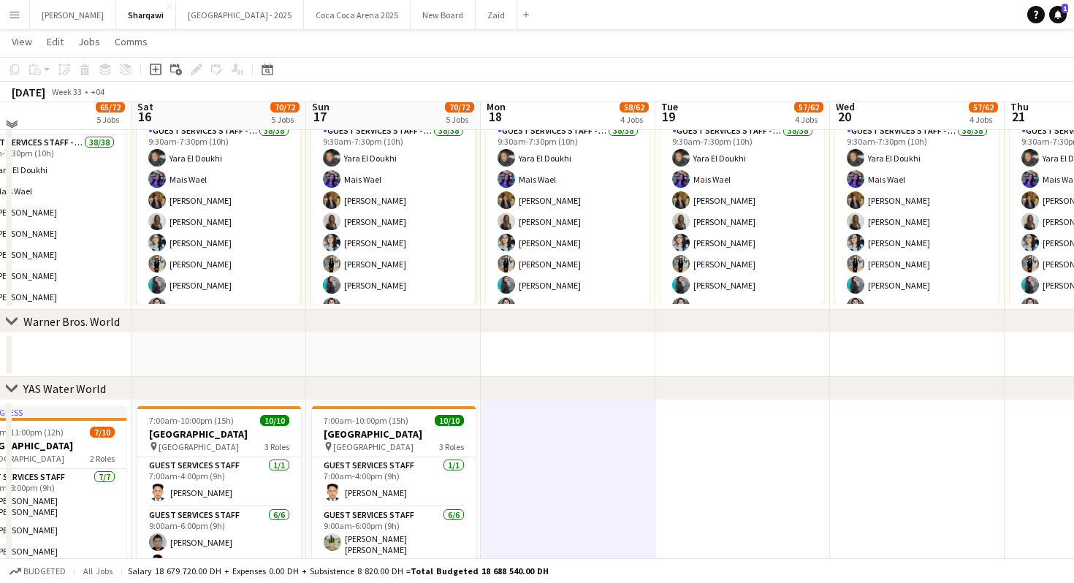
scroll to position [925, 0]
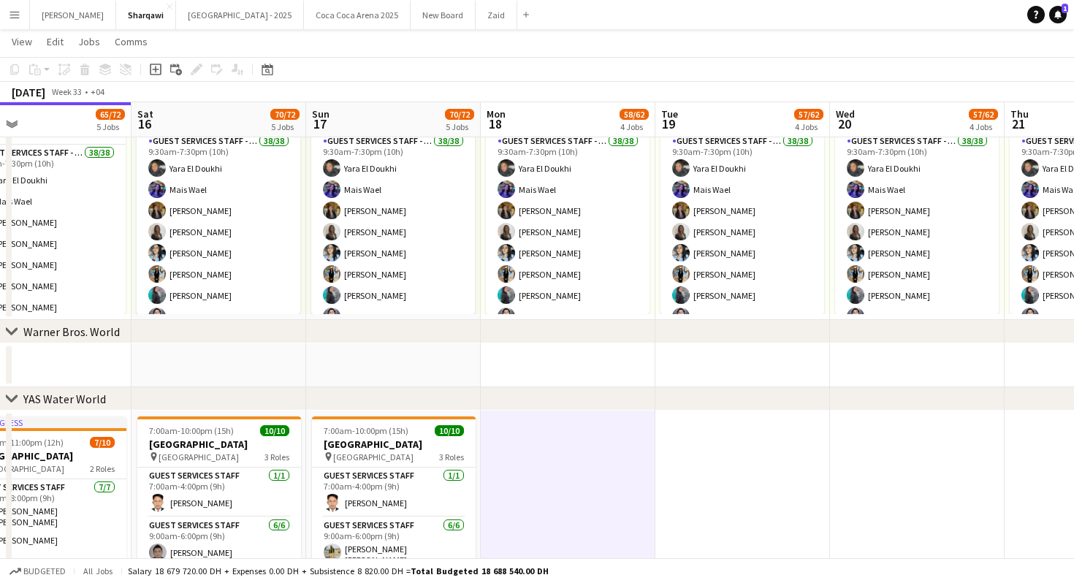
click at [903, 283] on app-card-role "Guest Services Staff - Senior 38/38 9:30am-7:30pm (10h) [PERSON_NAME] Mais Wael…" at bounding box center [917, 550] width 164 height 834
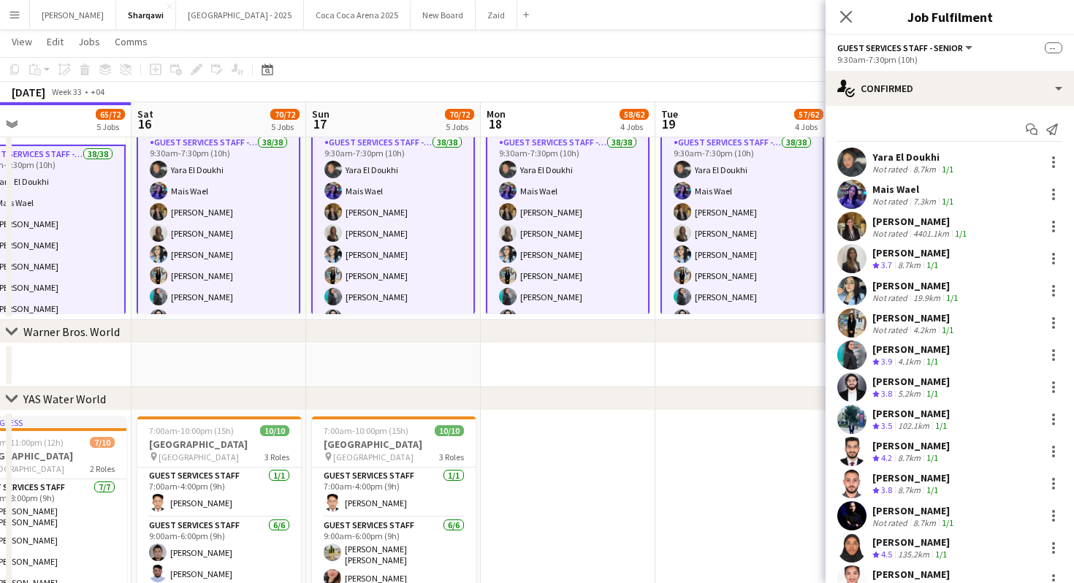
click at [785, 370] on app-date-cell at bounding box center [742, 365] width 175 height 44
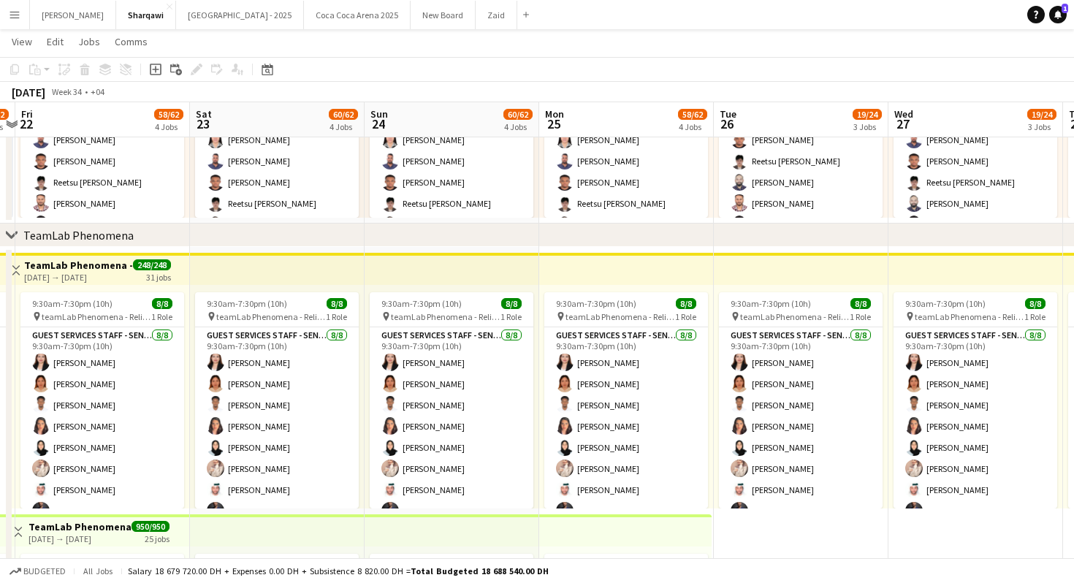
scroll to position [0, 451]
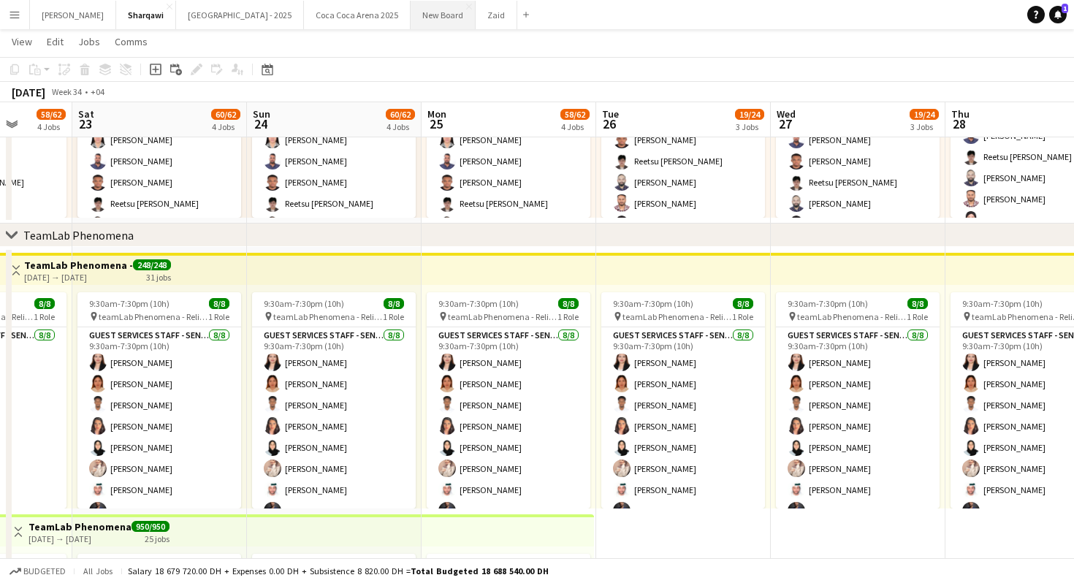
click at [411, 21] on button "New Board Close" at bounding box center [443, 15] width 65 height 28
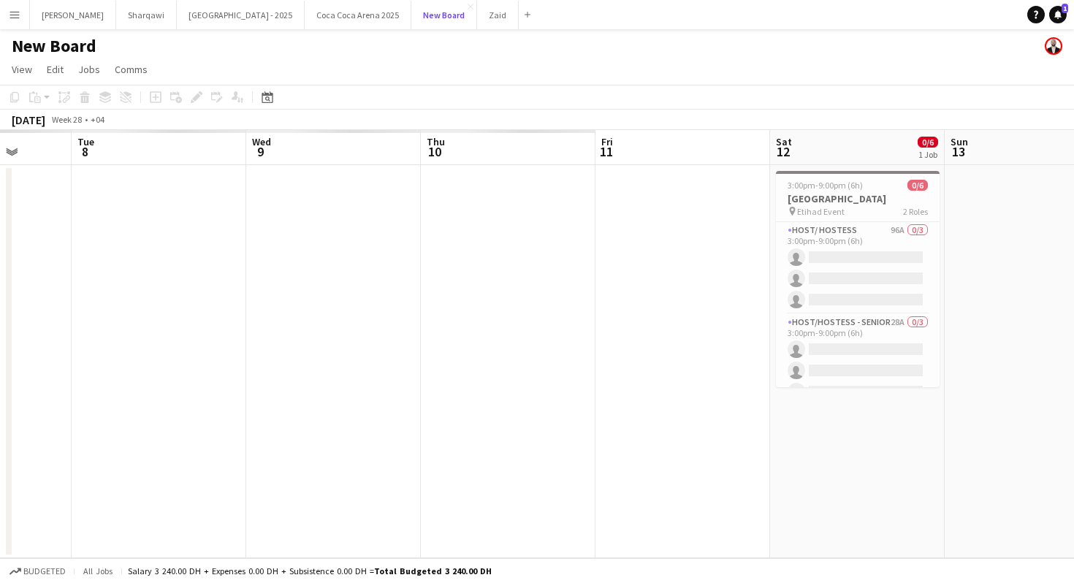
scroll to position [0, 456]
click at [863, 271] on app-card-role "Host/ Hostess 96A 0/3 3:00pm-9:00pm (6h) single-neutral-actions single-neutral-…" at bounding box center [854, 268] width 164 height 92
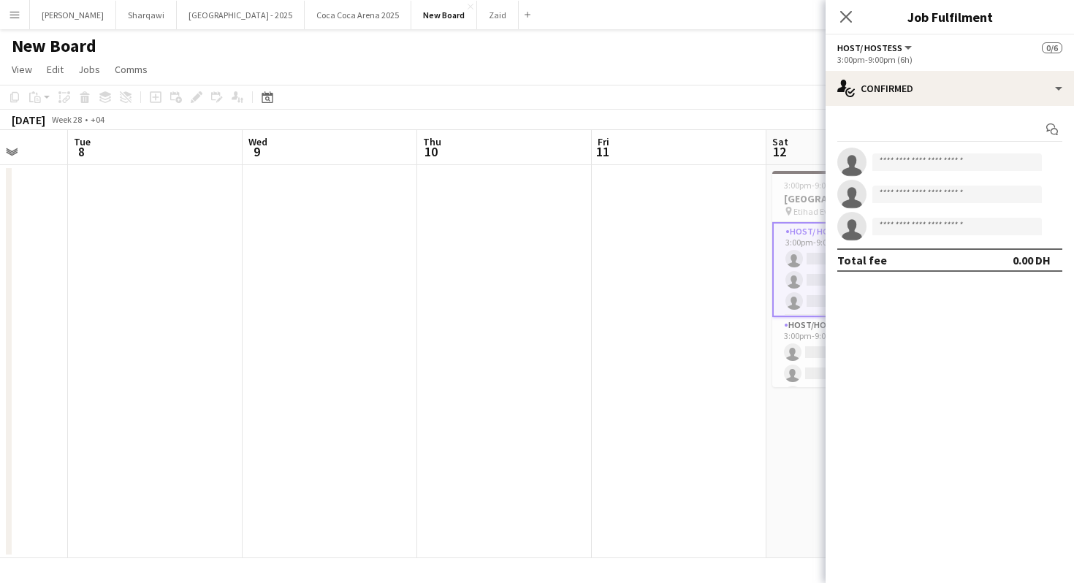
click at [863, 271] on div "Total fee 0.00 DH" at bounding box center [949, 259] width 225 height 23
click at [937, 56] on div "3:00pm-9:00pm (6h)" at bounding box center [949, 59] width 225 height 11
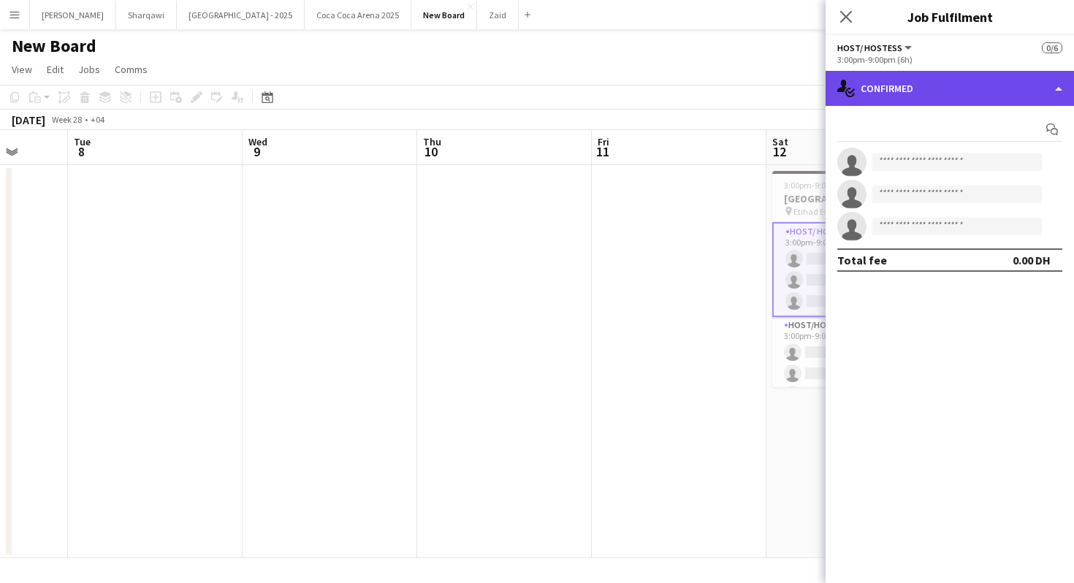
click at [942, 92] on div "single-neutral-actions-check-2 Confirmed" at bounding box center [950, 88] width 248 height 35
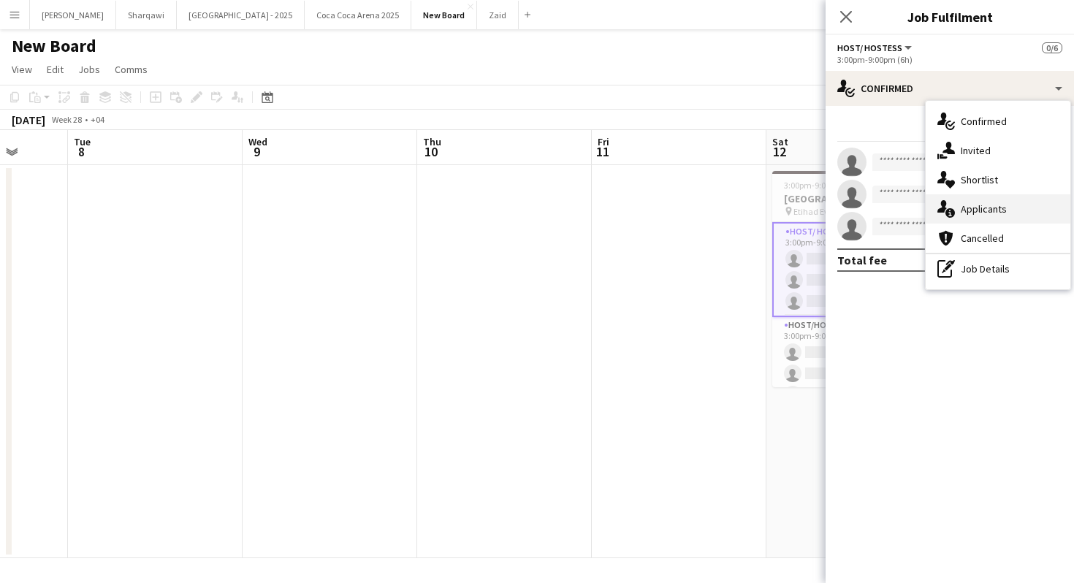
click at [1007, 214] on div "single-neutral-actions-information Applicants" at bounding box center [998, 208] width 145 height 29
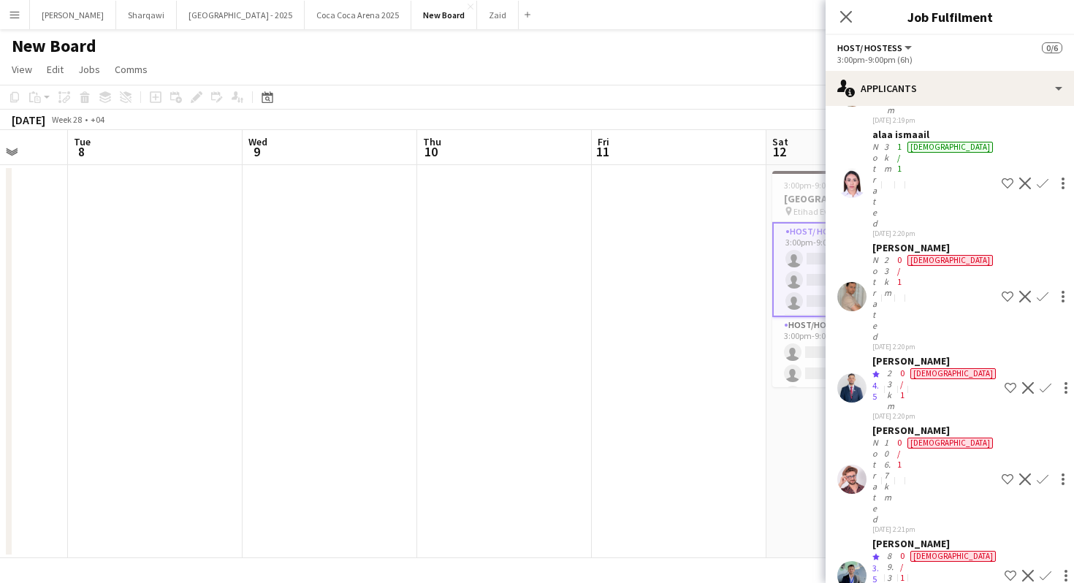
scroll to position [3527, 0]
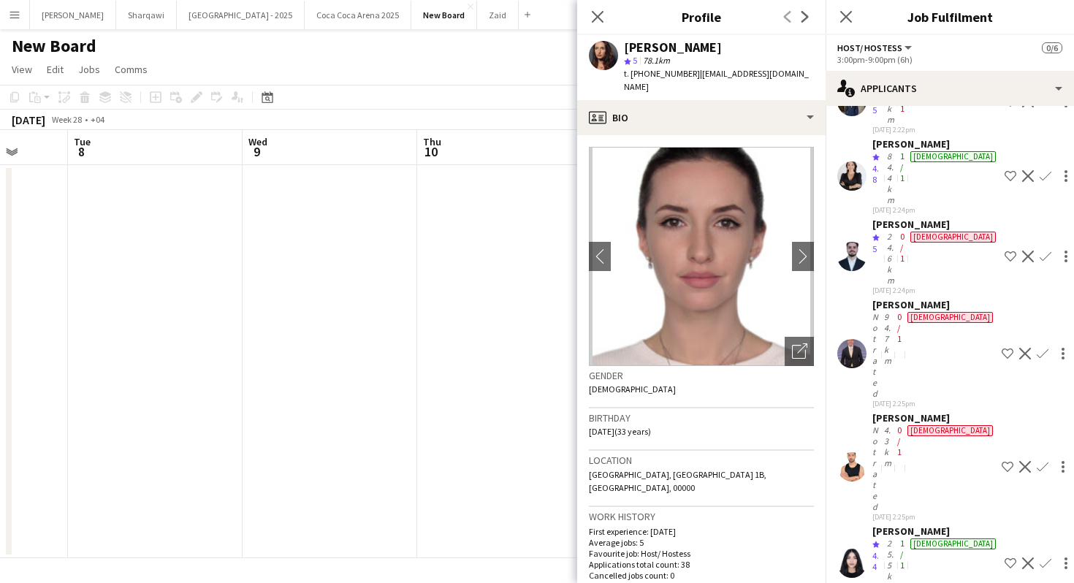
scroll to position [3264, 0]
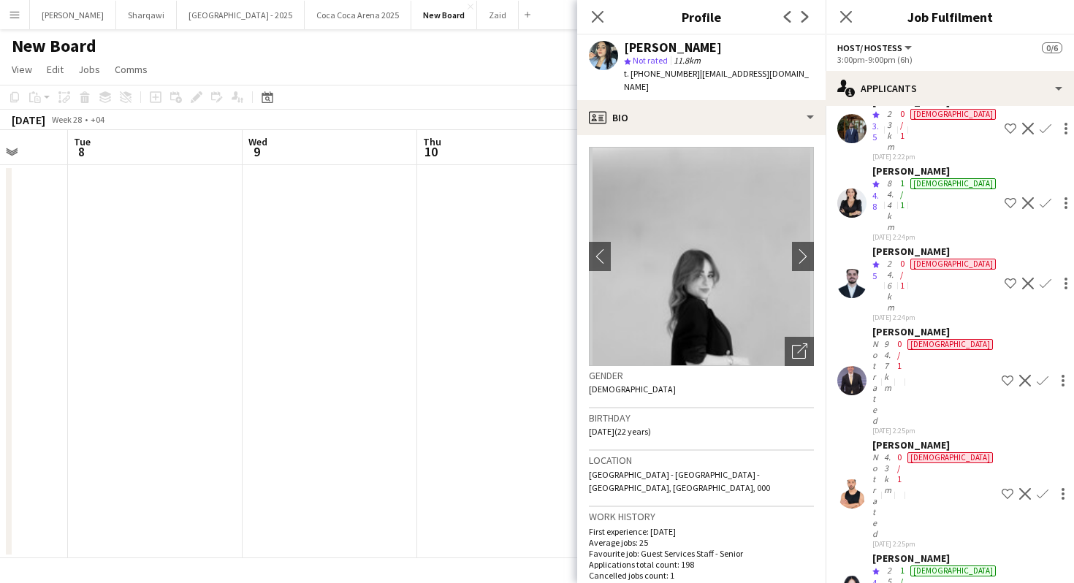
click at [452, 284] on app-date-cell at bounding box center [504, 361] width 175 height 393
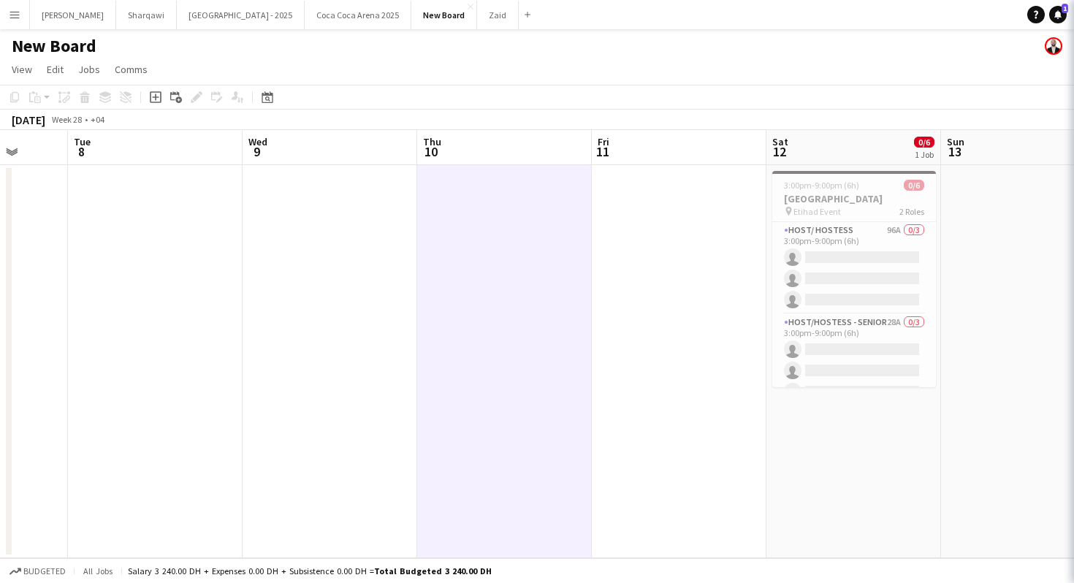
scroll to position [0, 0]
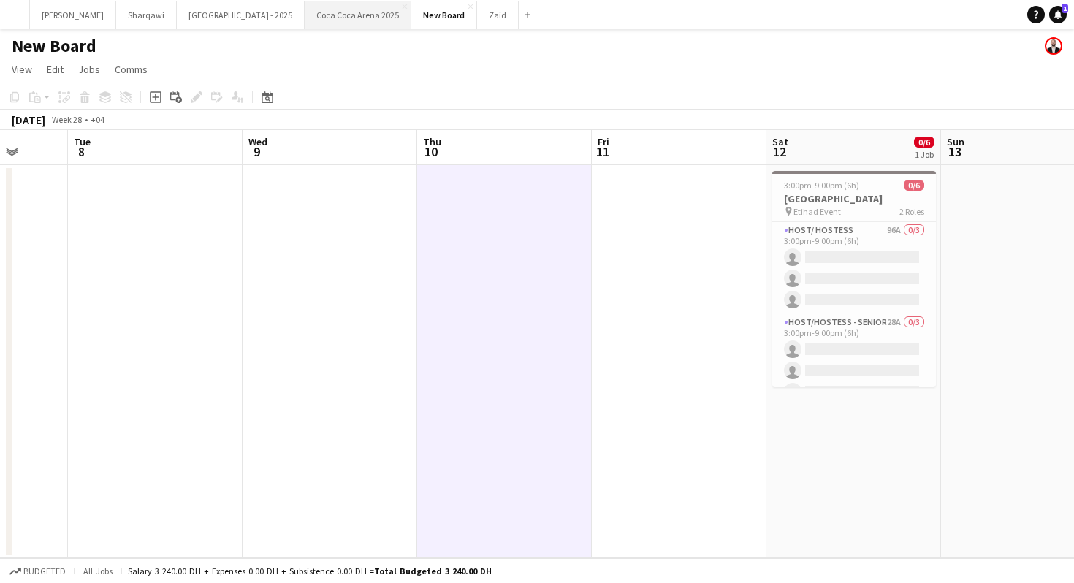
click at [310, 17] on button "[GEOGRAPHIC_DATA] 2025 Close" at bounding box center [358, 15] width 107 height 28
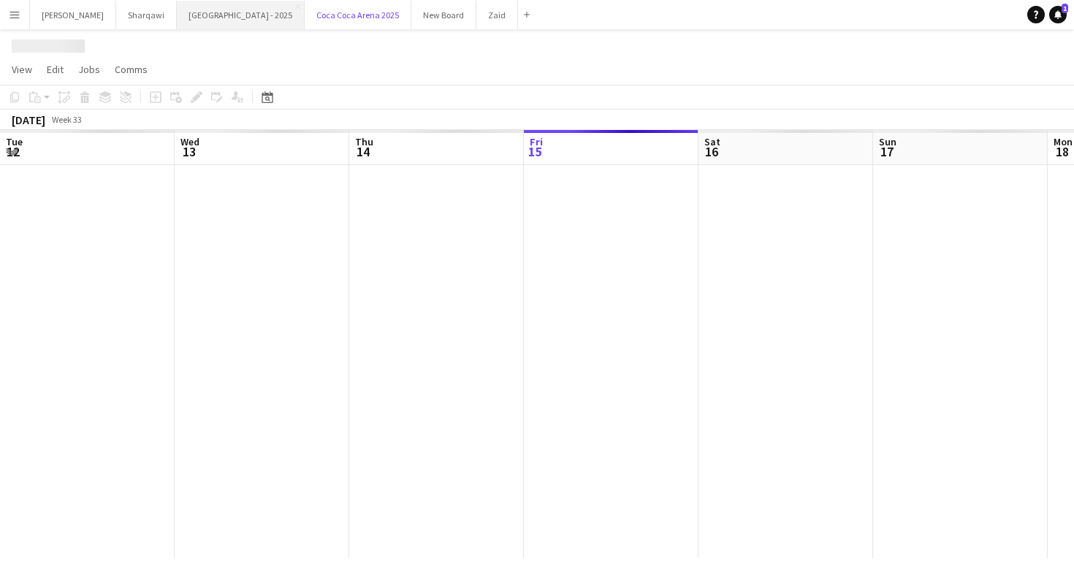
scroll to position [0, 349]
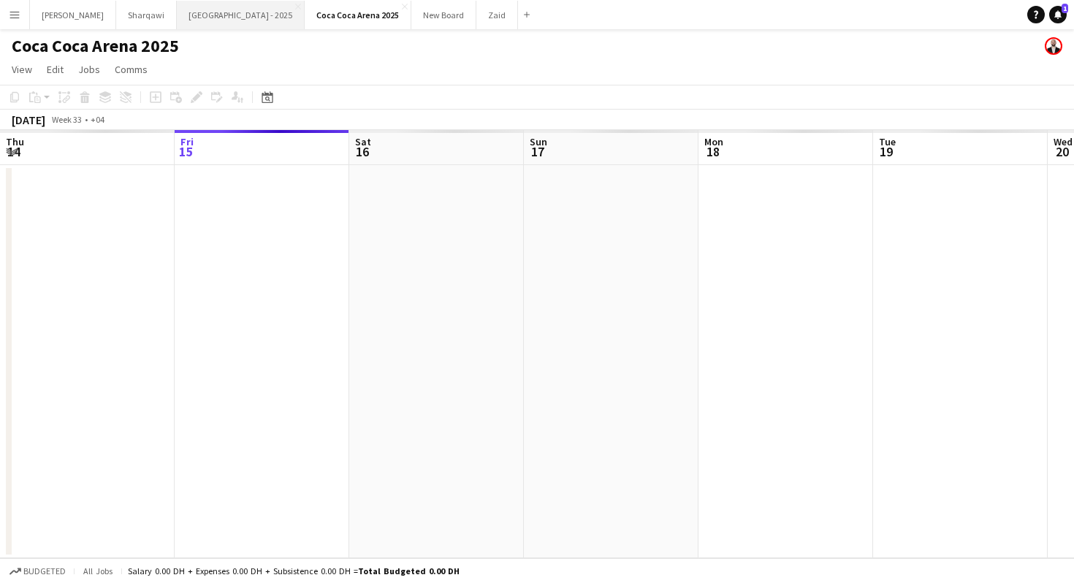
click at [177, 9] on button "[GEOGRAPHIC_DATA] - 2025 Close" at bounding box center [241, 15] width 128 height 28
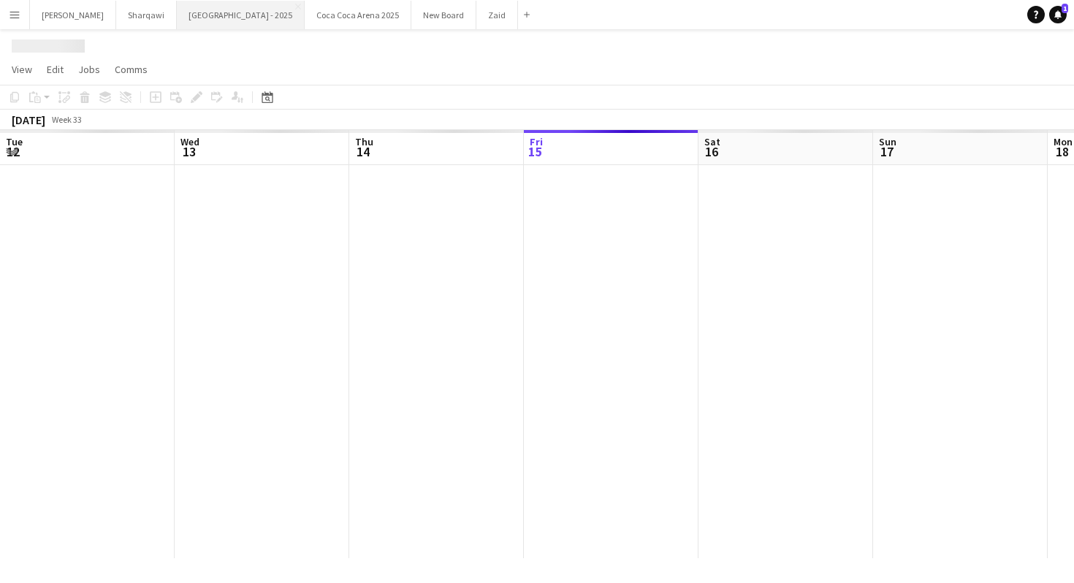
scroll to position [0, 349]
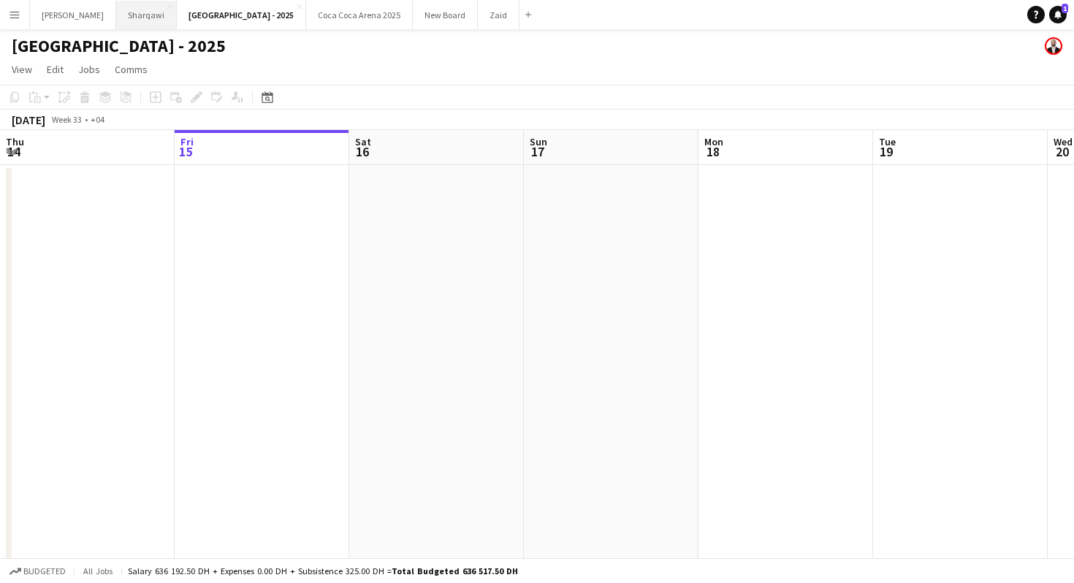
click at [116, 22] on button "Sharqawi Close" at bounding box center [146, 15] width 61 height 28
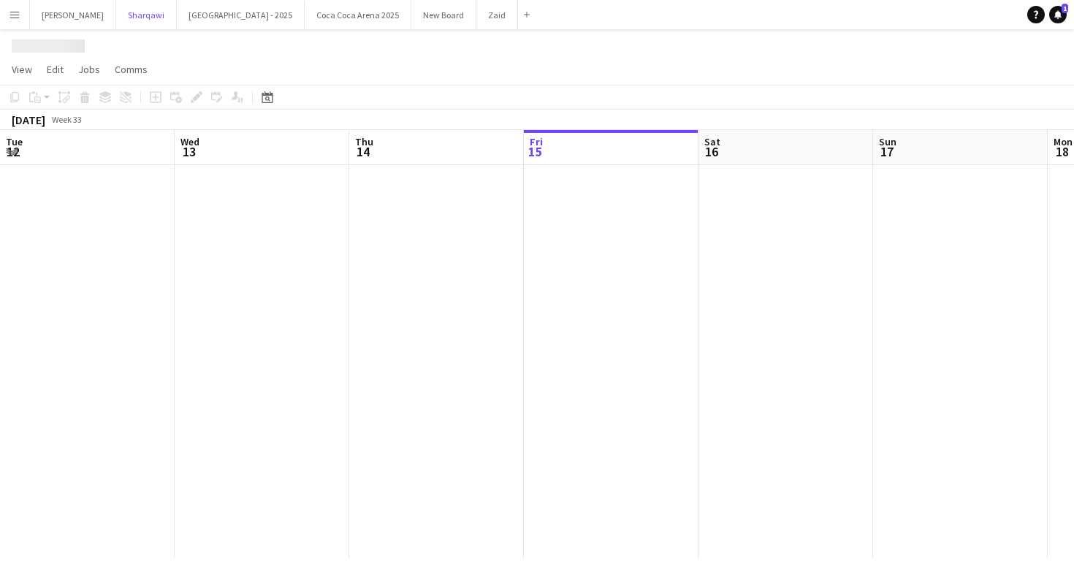
scroll to position [0, 349]
